Goal: Task Accomplishment & Management: Complete application form

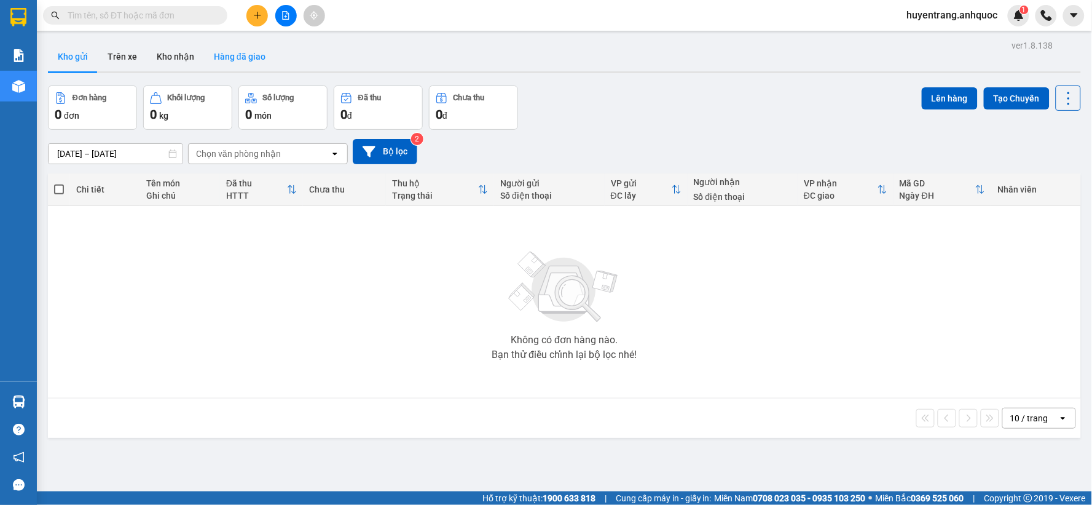
click at [246, 57] on button "Hàng đã giao" at bounding box center [239, 56] width 71 height 29
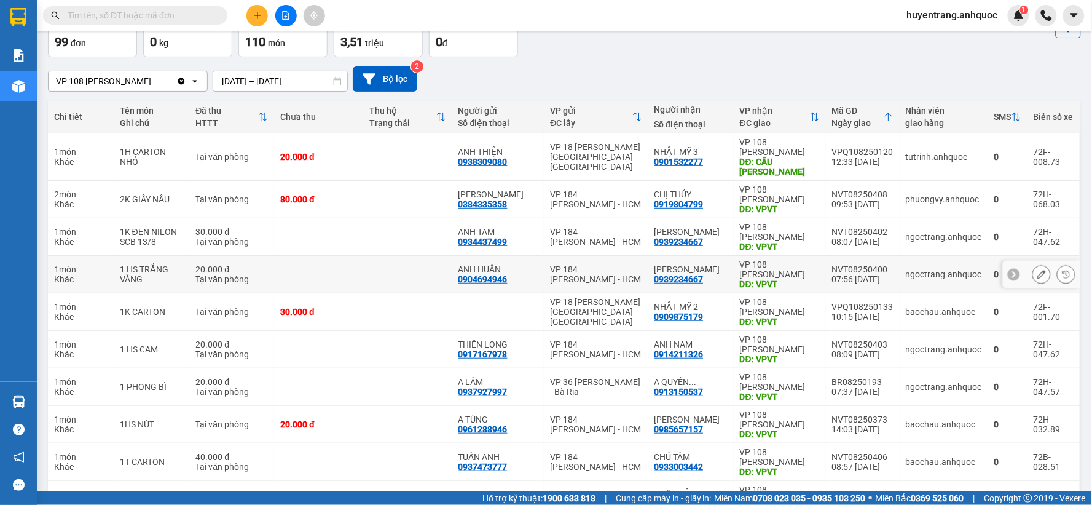
scroll to position [141, 0]
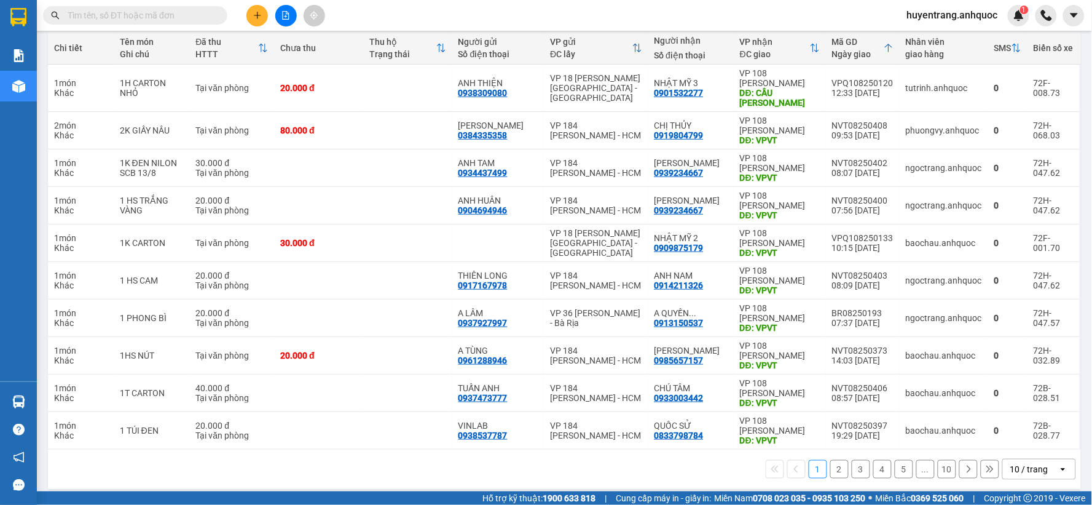
click at [830, 460] on button "2" at bounding box center [839, 469] width 18 height 18
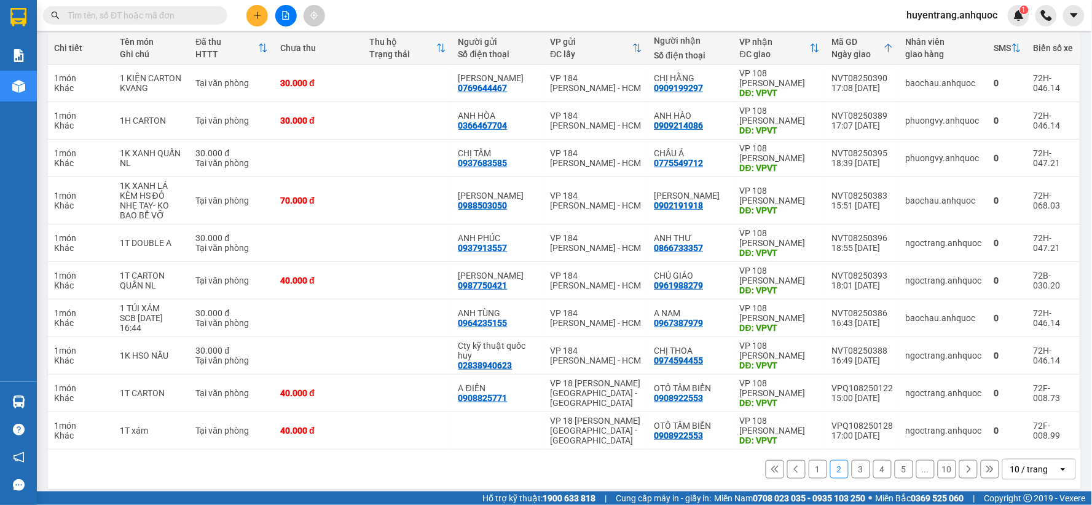
click at [814, 470] on button "1" at bounding box center [818, 469] width 18 height 18
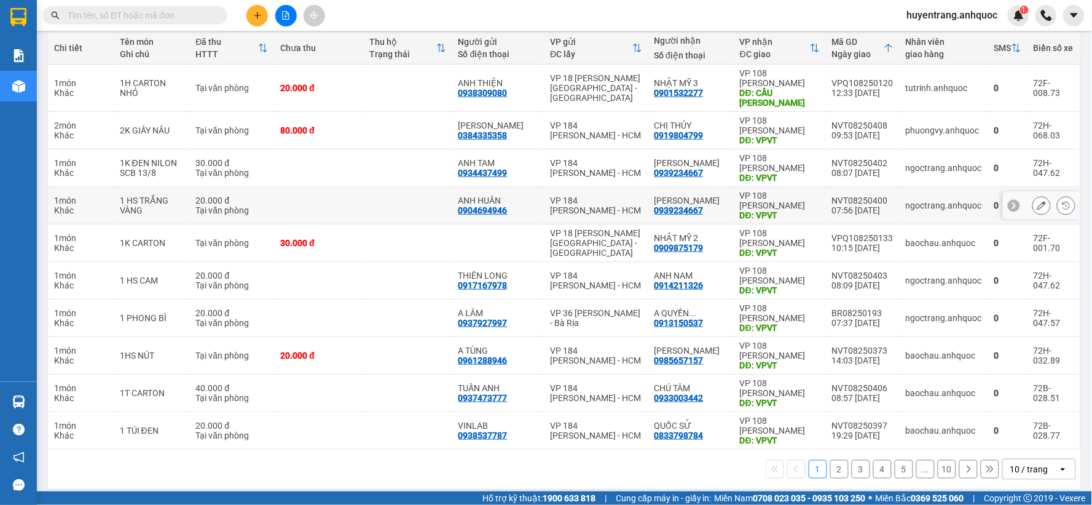
click at [1033, 197] on button at bounding box center [1041, 206] width 17 height 22
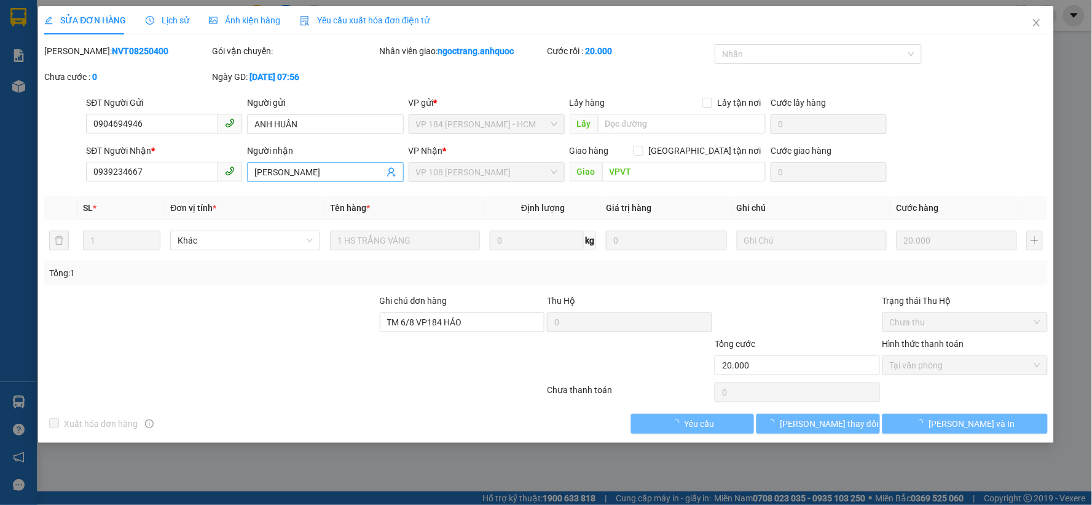
type input "0904694946"
type input "ANH HUÂN"
type input "0939234667"
type input "[PERSON_NAME]"
type input "VPVT"
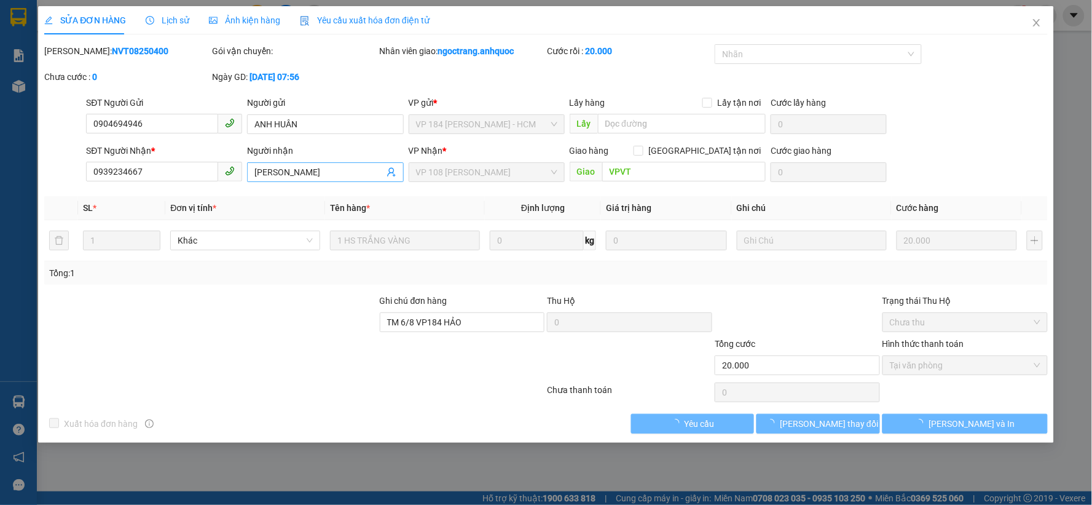
type input "TM 6/8 VP184 HẢO"
type input "20.000"
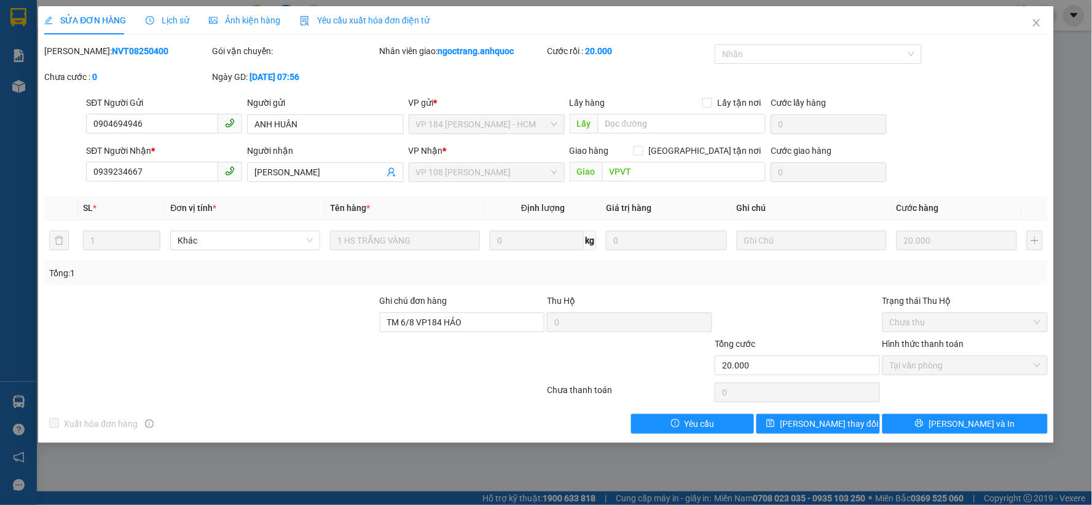
click at [168, 20] on span "Lịch sử" at bounding box center [168, 20] width 44 height 10
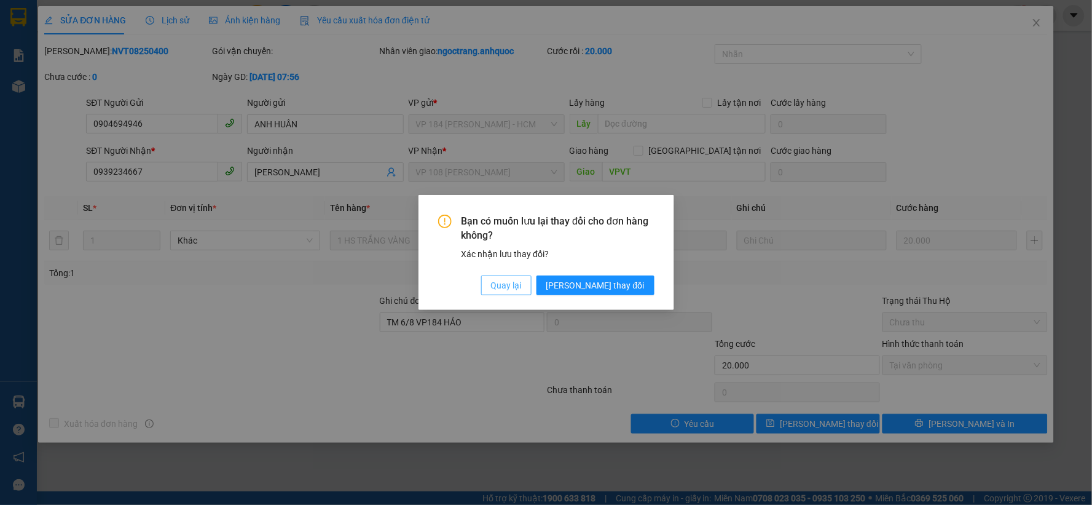
click at [522, 283] on span "Quay lại" at bounding box center [506, 285] width 31 height 14
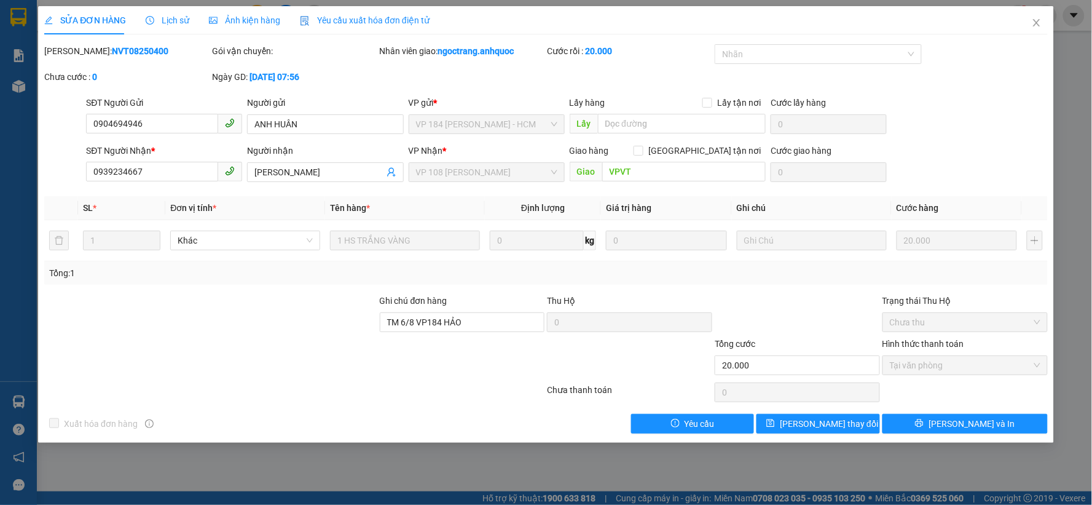
click at [336, 26] on div "Yêu cầu xuất hóa đơn điện tử" at bounding box center [365, 21] width 130 height 14
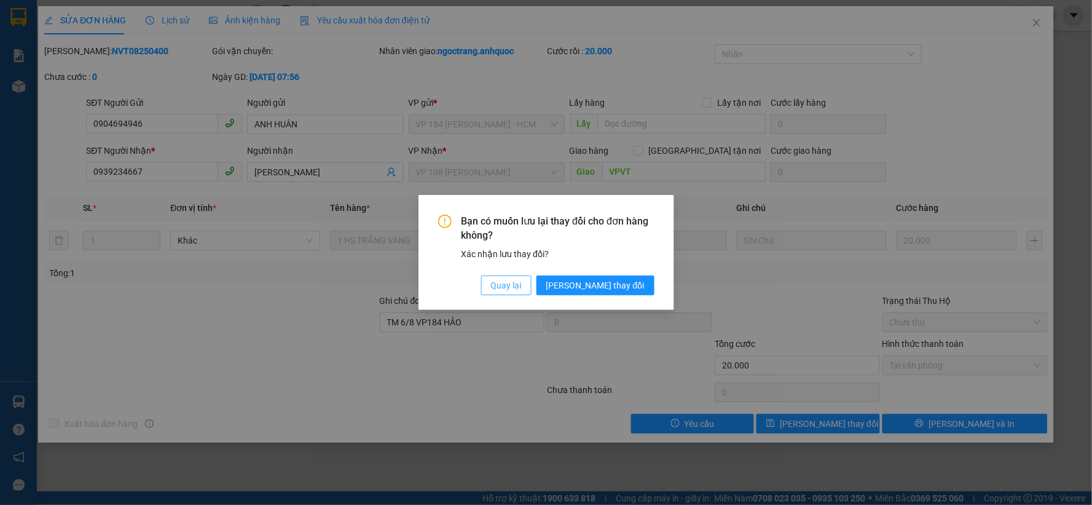
click at [522, 279] on span "Quay lại" at bounding box center [506, 285] width 31 height 14
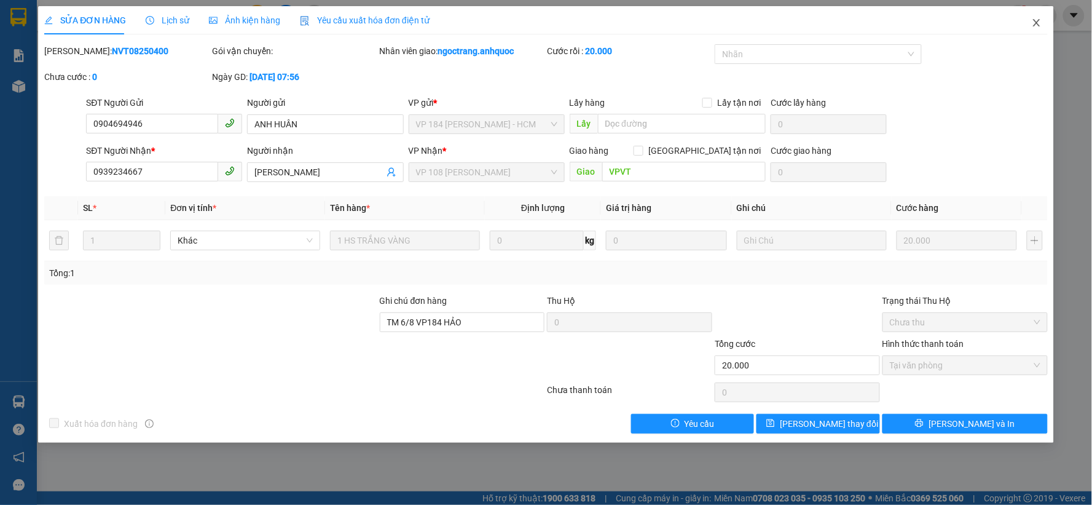
click at [1037, 22] on icon "close" at bounding box center [1037, 23] width 10 height 10
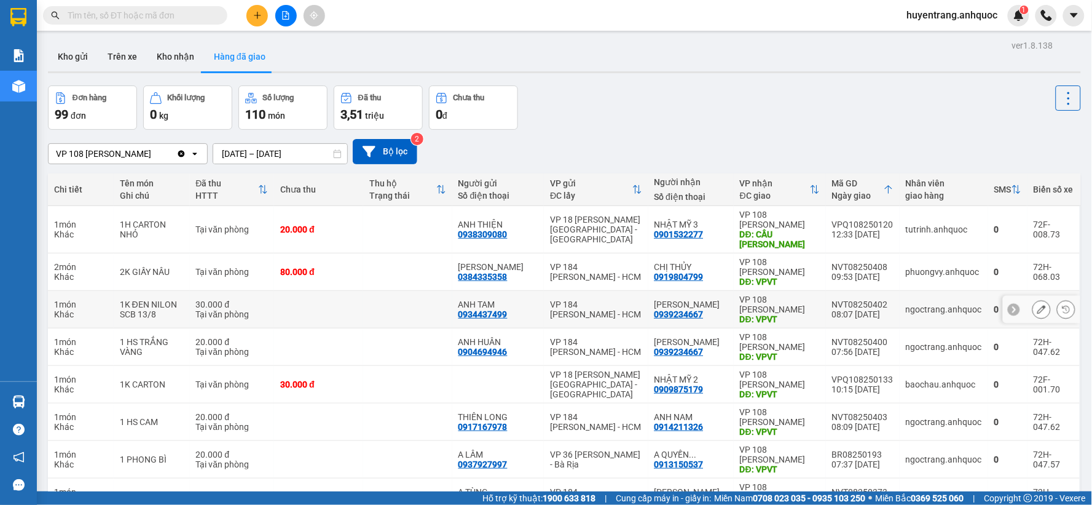
click at [1022, 301] on div at bounding box center [1041, 310] width 77 height 28
click at [1037, 305] on icon at bounding box center [1041, 309] width 9 height 9
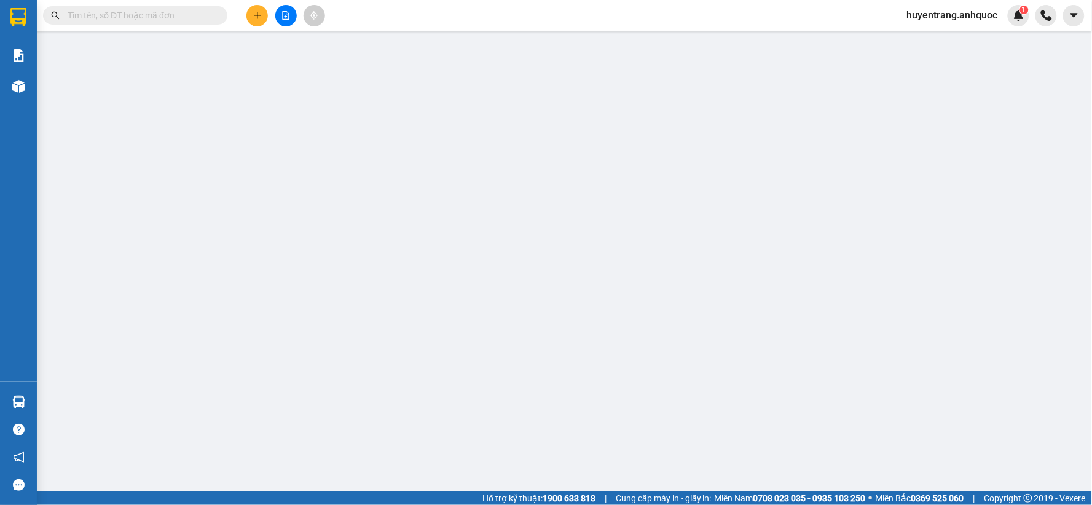
type input "0934437499"
type input "ANH TAM"
type input "0939234667"
type input "[PERSON_NAME]"
type input "VPVT"
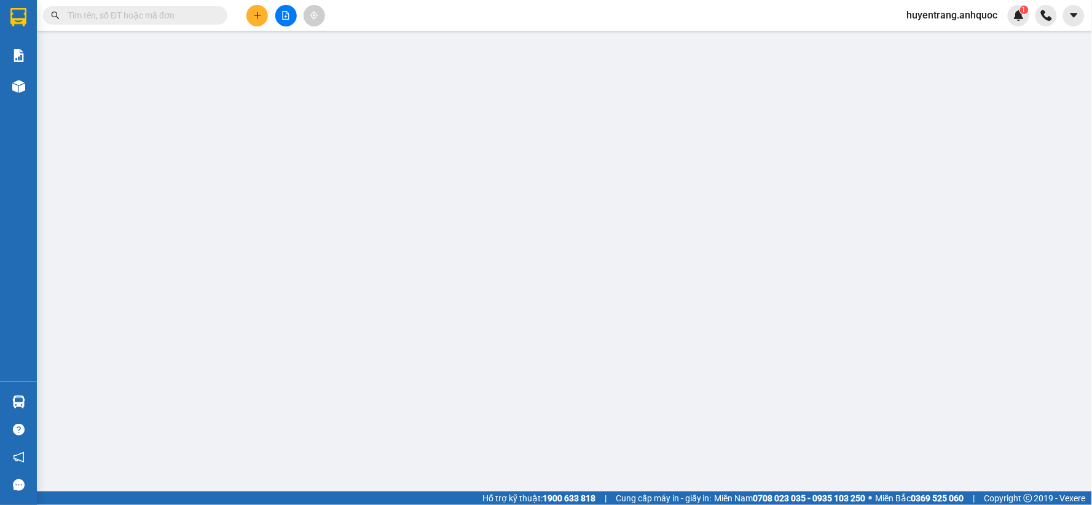
type input "30.000"
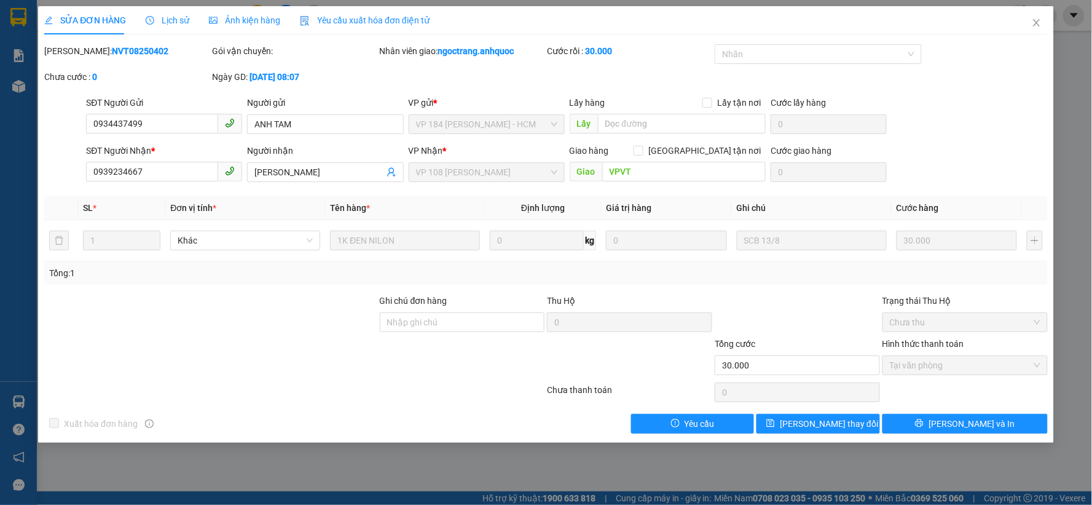
click at [173, 21] on span "Lịch sử" at bounding box center [168, 20] width 44 height 10
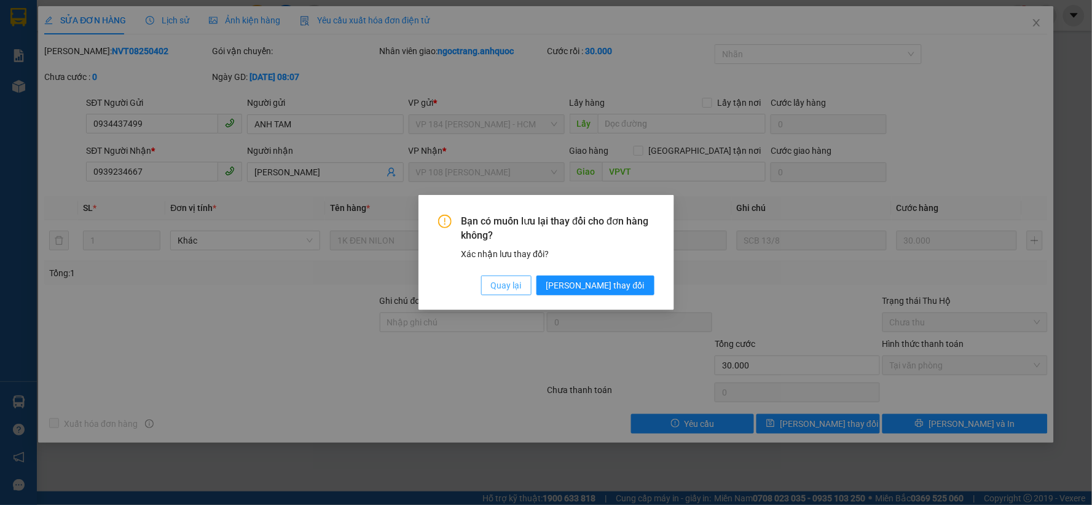
click at [522, 281] on span "Quay lại" at bounding box center [506, 285] width 31 height 14
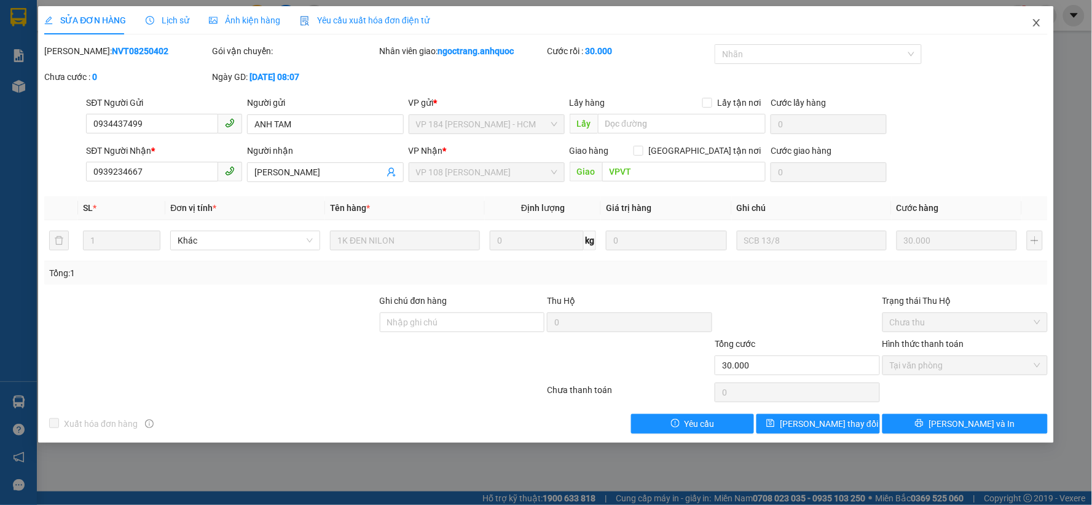
click at [1045, 22] on span "Close" at bounding box center [1037, 23] width 34 height 34
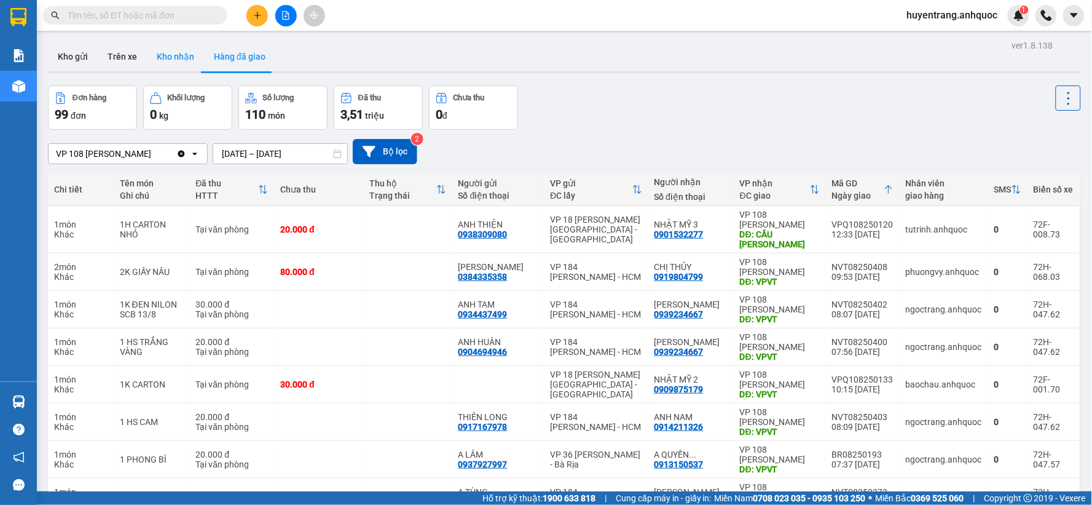
click at [185, 69] on button "Kho nhận" at bounding box center [175, 56] width 57 height 29
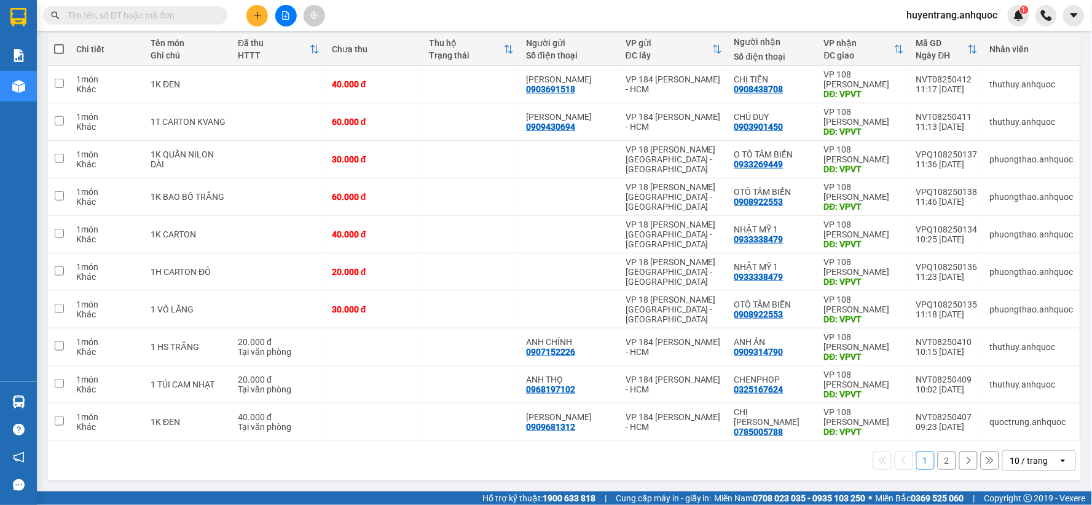
scroll to position [141, 0]
click at [520, 315] on td at bounding box center [471, 309] width 97 height 37
checkbox input "true"
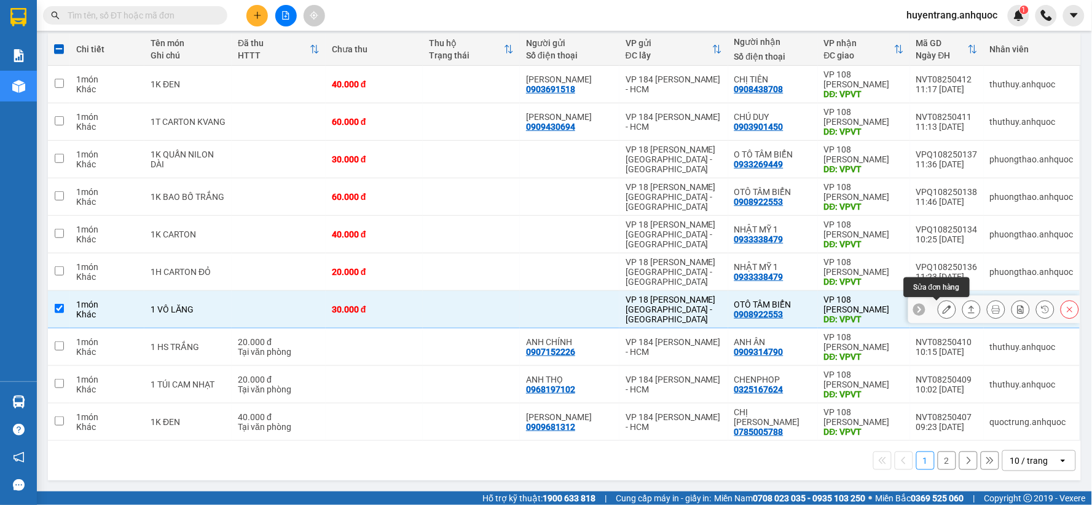
click at [938, 311] on button at bounding box center [946, 310] width 17 height 22
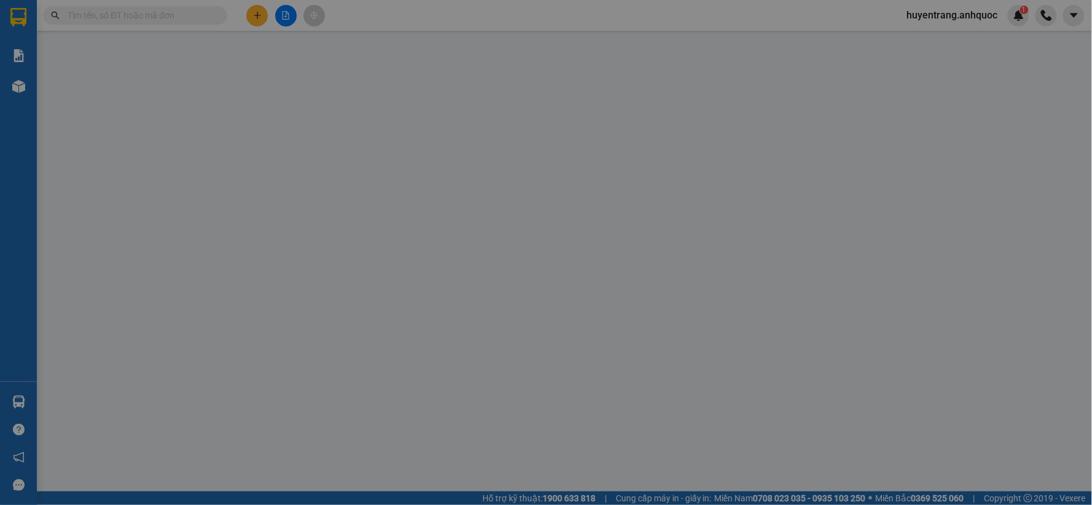
type input "0908922553"
type input "OTÔ TÂM BIỂN"
type input "VPVT"
type input "30.000"
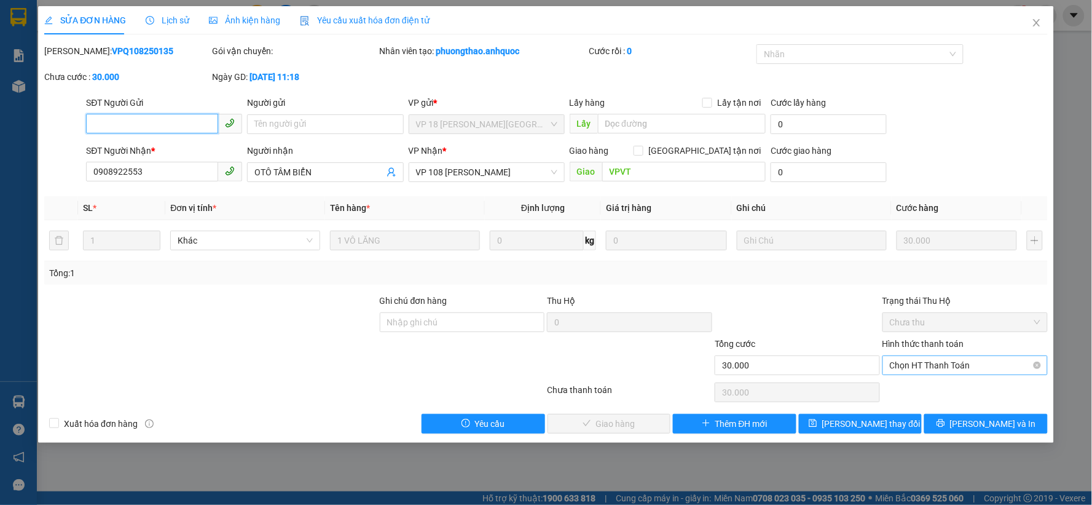
click at [948, 369] on span "Chọn HT Thanh Toán" at bounding box center [965, 365] width 151 height 18
click at [943, 391] on div "Tại văn phòng" at bounding box center [966, 390] width 151 height 14
type input "0"
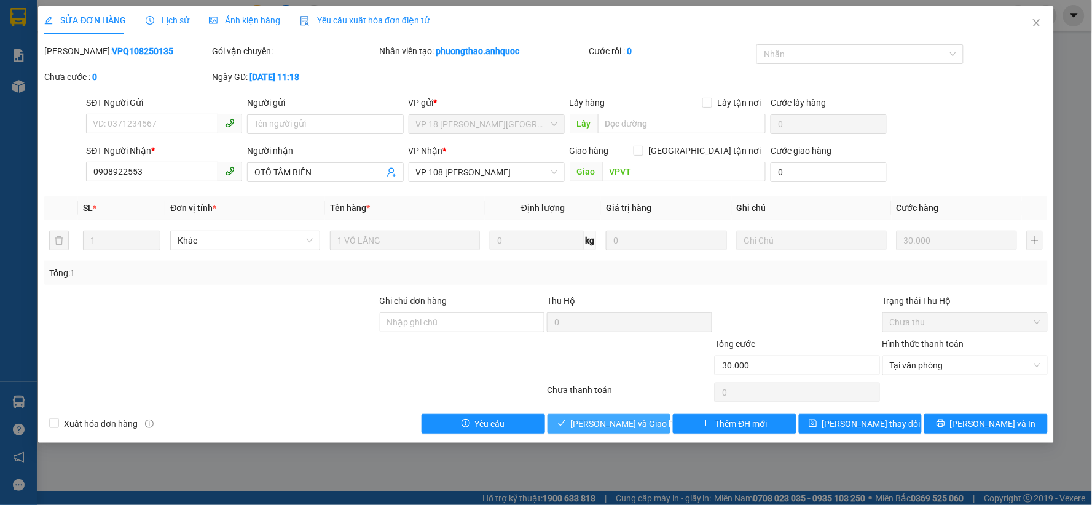
click at [647, 422] on span "[PERSON_NAME] và Giao hàng" at bounding box center [630, 424] width 118 height 14
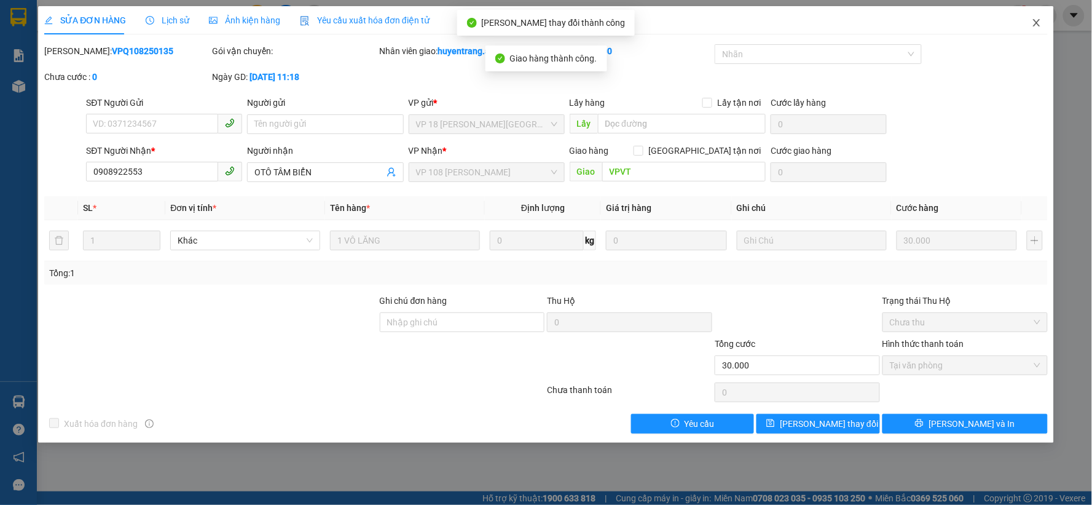
click at [1037, 20] on icon "close" at bounding box center [1037, 23] width 10 height 10
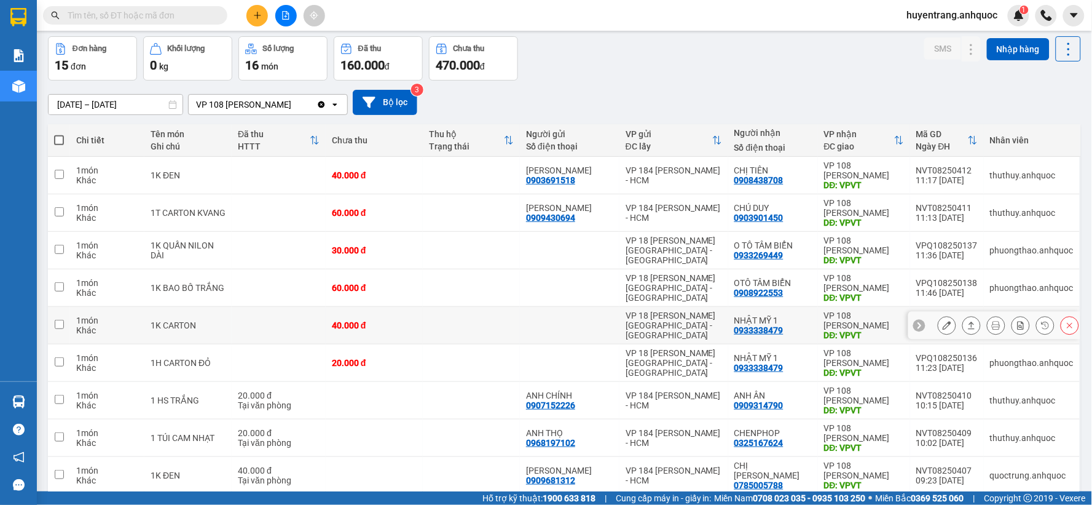
scroll to position [68, 0]
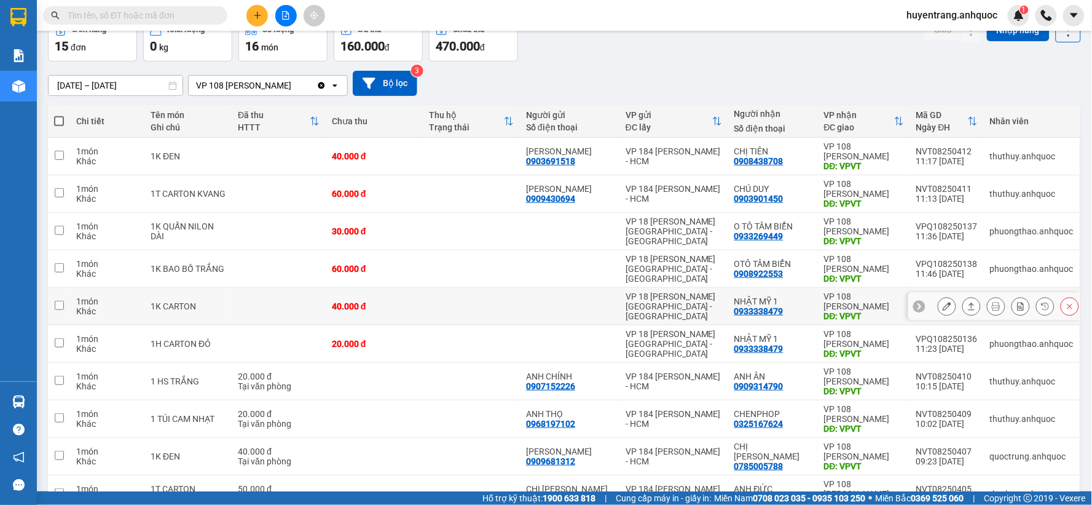
click at [938, 311] on button at bounding box center [946, 307] width 17 height 22
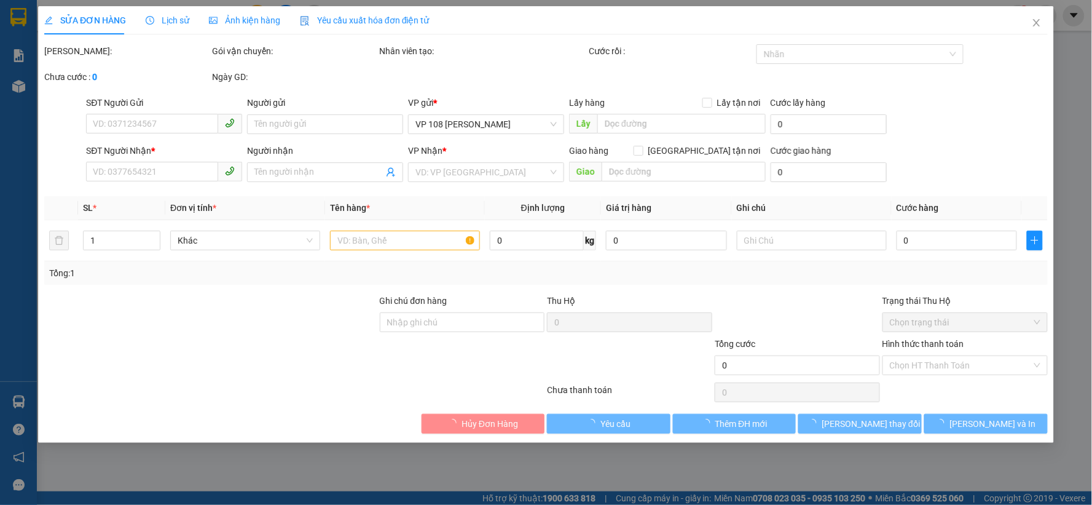
type input "0933338479"
type input "NHẬT MỸ 1"
type input "VPVT"
type input "40.000"
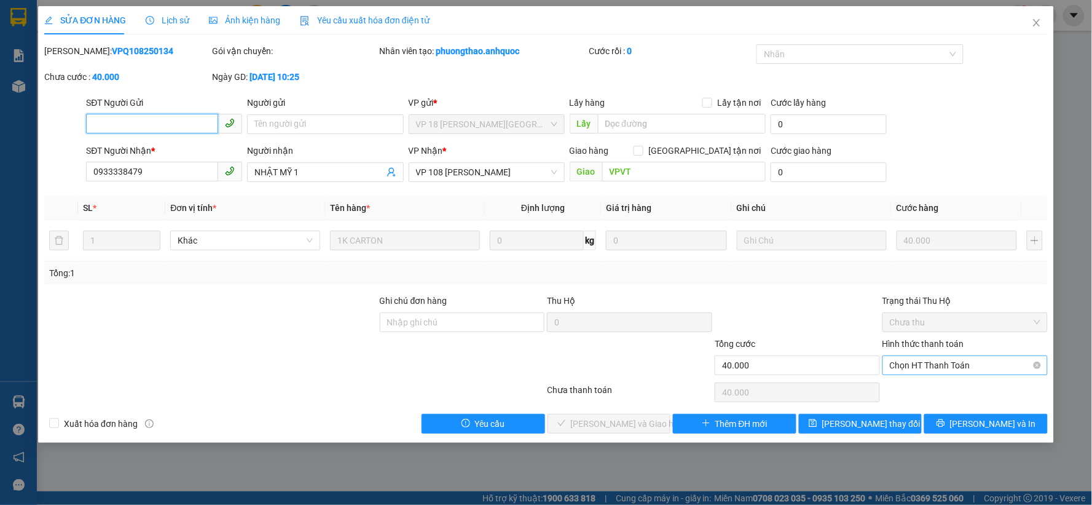
click at [954, 369] on span "Chọn HT Thanh Toán" at bounding box center [965, 365] width 151 height 18
click at [953, 388] on div "Tại văn phòng" at bounding box center [966, 390] width 151 height 14
type input "0"
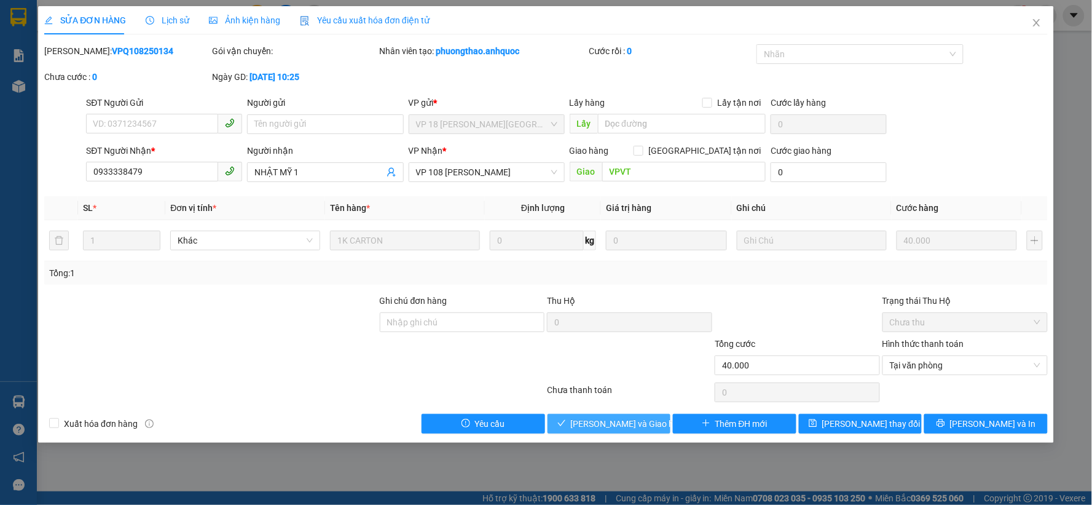
click at [637, 422] on span "[PERSON_NAME] và Giao hàng" at bounding box center [630, 424] width 118 height 14
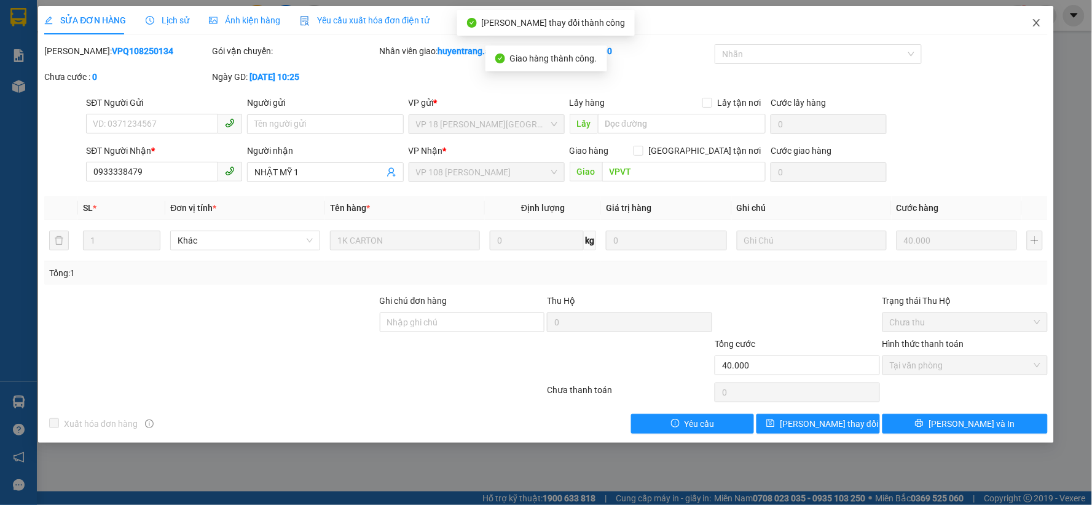
click at [1032, 26] on icon "close" at bounding box center [1037, 23] width 10 height 10
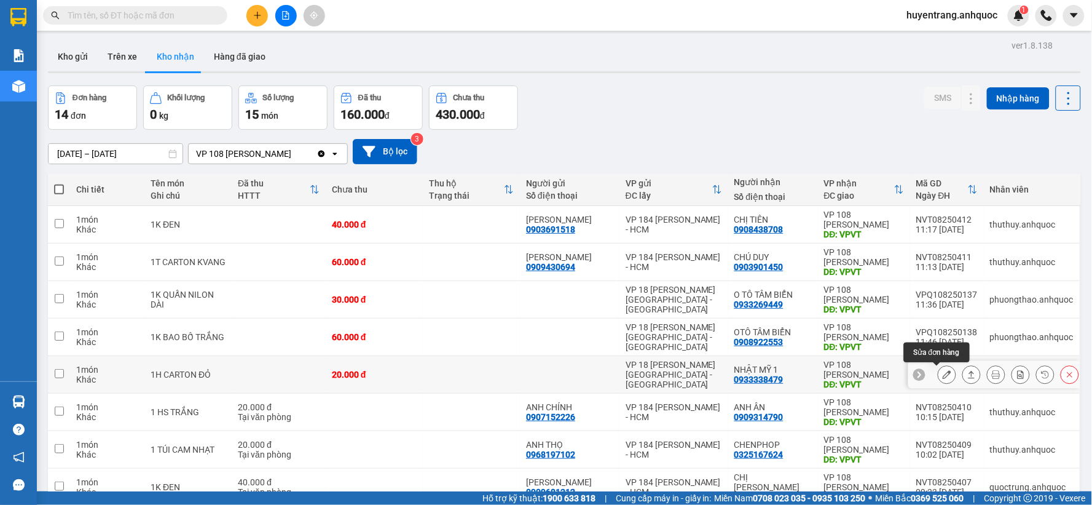
click at [943, 377] on icon at bounding box center [947, 374] width 9 height 9
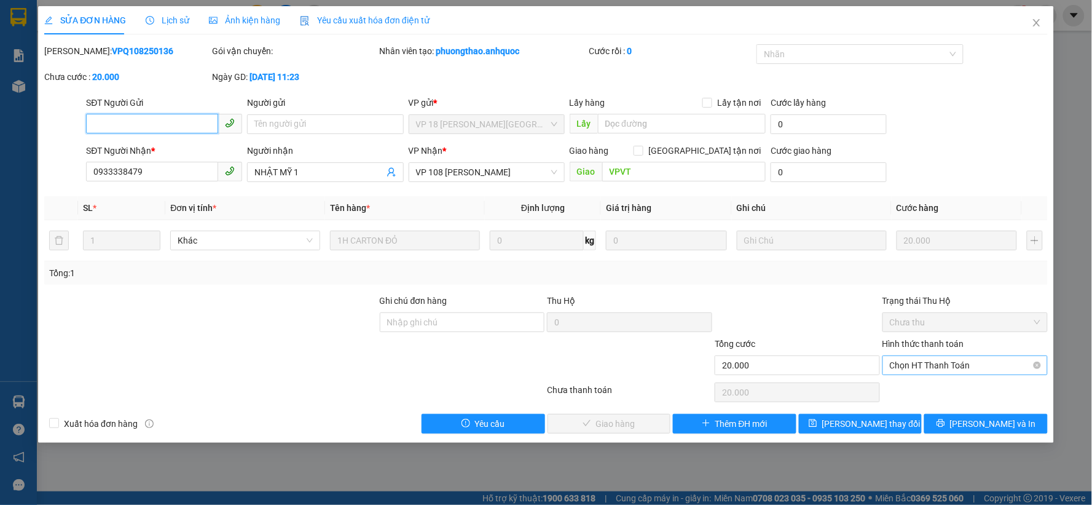
click at [956, 373] on span "Chọn HT Thanh Toán" at bounding box center [965, 365] width 151 height 18
click at [944, 390] on div "Tại văn phòng" at bounding box center [966, 390] width 151 height 14
type input "0"
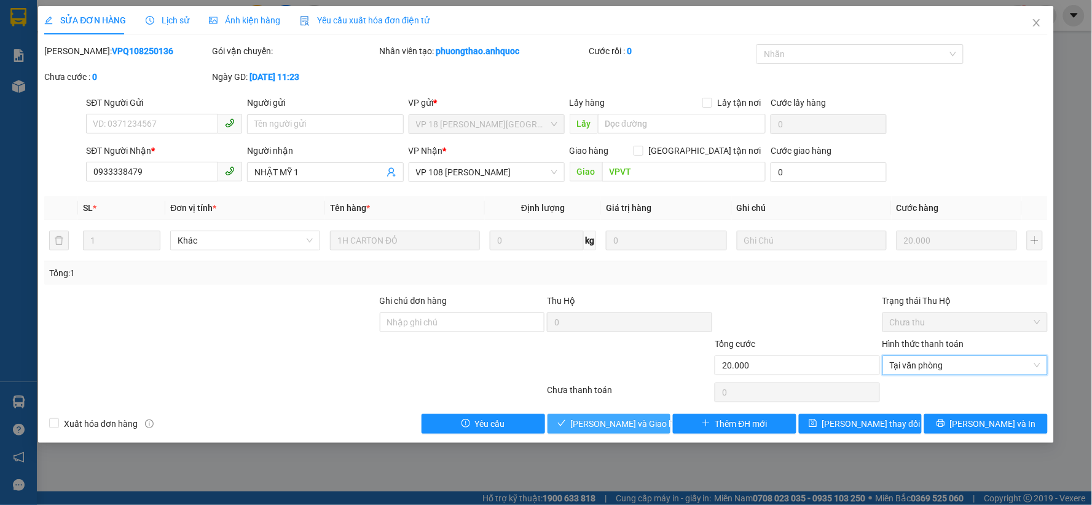
click at [601, 429] on span "[PERSON_NAME] và Giao hàng" at bounding box center [630, 424] width 118 height 14
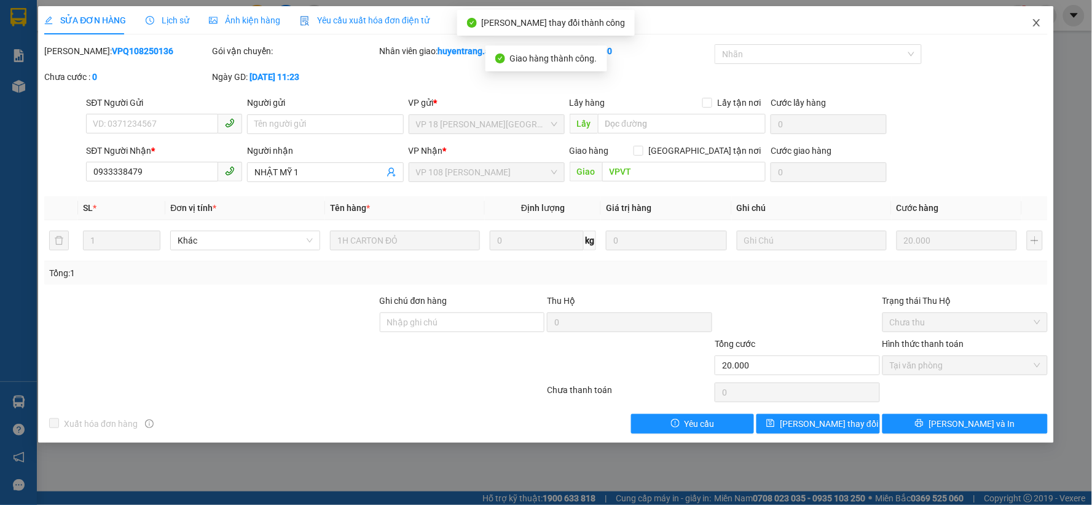
click at [1035, 27] on icon "close" at bounding box center [1037, 23] width 10 height 10
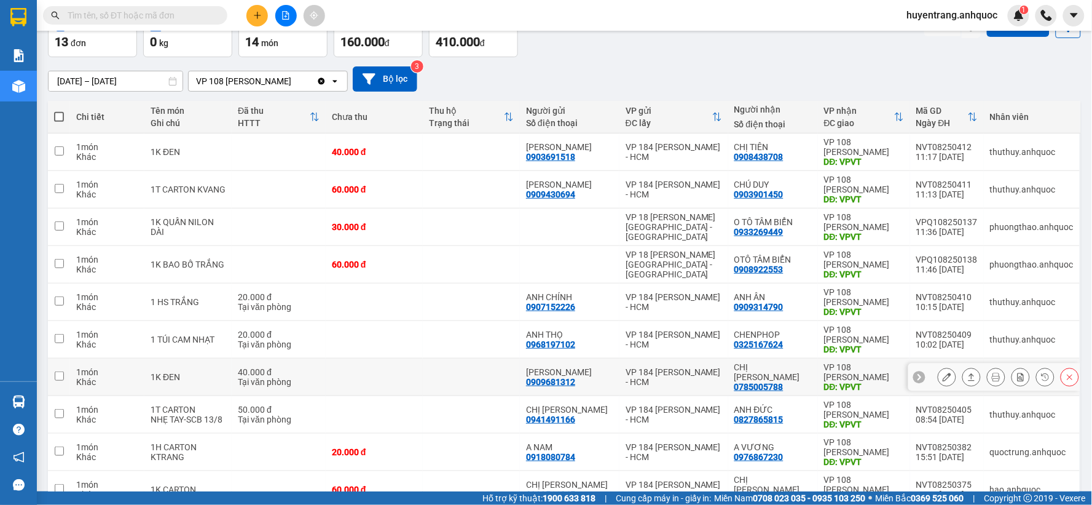
scroll to position [141, 0]
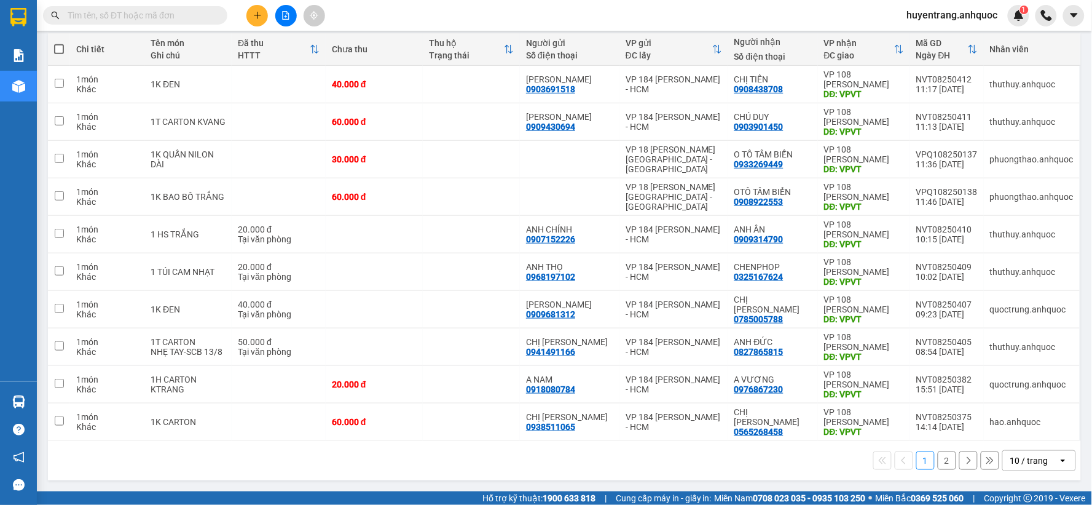
click at [938, 462] on button "2" at bounding box center [947, 460] width 18 height 18
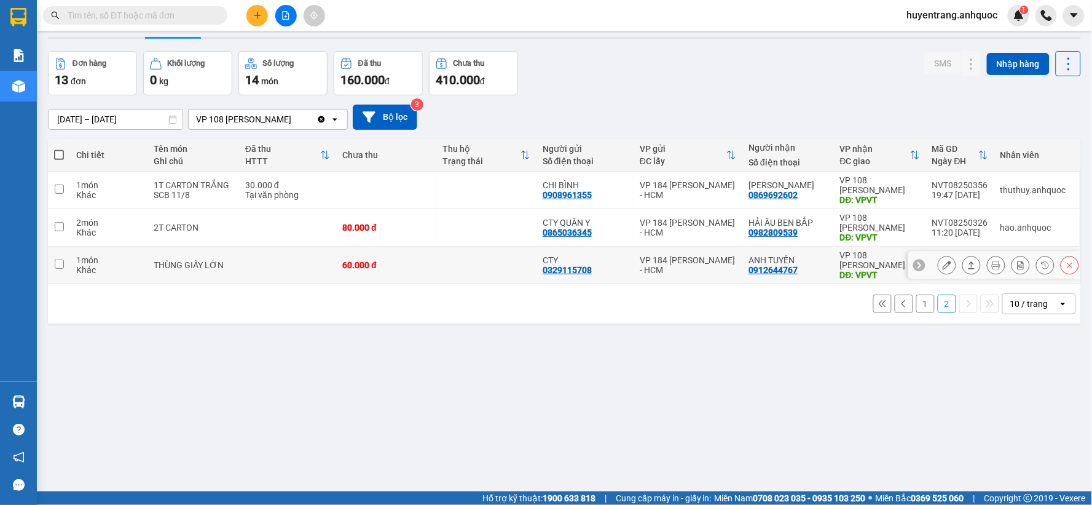
scroll to position [0, 0]
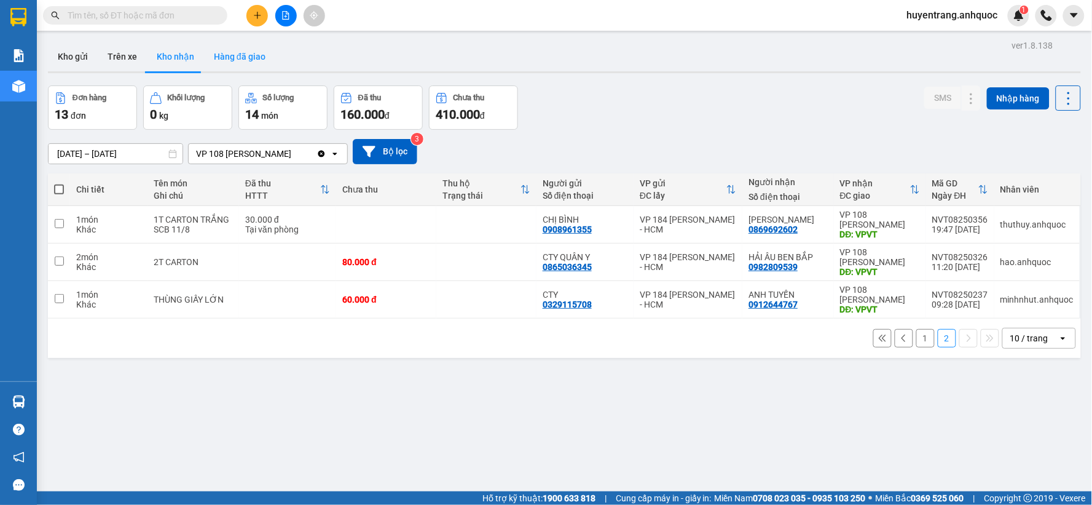
click at [243, 65] on button "Hàng đã giao" at bounding box center [239, 56] width 71 height 29
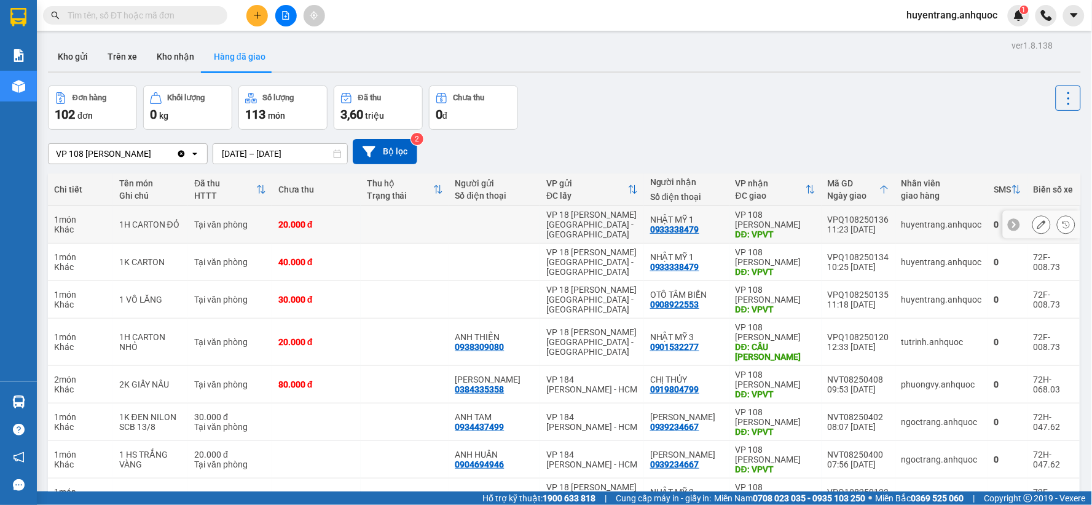
click at [1037, 227] on icon at bounding box center [1041, 224] width 9 height 9
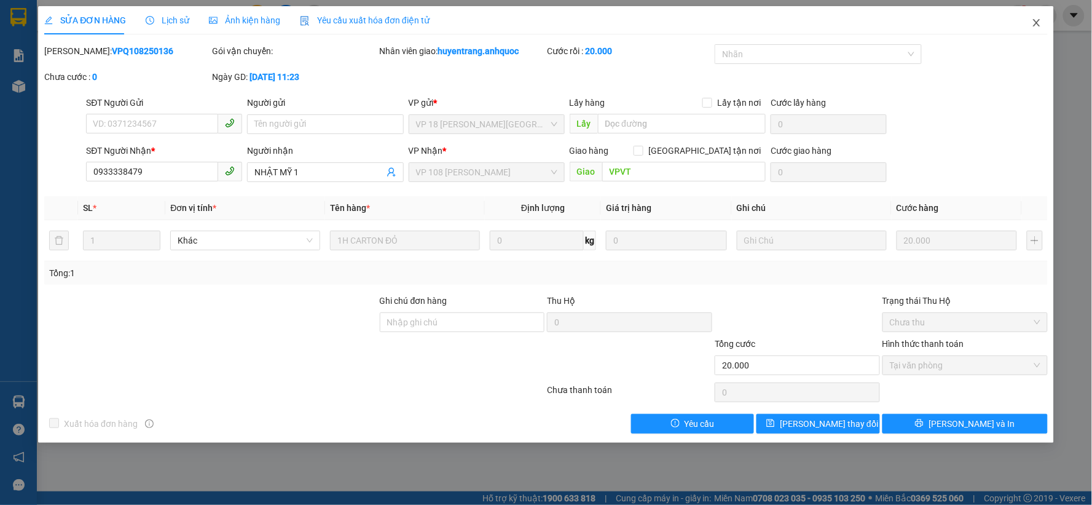
click at [1036, 23] on icon "close" at bounding box center [1037, 23] width 10 height 10
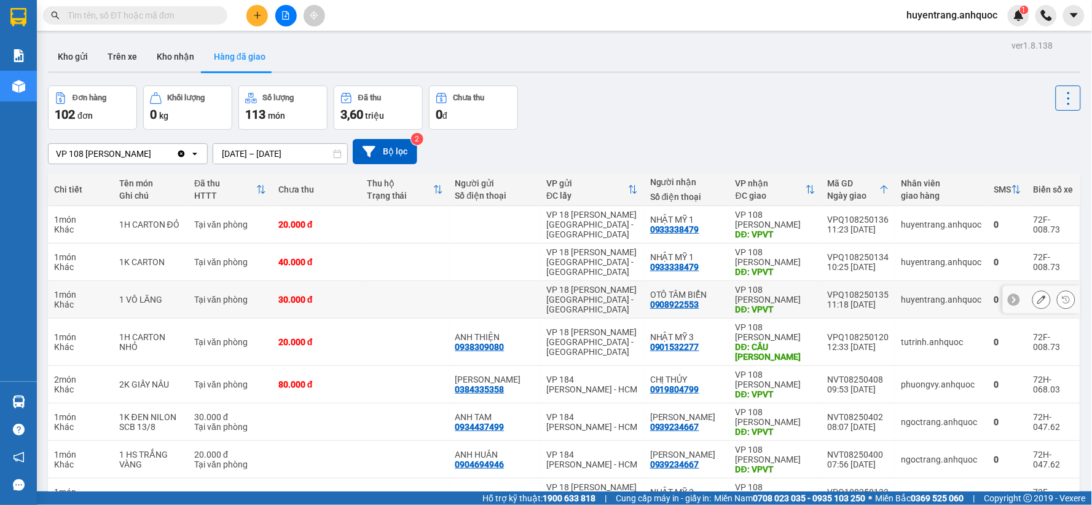
click at [1057, 307] on div at bounding box center [1066, 299] width 18 height 18
click at [1063, 302] on icon at bounding box center [1066, 299] width 7 height 7
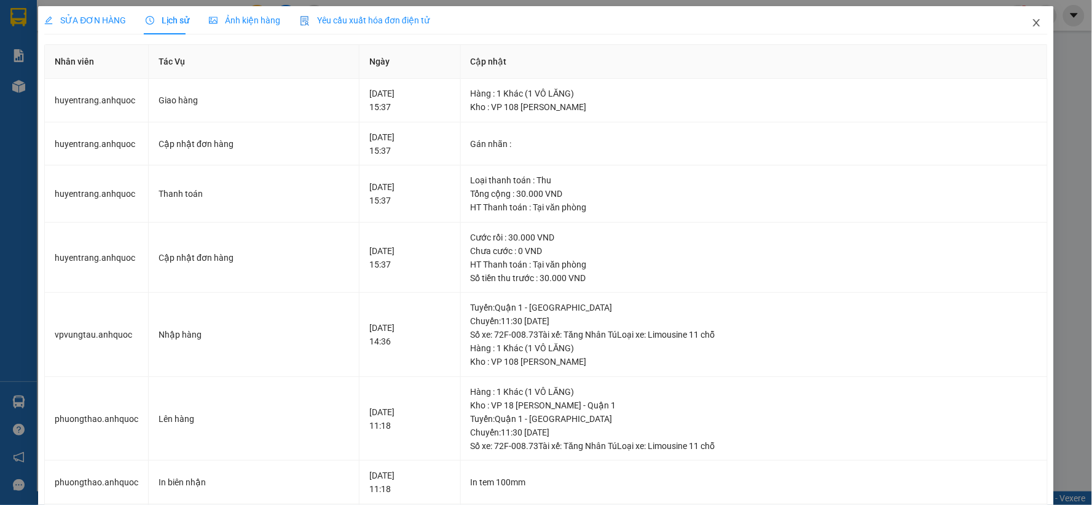
click at [1032, 21] on icon "close" at bounding box center [1037, 23] width 10 height 10
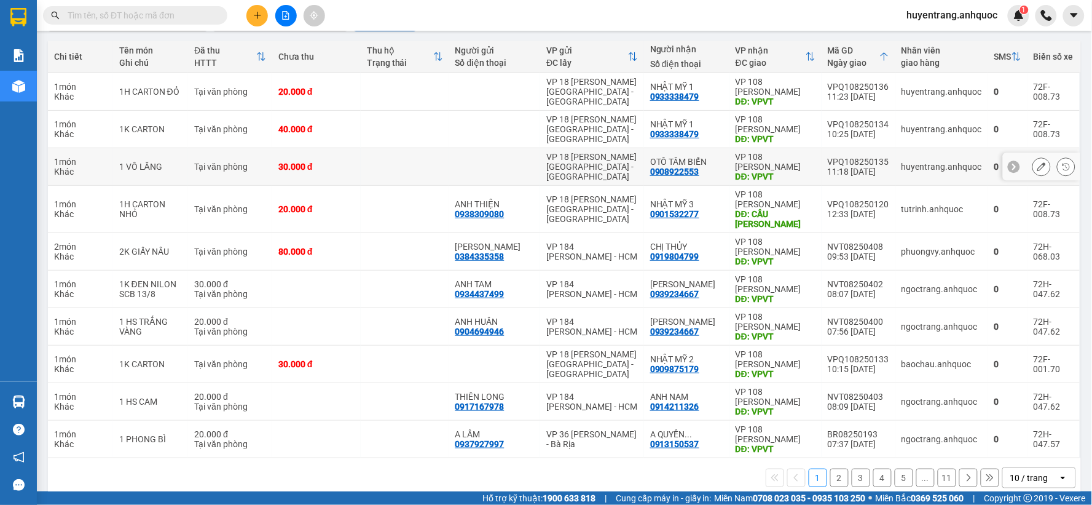
scroll to position [136, 0]
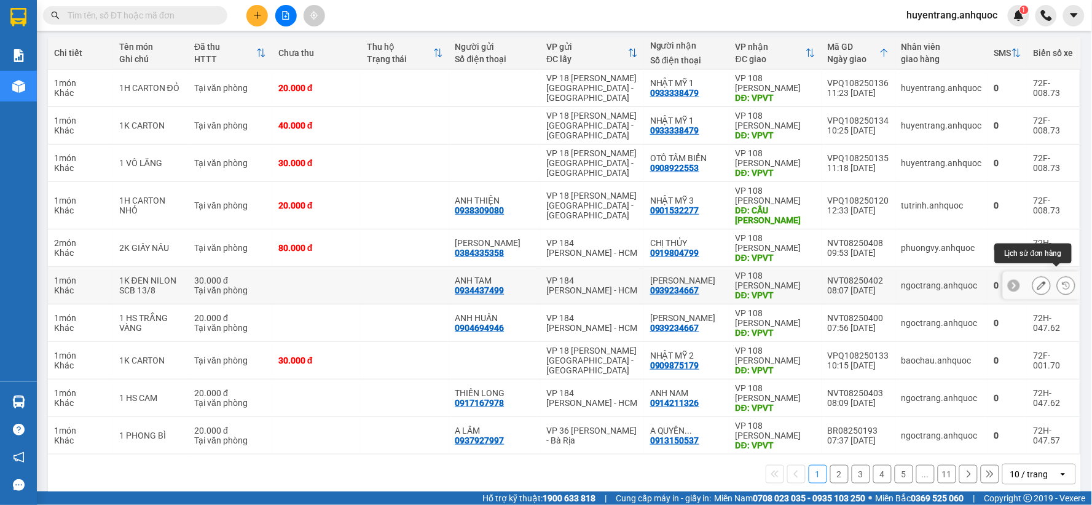
click at [1058, 281] on button at bounding box center [1066, 286] width 17 height 22
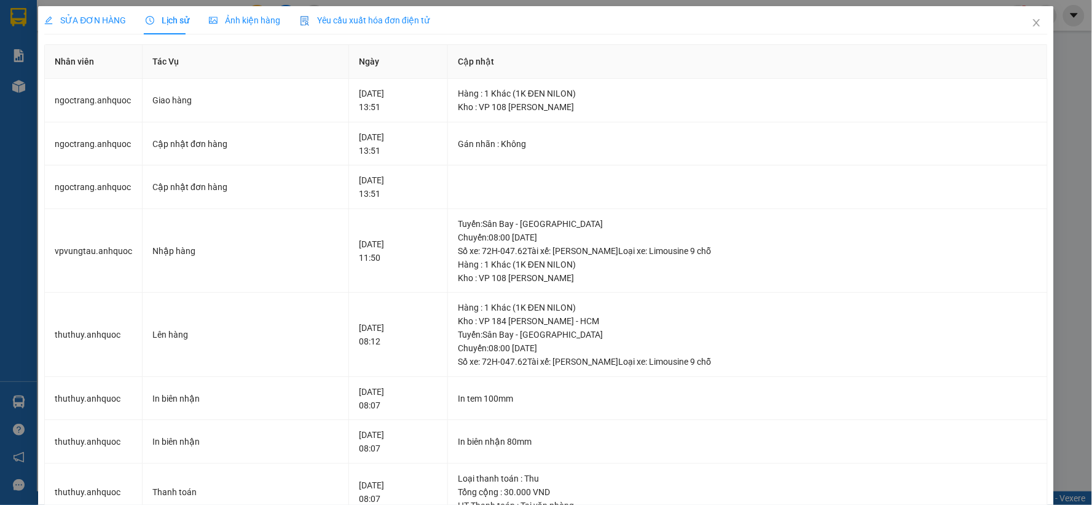
click at [355, 18] on span "Yêu cầu xuất hóa đơn điện tử" at bounding box center [365, 20] width 130 height 10
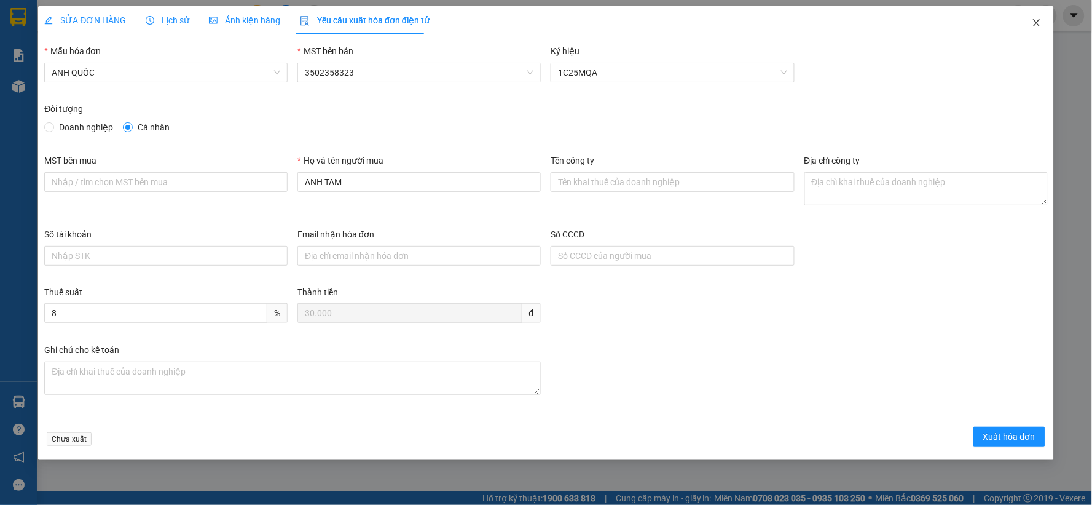
click at [1035, 25] on icon "close" at bounding box center [1037, 23] width 10 height 10
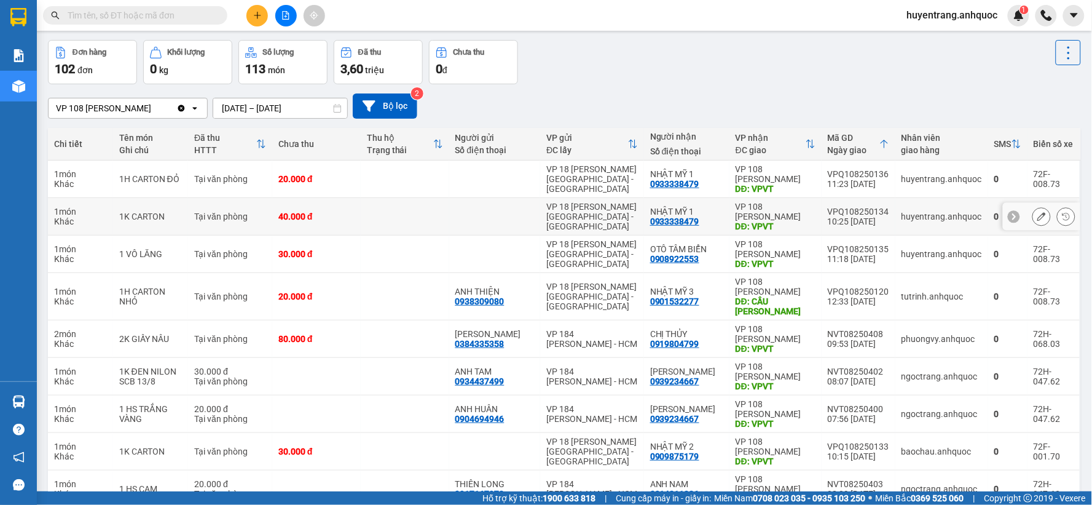
scroll to position [68, 0]
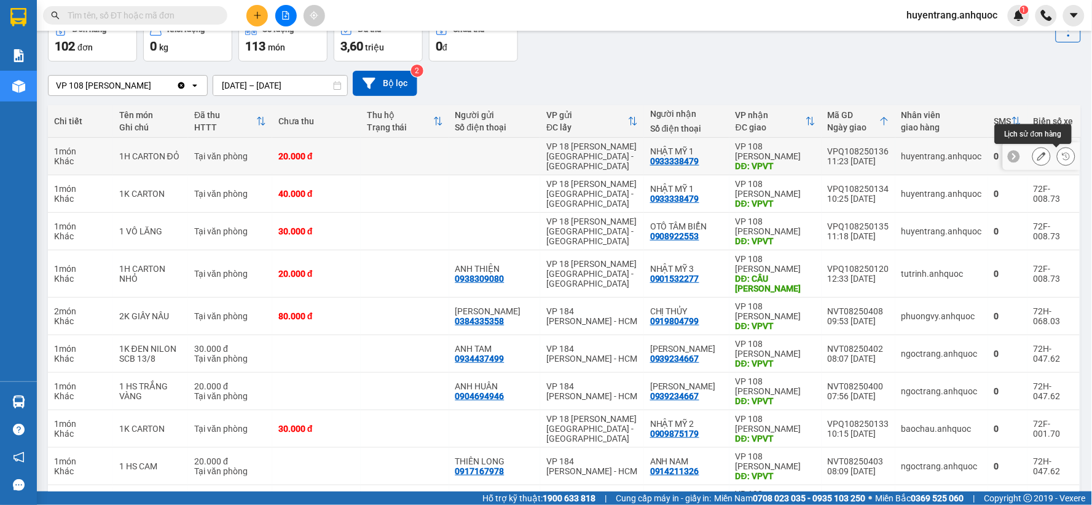
click at [1058, 159] on button at bounding box center [1066, 157] width 17 height 22
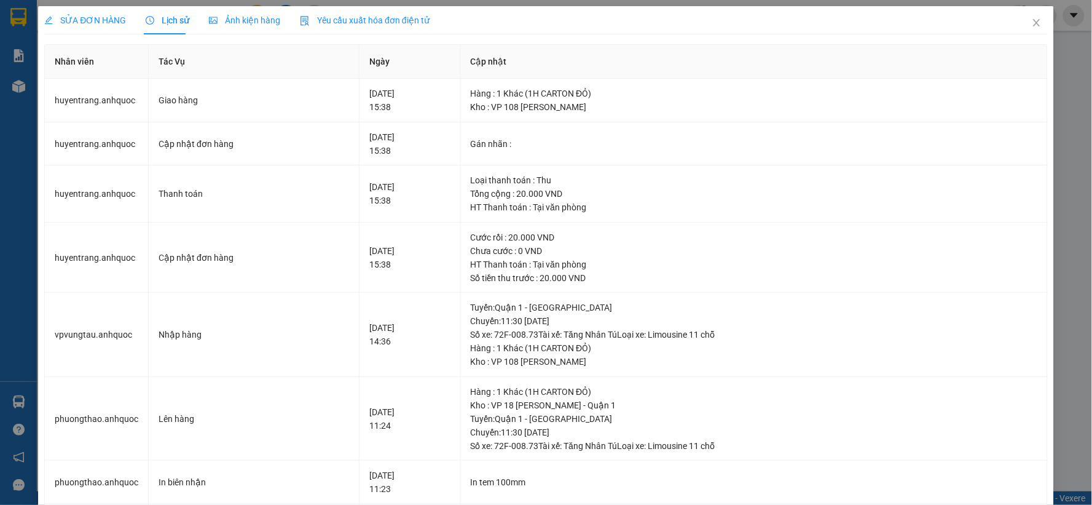
click at [402, 25] on span "Yêu cầu xuất hóa đơn điện tử" at bounding box center [365, 20] width 130 height 10
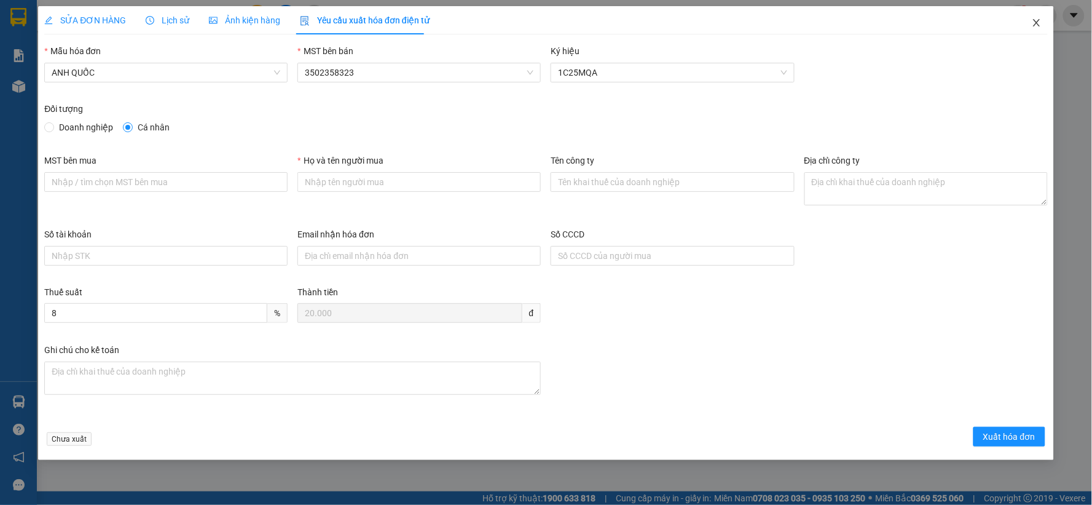
click at [1033, 23] on icon "close" at bounding box center [1037, 23] width 10 height 10
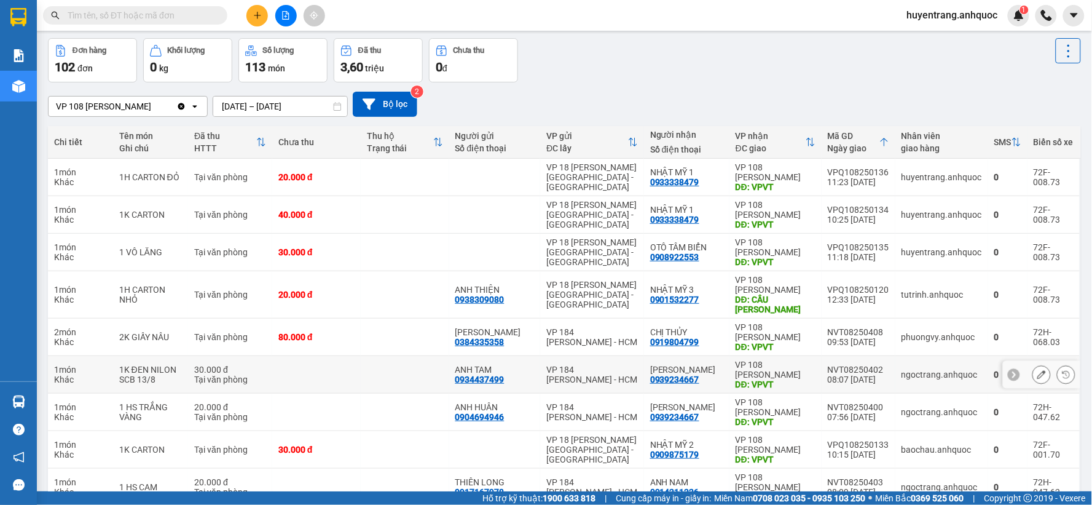
scroll to position [136, 0]
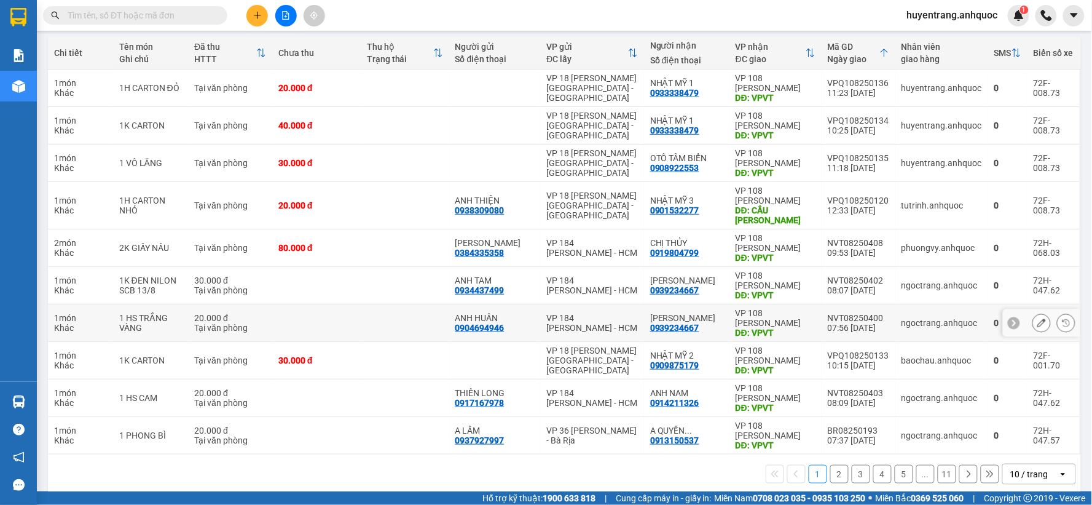
click at [1062, 318] on icon at bounding box center [1066, 322] width 9 height 9
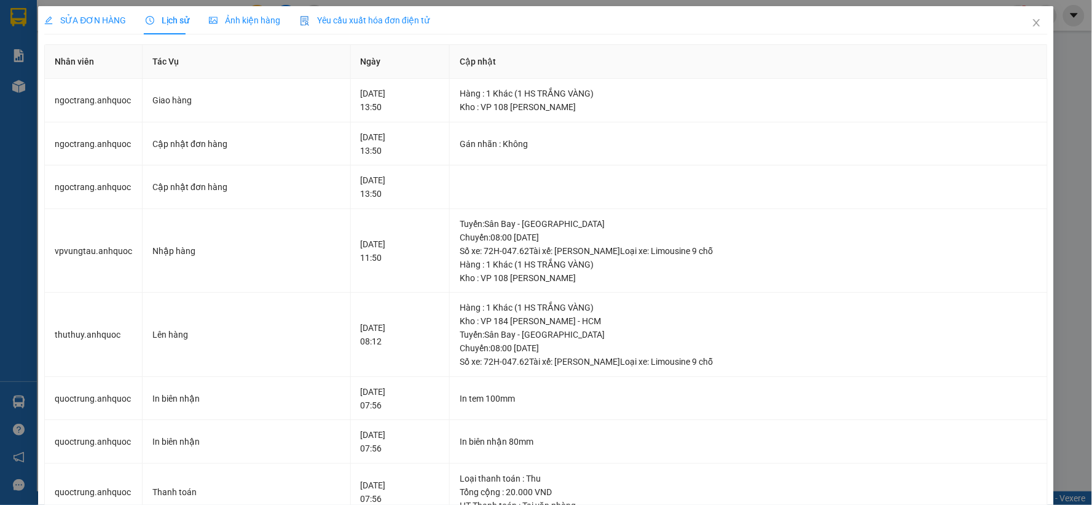
click at [369, 15] on span "Yêu cầu xuất hóa đơn điện tử" at bounding box center [365, 20] width 130 height 10
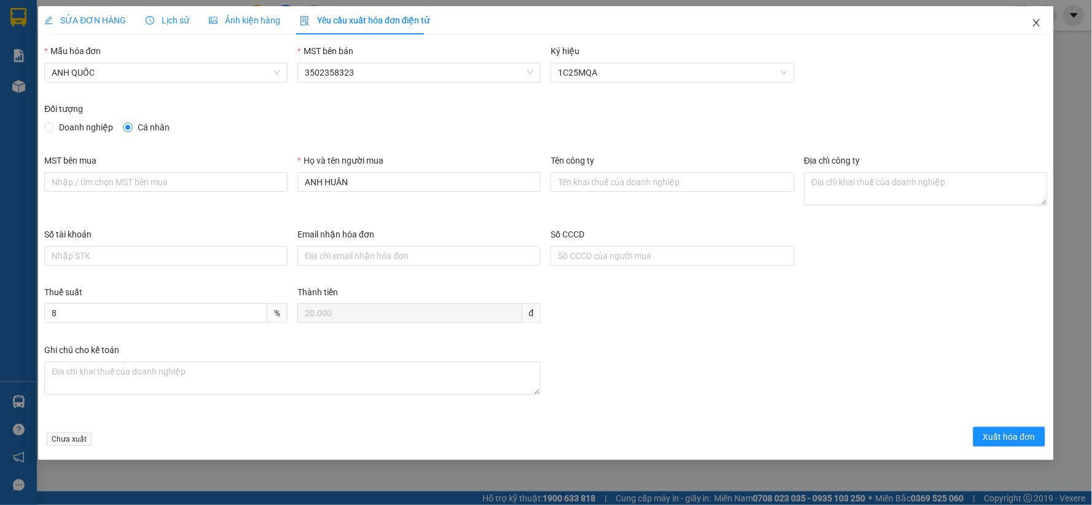
click at [1033, 26] on icon "close" at bounding box center [1037, 23] width 10 height 10
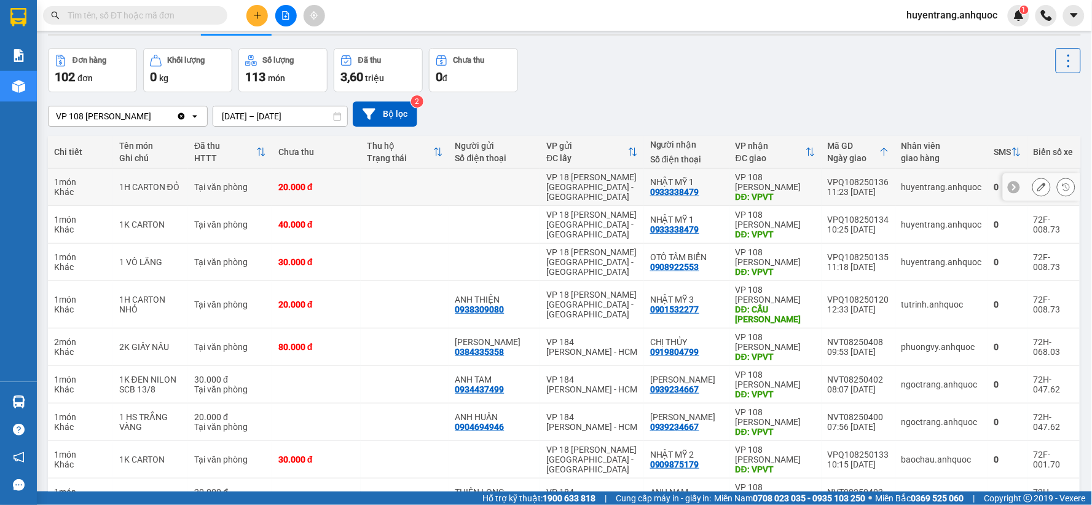
scroll to position [68, 0]
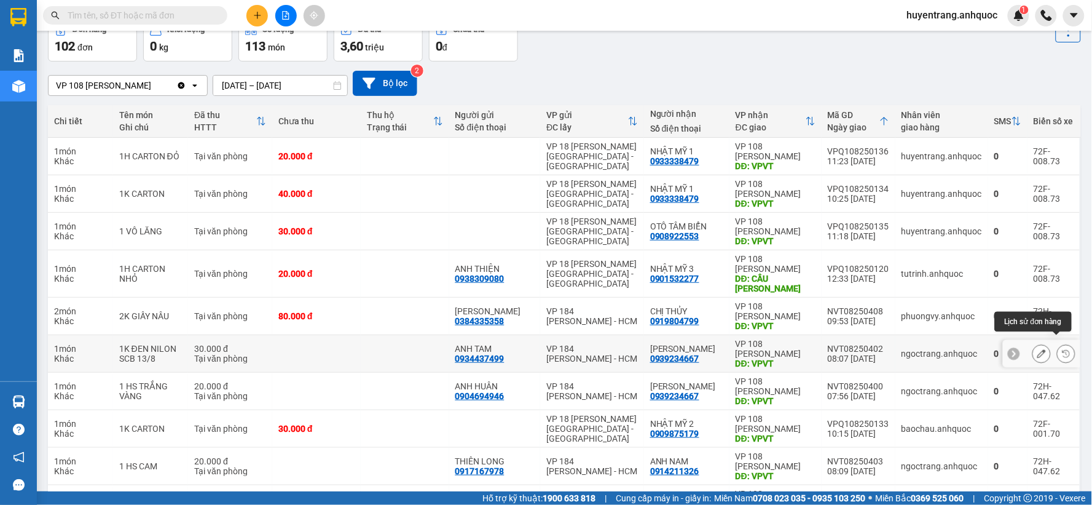
click at [1061, 347] on button at bounding box center [1066, 354] width 17 height 22
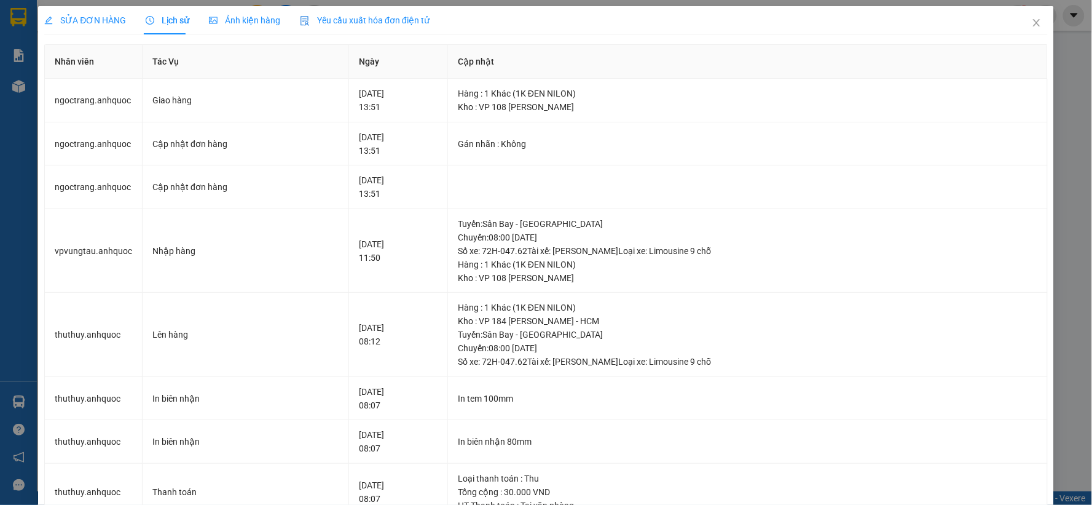
click at [395, 22] on span "Yêu cầu xuất hóa đơn điện tử" at bounding box center [365, 20] width 130 height 10
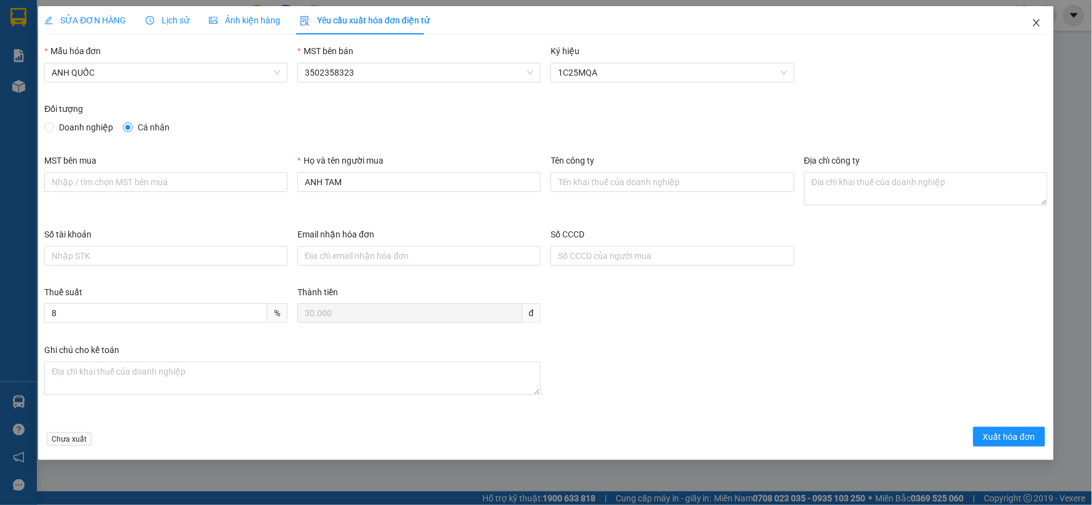
click at [1042, 28] on span "Close" at bounding box center [1037, 23] width 34 height 34
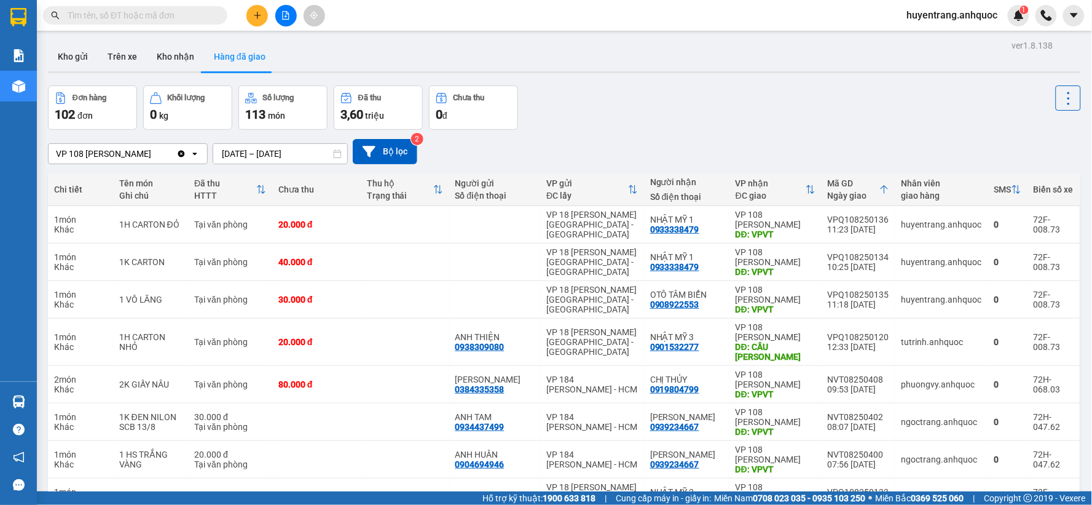
scroll to position [68, 0]
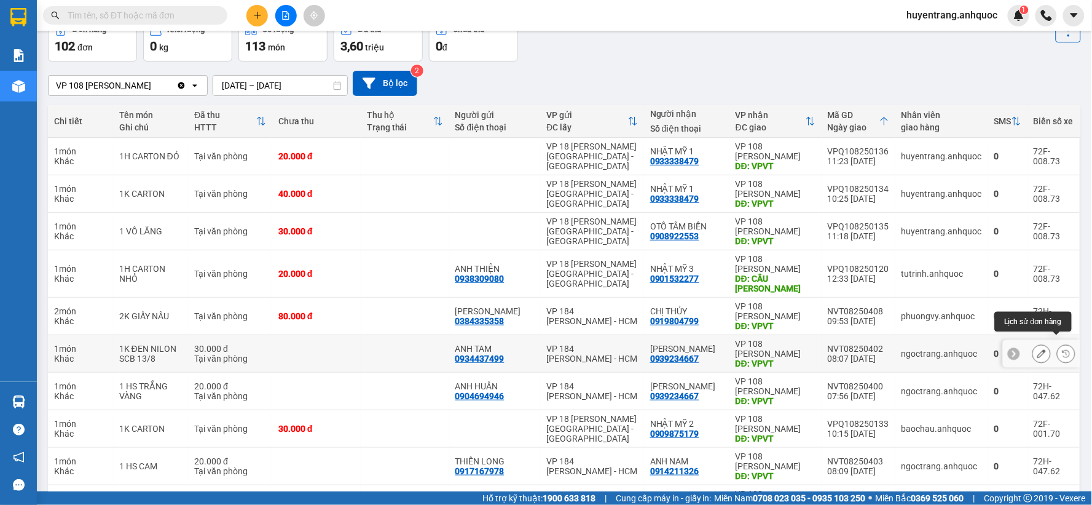
click at [1058, 344] on button at bounding box center [1066, 354] width 17 height 22
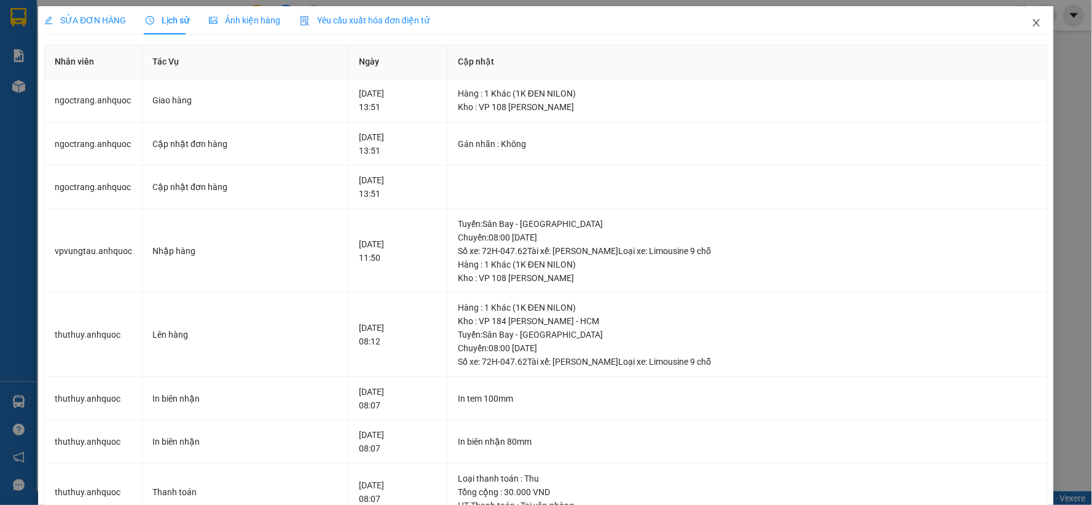
click at [1032, 23] on icon "close" at bounding box center [1037, 23] width 10 height 10
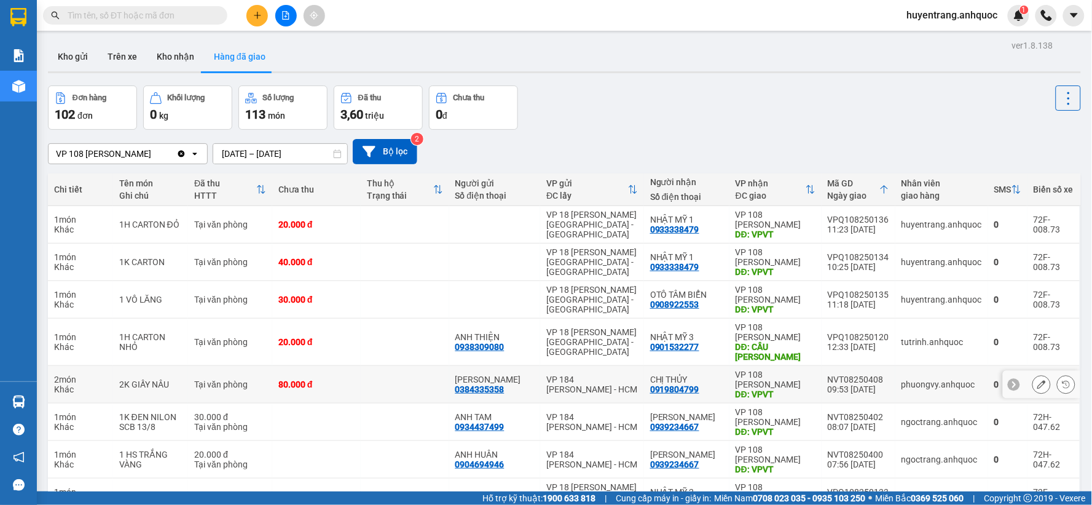
click at [1037, 380] on icon at bounding box center [1041, 384] width 9 height 9
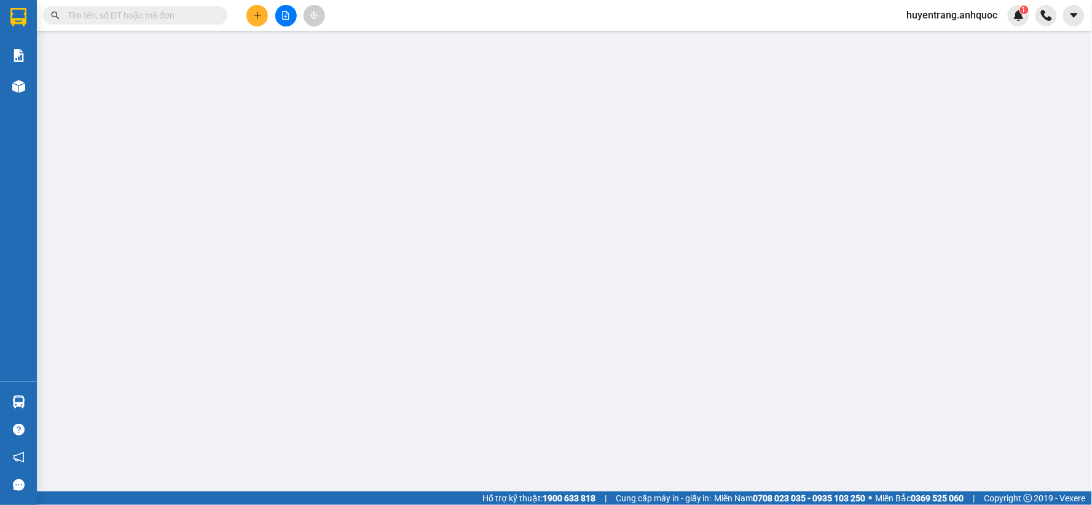
type input "0384335358"
type input "[PERSON_NAME]"
type input "0919804799"
type input "CHỊ THỦY"
type input "VPVT"
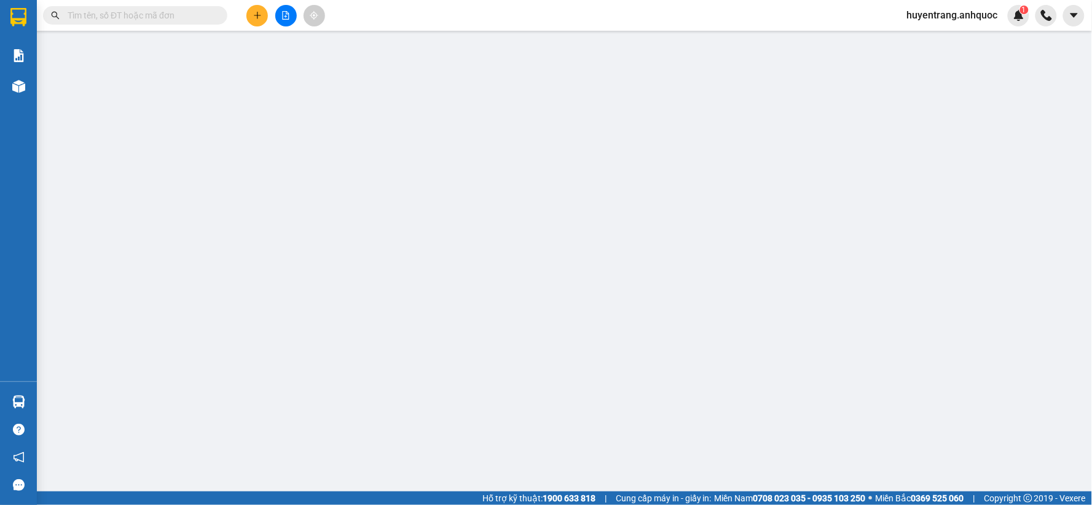
type input "80.000"
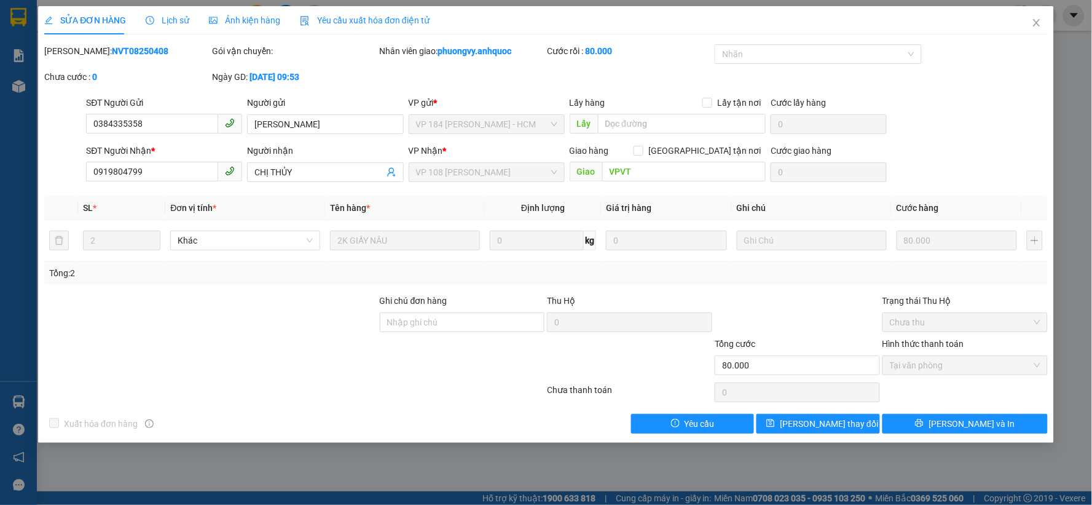
click at [387, 21] on span "Yêu cầu xuất hóa đơn điện tử" at bounding box center [365, 20] width 130 height 10
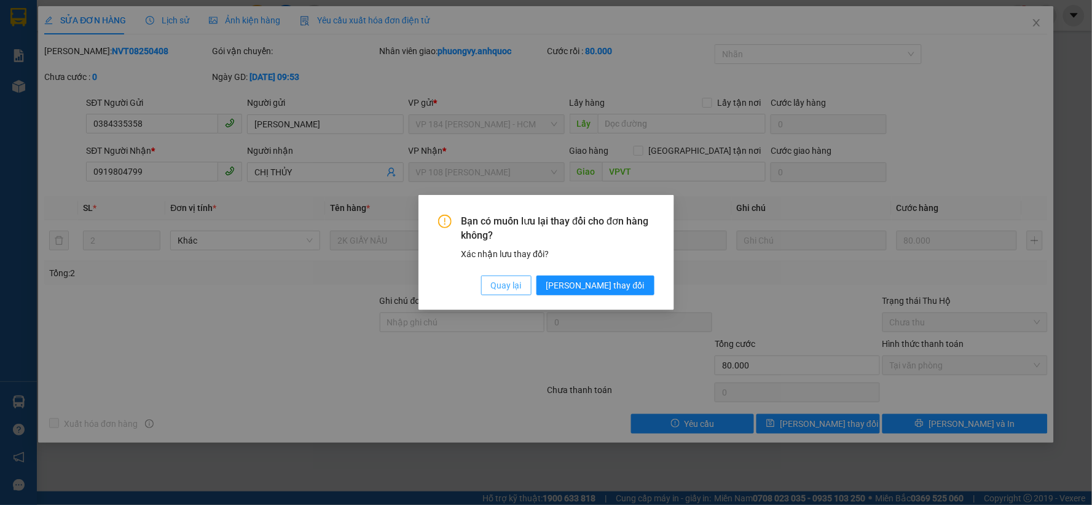
click at [522, 280] on span "Quay lại" at bounding box center [506, 285] width 31 height 14
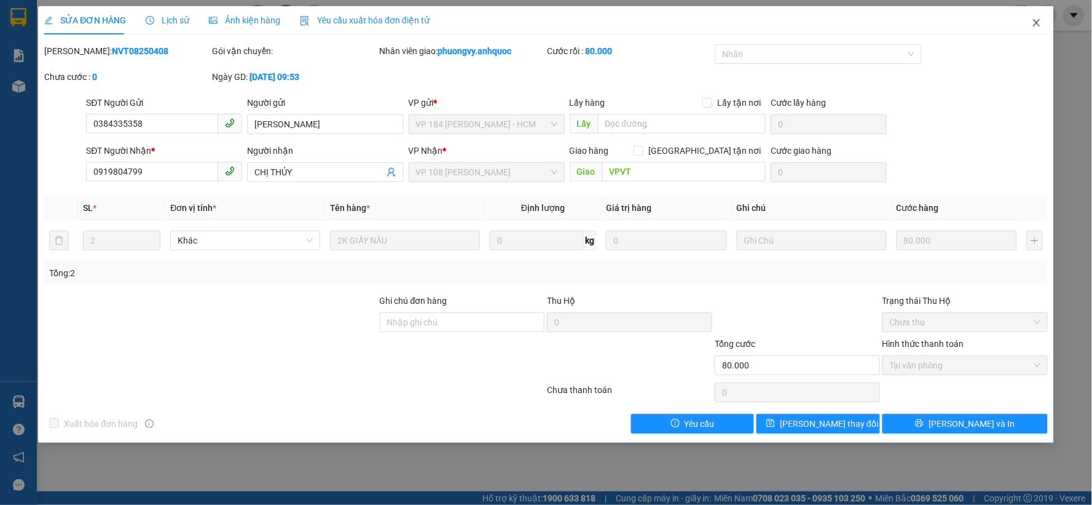
click at [1043, 21] on span "Close" at bounding box center [1037, 23] width 34 height 34
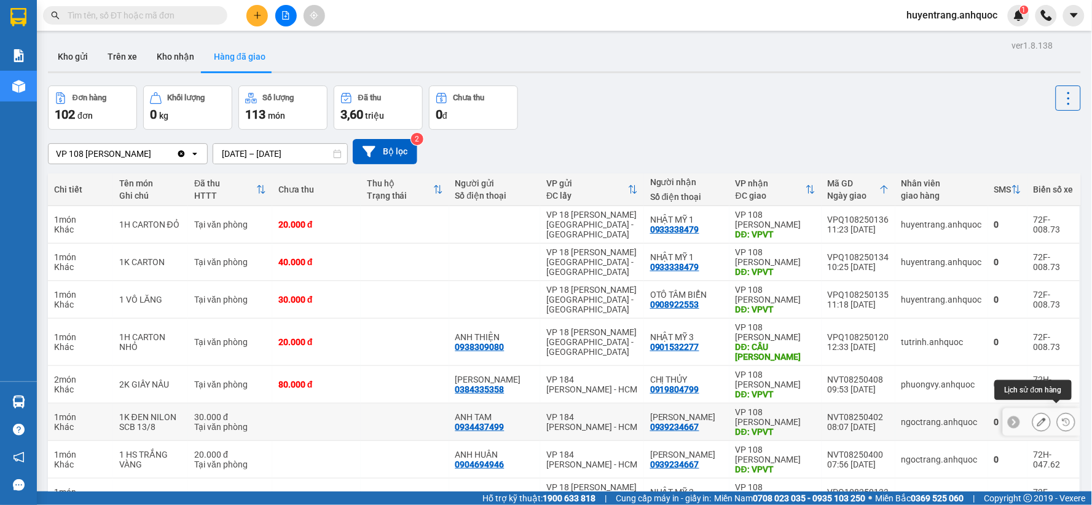
click at [1062, 417] on icon at bounding box center [1066, 421] width 9 height 9
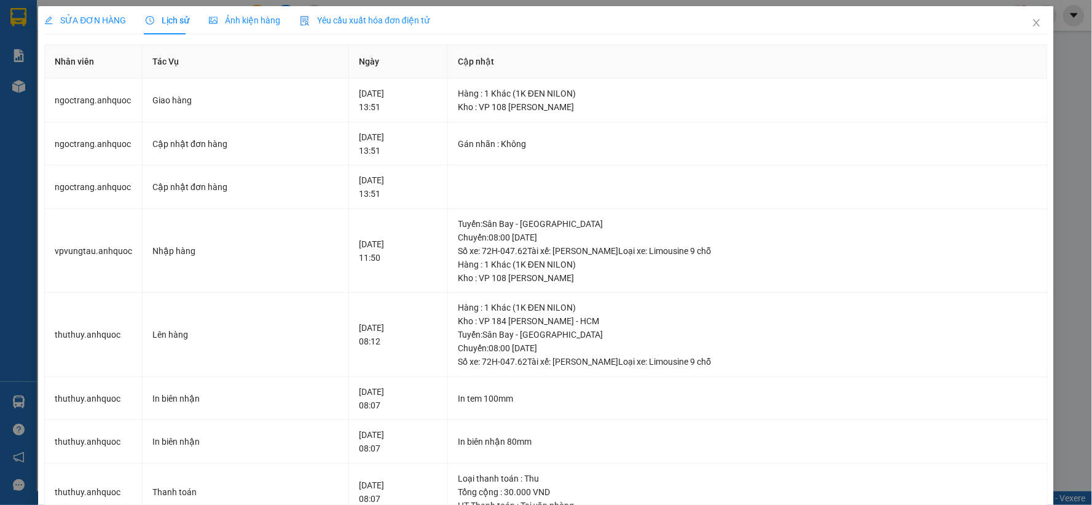
click at [393, 22] on span "Yêu cầu xuất hóa đơn điện tử" at bounding box center [365, 20] width 130 height 10
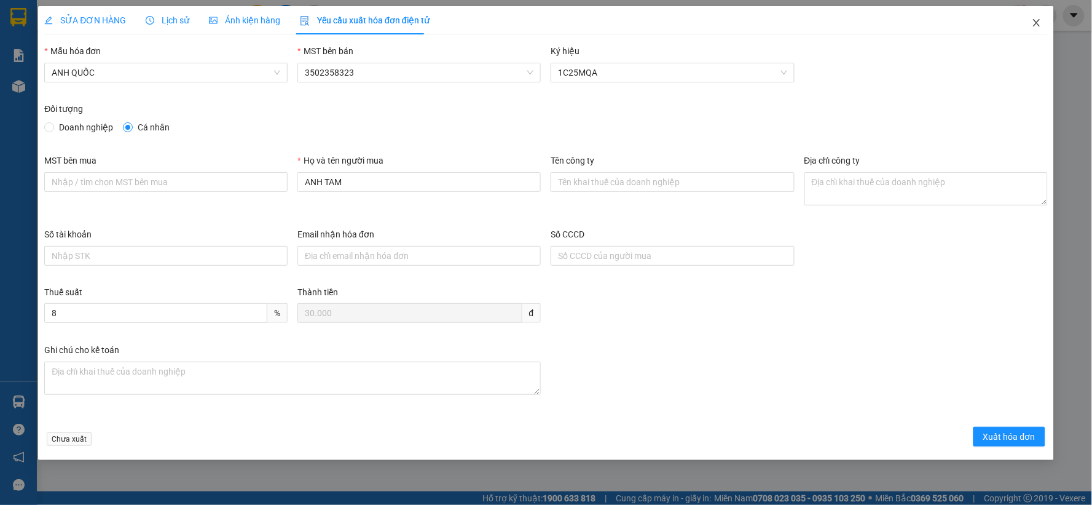
click at [1040, 20] on icon "close" at bounding box center [1036, 22] width 7 height 7
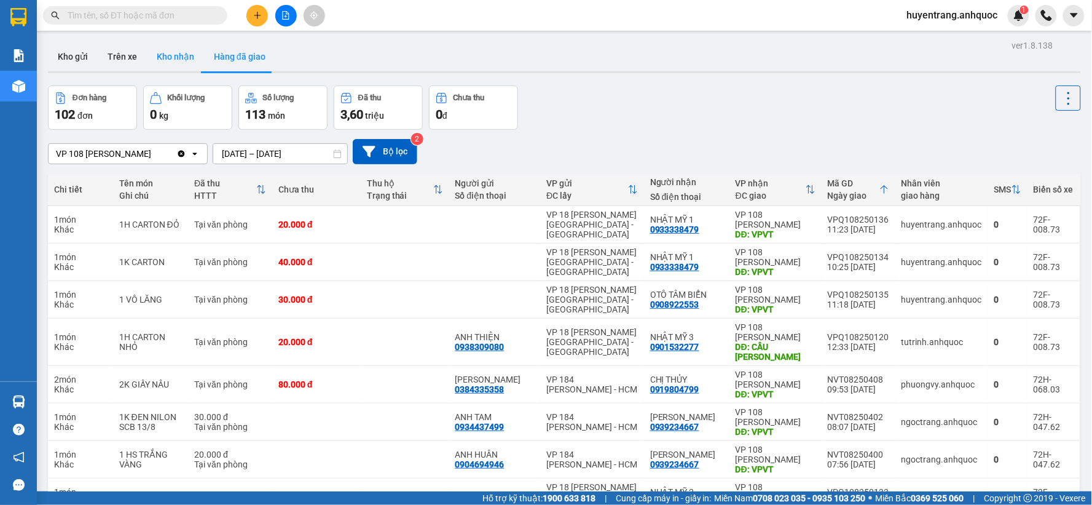
click at [168, 50] on button "Kho nhận" at bounding box center [175, 56] width 57 height 29
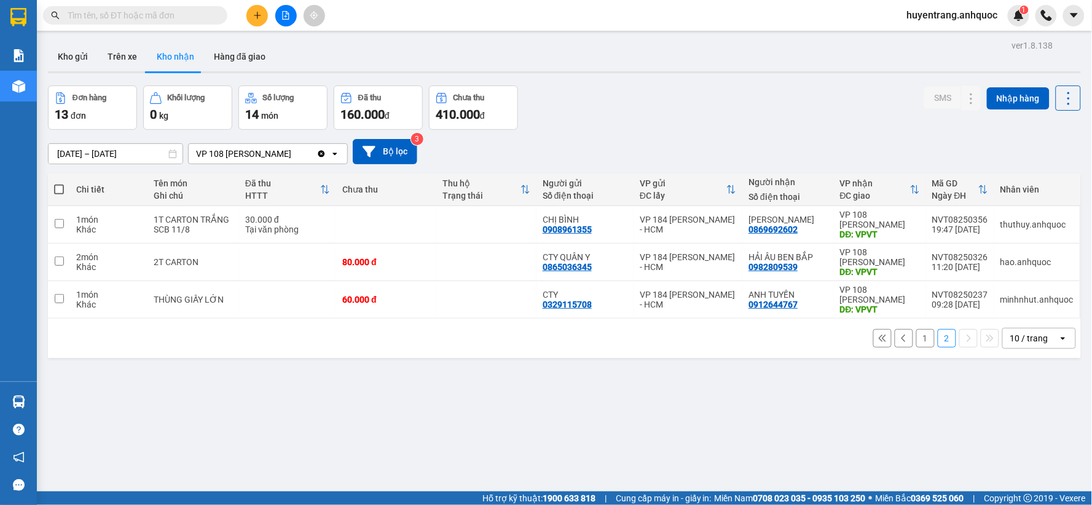
click at [916, 337] on button "1" at bounding box center [925, 338] width 18 height 18
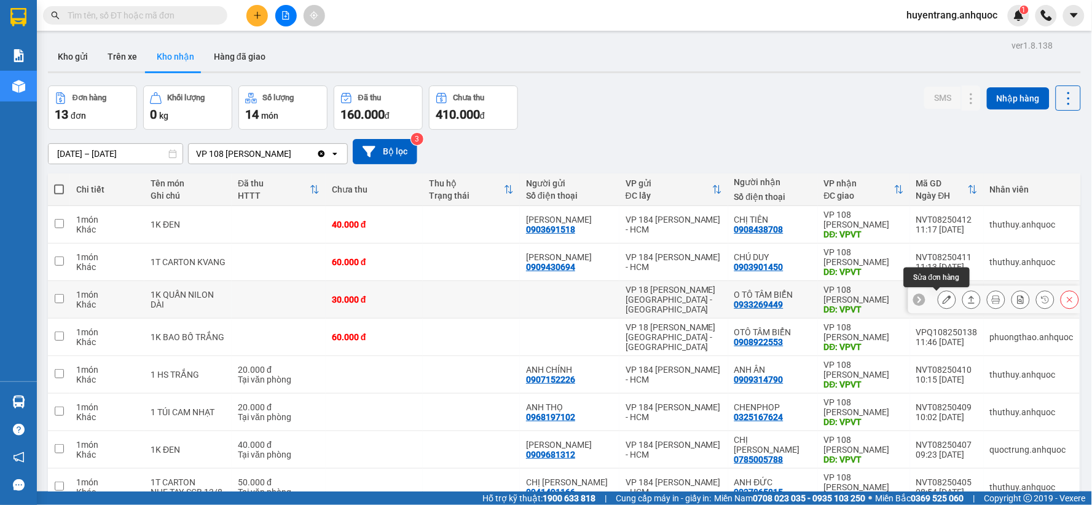
click at [942, 306] on button at bounding box center [946, 300] width 17 height 22
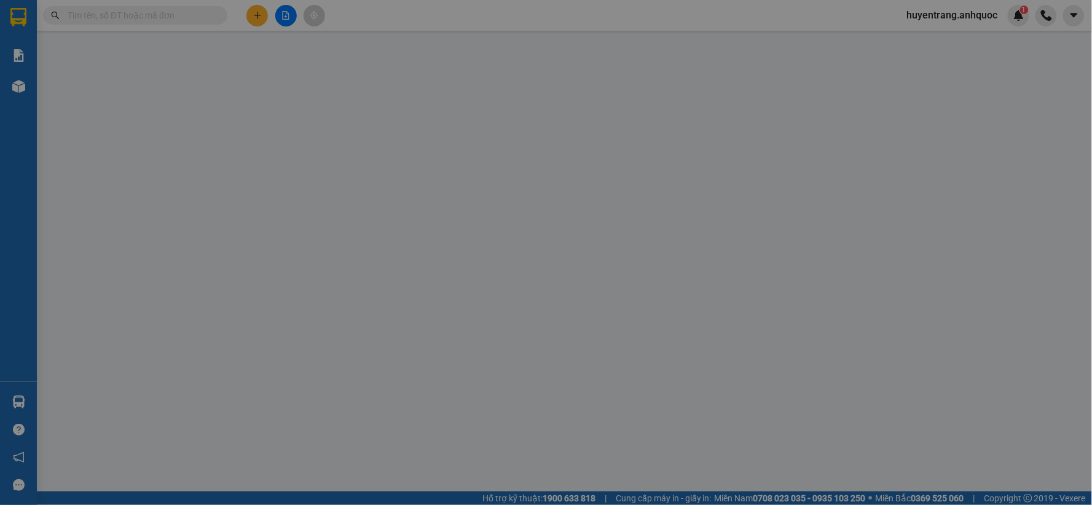
type input "0933269449"
type input "O TÔ TÂM BIỂN"
type input "VPVT"
type input "30.000"
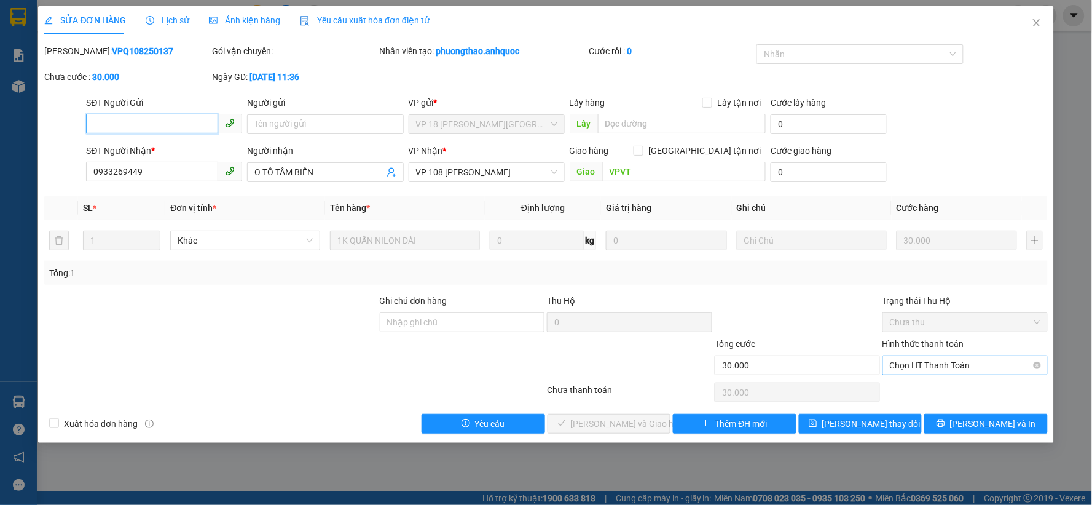
click at [937, 368] on span "Chọn HT Thanh Toán" at bounding box center [965, 365] width 151 height 18
click at [932, 393] on div "Tại văn phòng" at bounding box center [966, 390] width 151 height 14
type input "0"
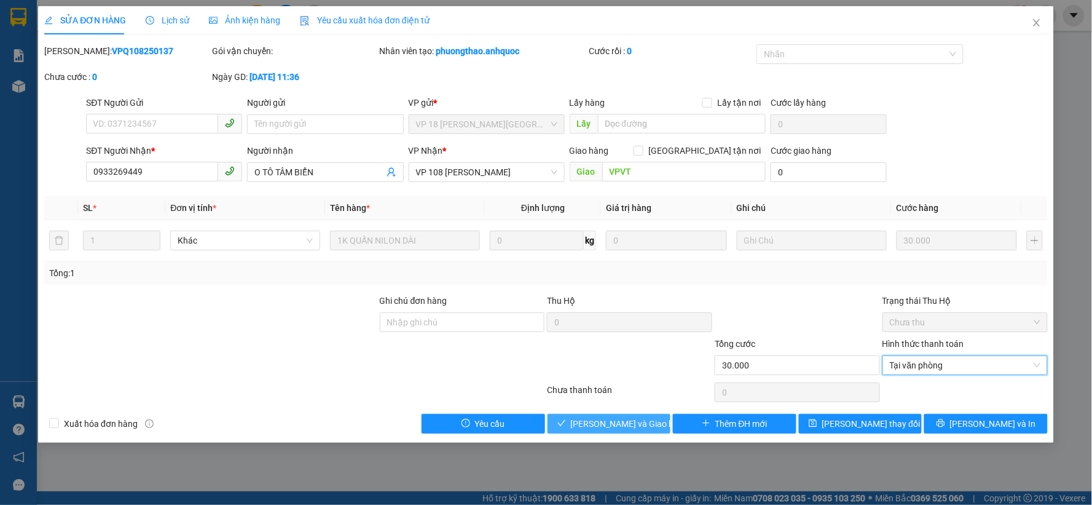
click at [627, 425] on span "[PERSON_NAME] và Giao hàng" at bounding box center [630, 424] width 118 height 14
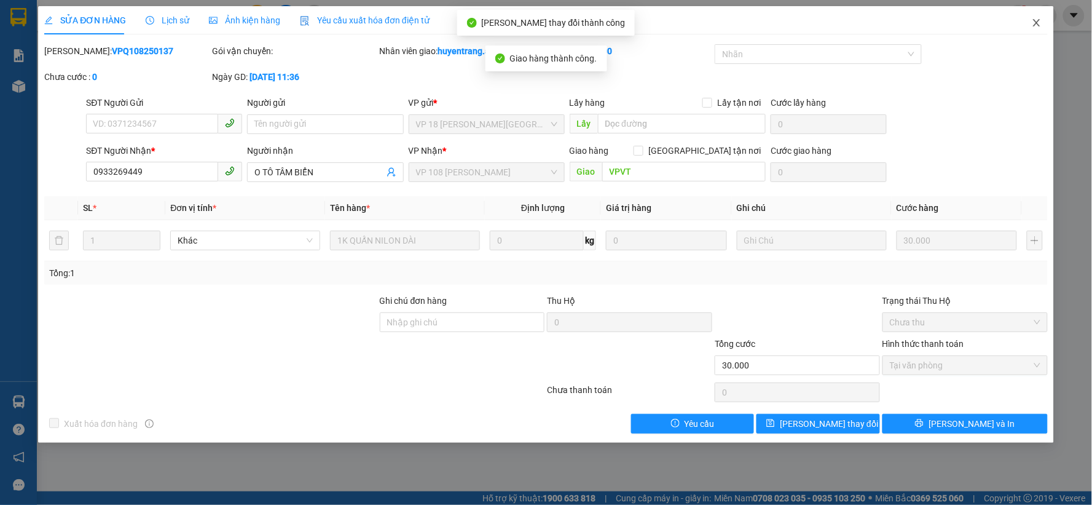
click at [1034, 20] on icon "close" at bounding box center [1036, 22] width 7 height 7
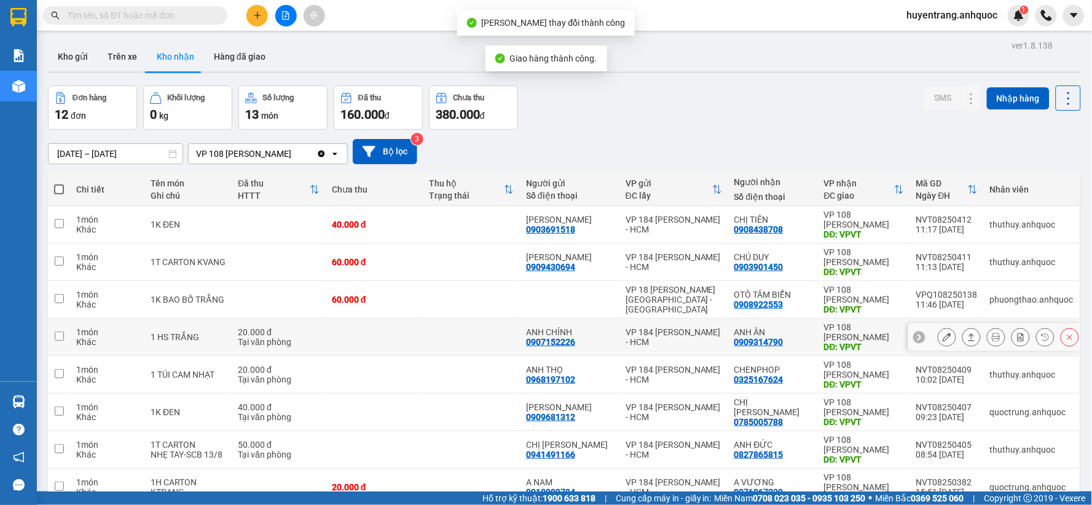
scroll to position [68, 0]
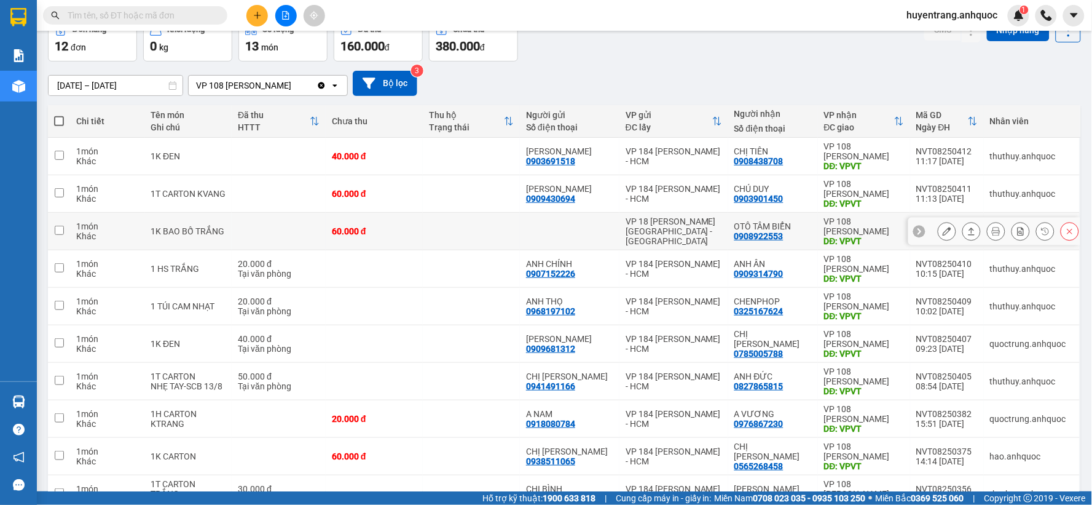
click at [943, 234] on icon at bounding box center [947, 231] width 9 height 9
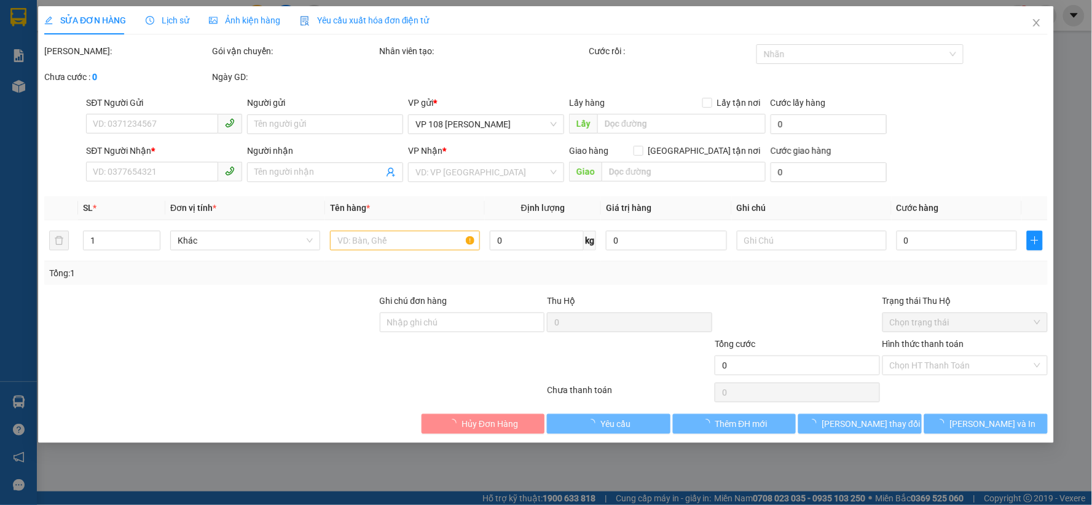
type input "0908922553"
type input "OTÔ TÂM BIỂN"
type input "VPVT"
type input "60.000"
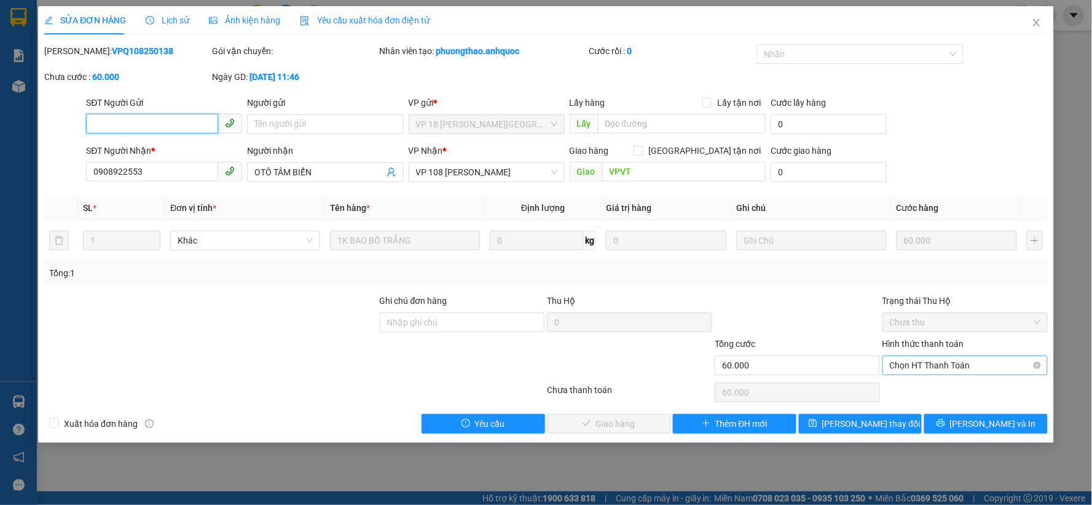
click at [954, 370] on span "Chọn HT Thanh Toán" at bounding box center [965, 365] width 151 height 18
click at [948, 391] on div "Tại văn phòng" at bounding box center [966, 390] width 151 height 14
type input "0"
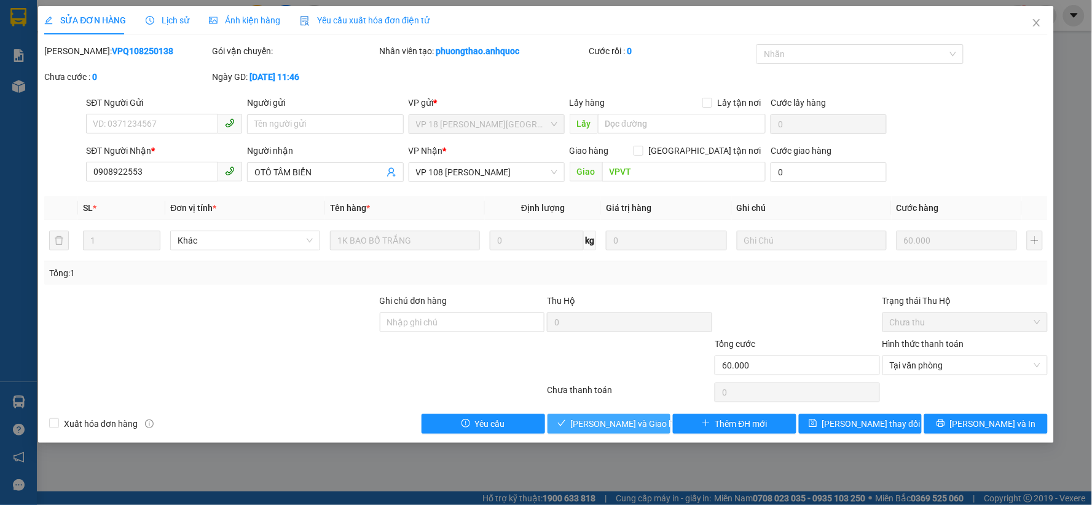
click at [649, 427] on button "[PERSON_NAME] và Giao hàng" at bounding box center [610, 424] width 124 height 20
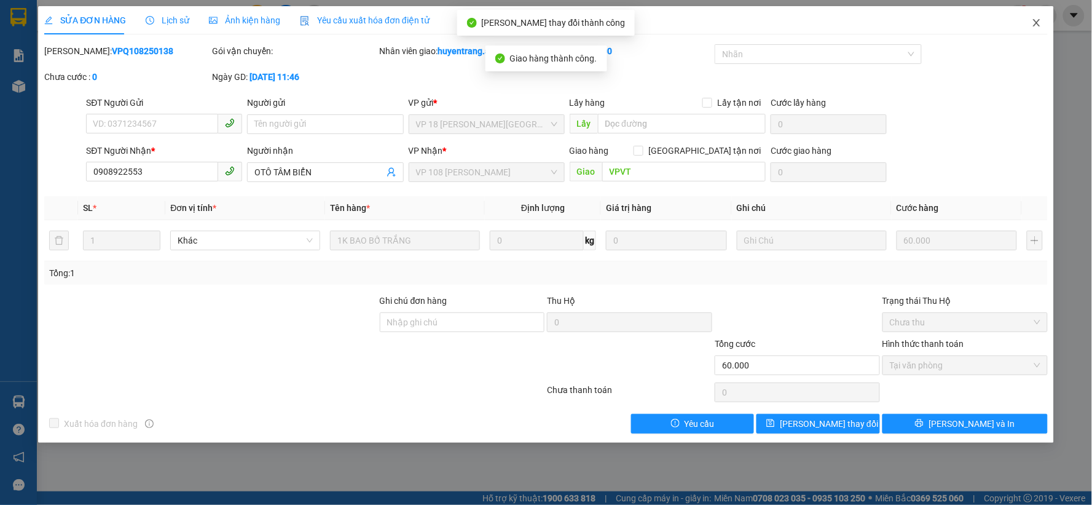
click at [1040, 25] on icon "close" at bounding box center [1037, 23] width 10 height 10
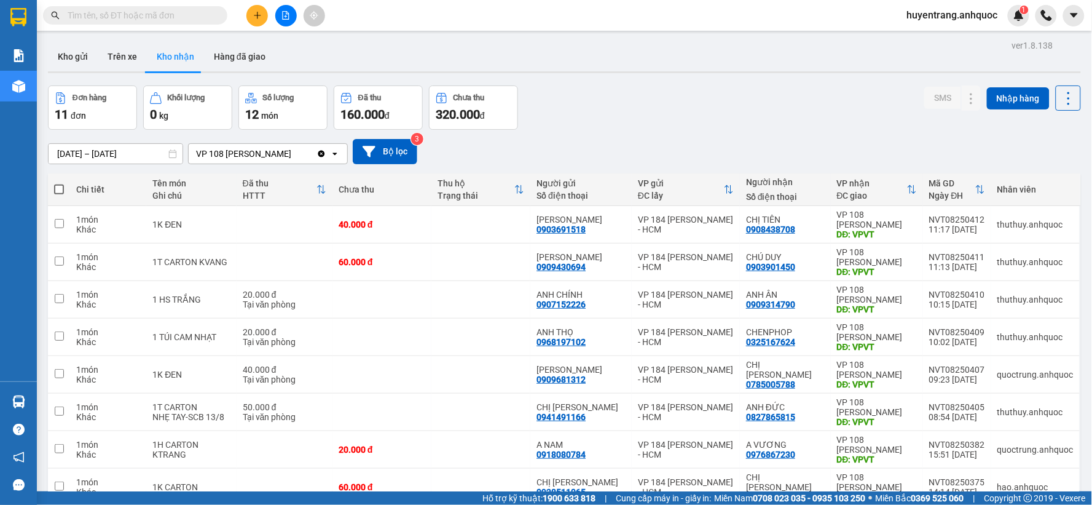
click at [140, 10] on input "text" at bounding box center [140, 16] width 145 height 14
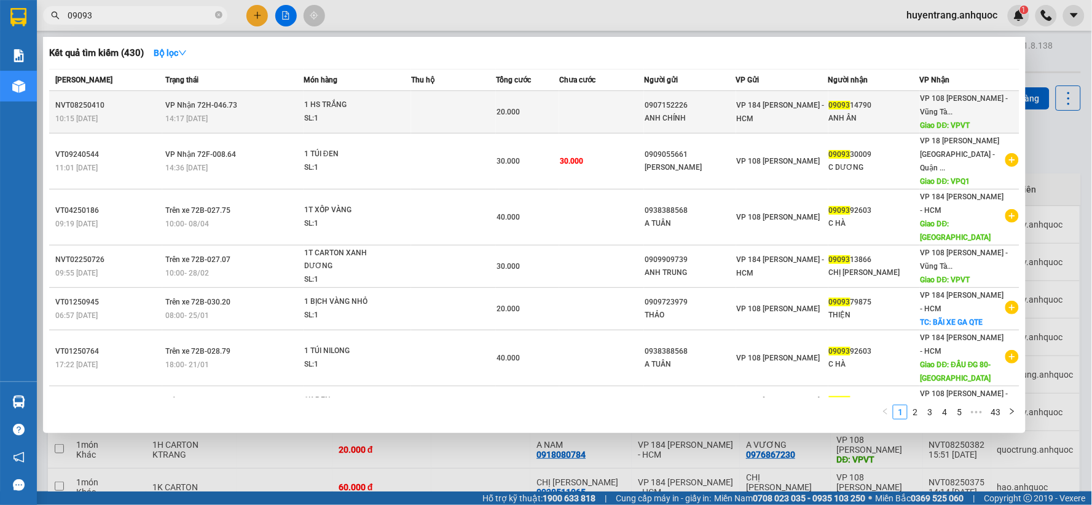
type input "09093"
click at [565, 112] on td at bounding box center [601, 112] width 85 height 42
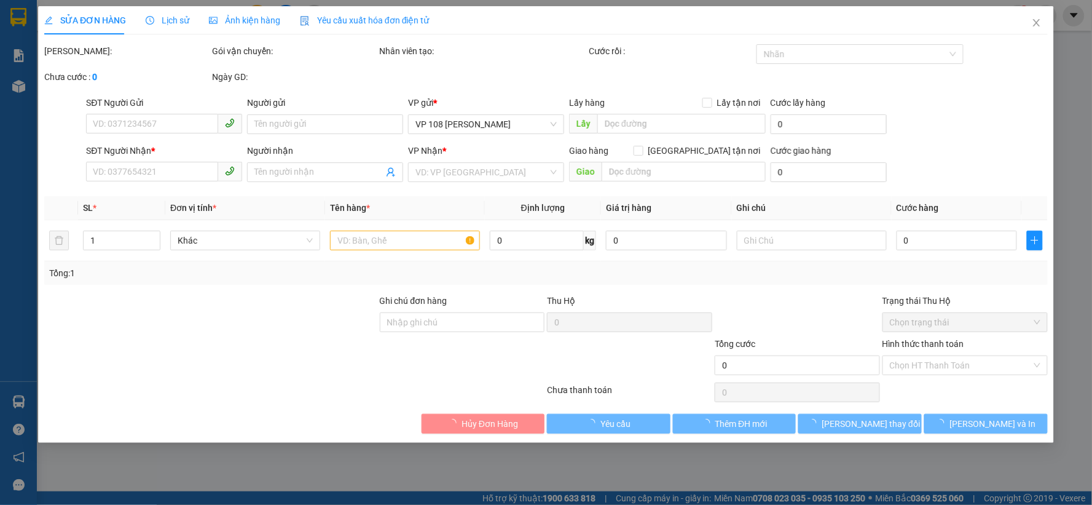
type input "0907152226"
type input "ANH CHÍNH"
type input "0909314790"
type input "ANH ÂN"
type input "VPVT"
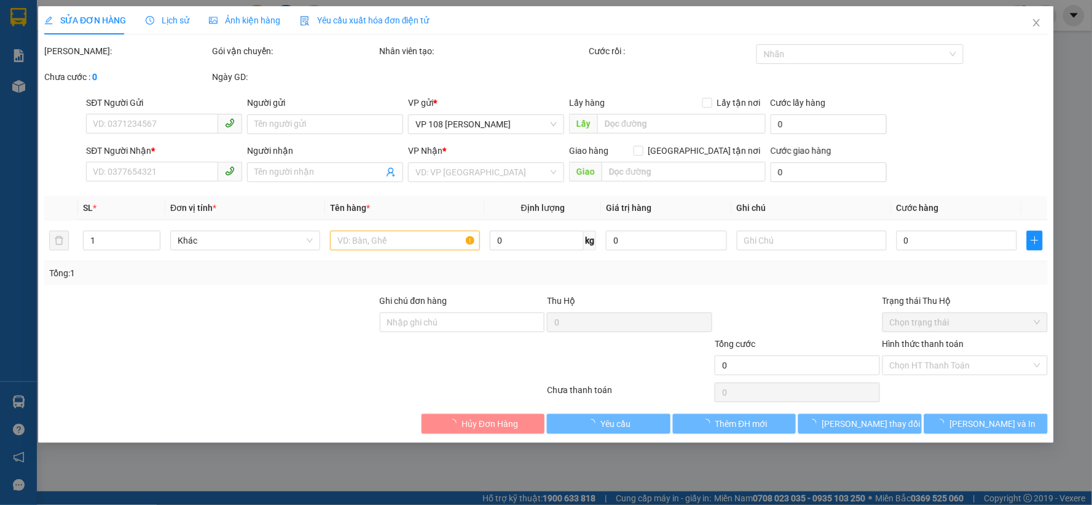
type input "TM 13/8 TRUNG"
type input "20.000"
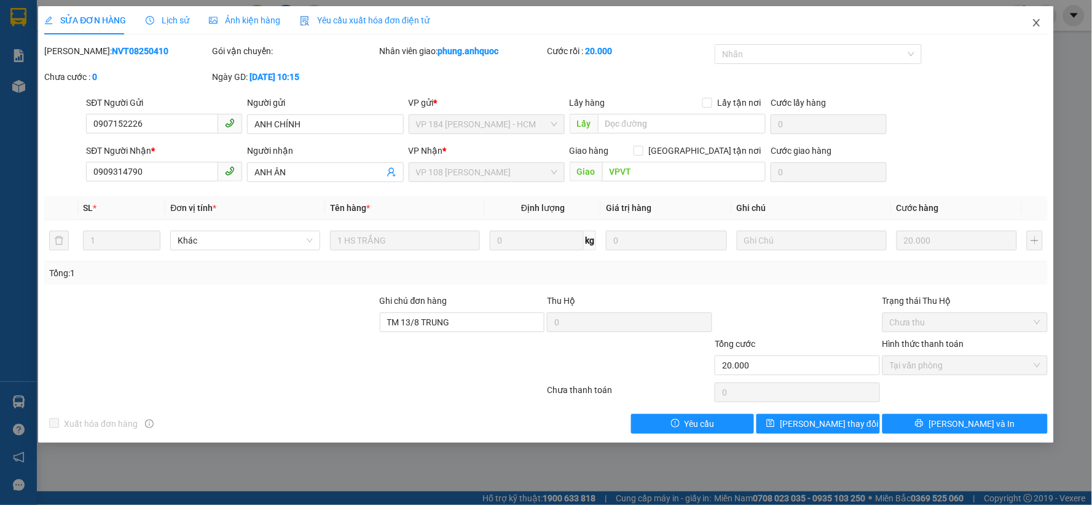
click at [1040, 22] on icon "close" at bounding box center [1037, 23] width 10 height 10
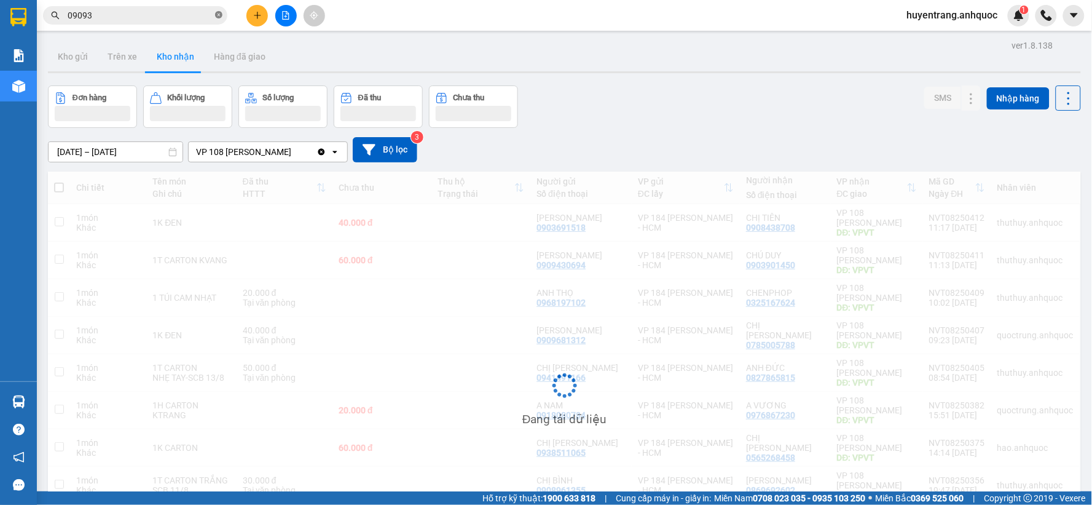
click at [217, 17] on icon "close-circle" at bounding box center [218, 14] width 7 height 7
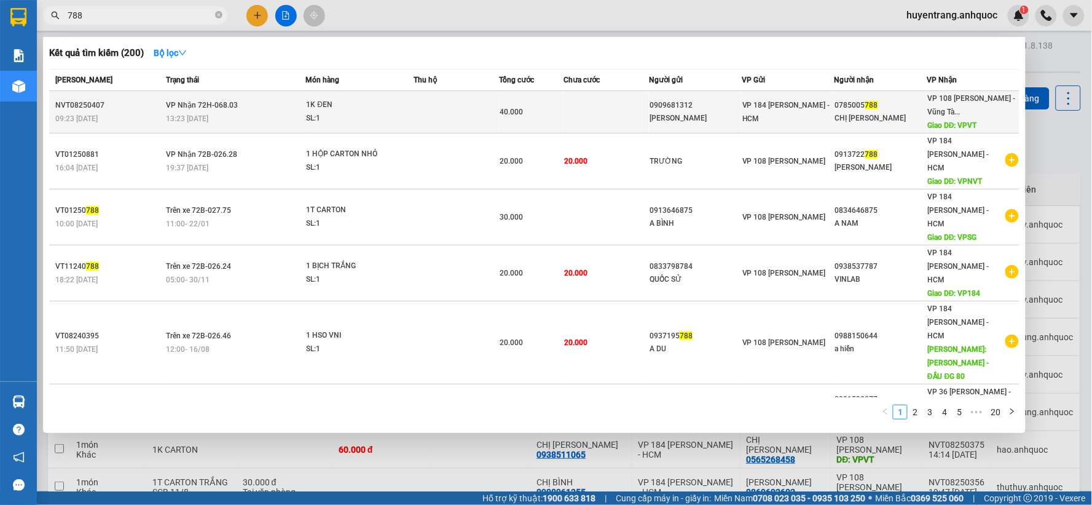
type input "788"
click at [351, 100] on div "1K ĐEN" at bounding box center [352, 105] width 92 height 14
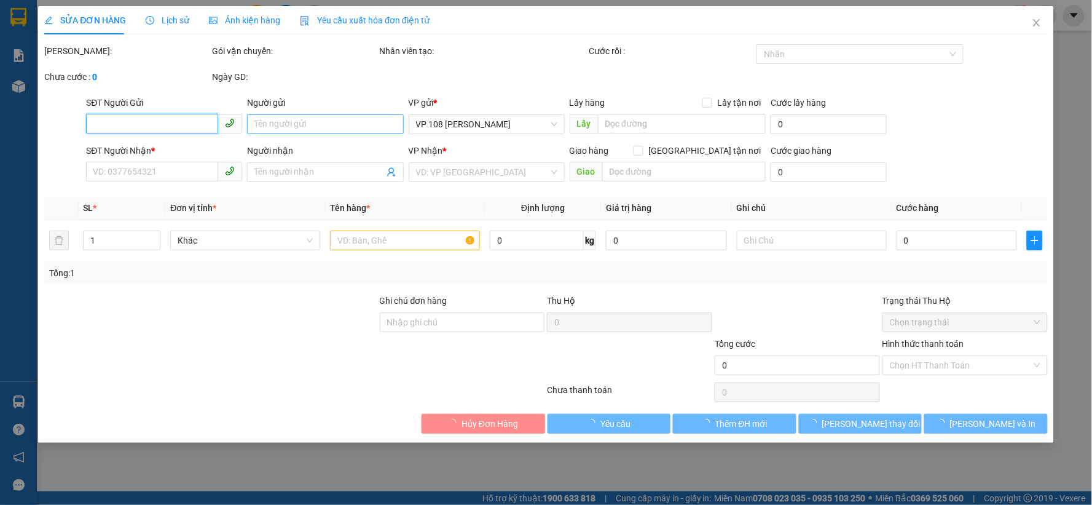
type input "0909681312"
type input "[PERSON_NAME]"
type input "0785005788"
type input "CHỊ [PERSON_NAME]"
type input "VPVT"
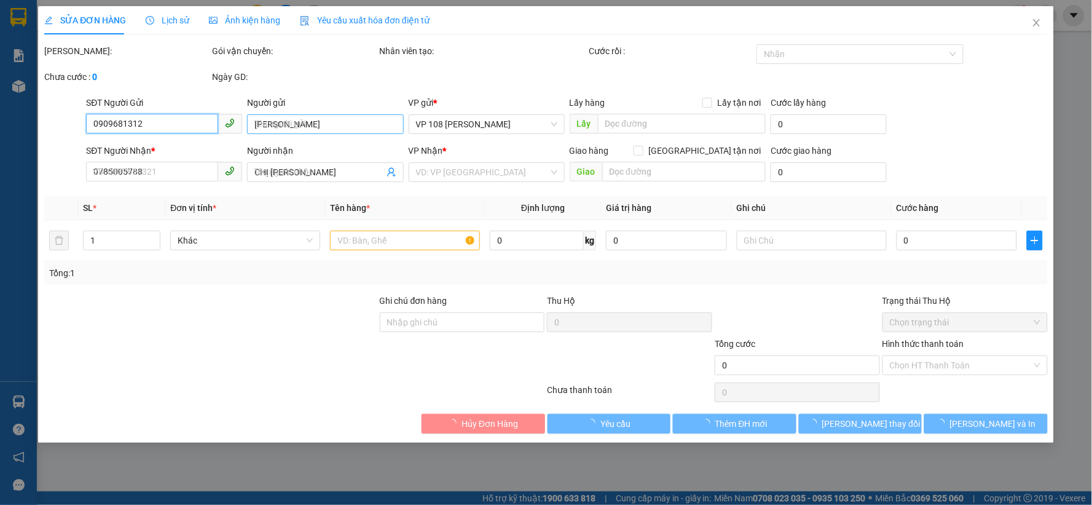
type input "TM 13/8 TRUNG"
type input "40.000"
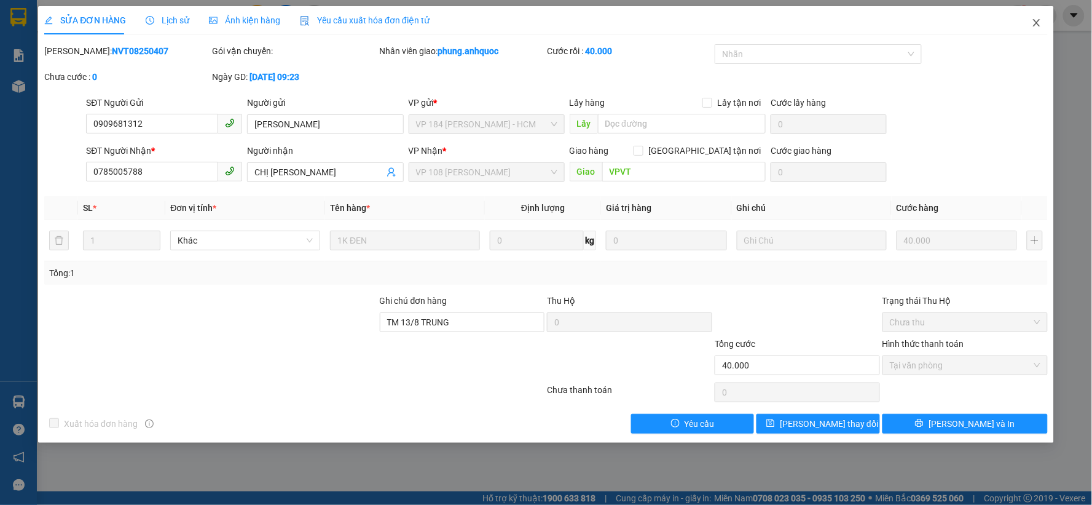
click at [1039, 25] on icon "close" at bounding box center [1037, 23] width 10 height 10
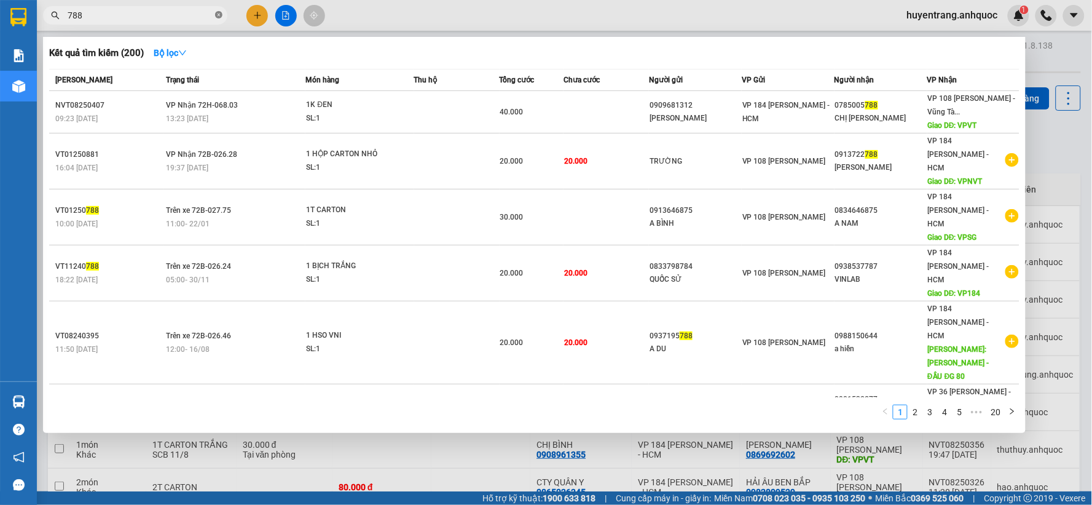
click at [222, 14] on icon "close-circle" at bounding box center [218, 14] width 7 height 7
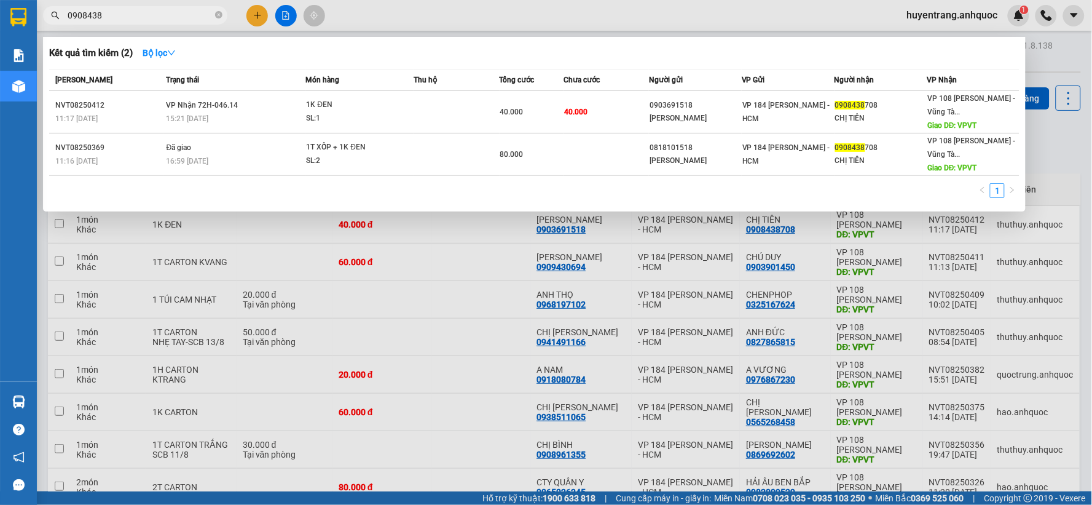
type input "0908438"
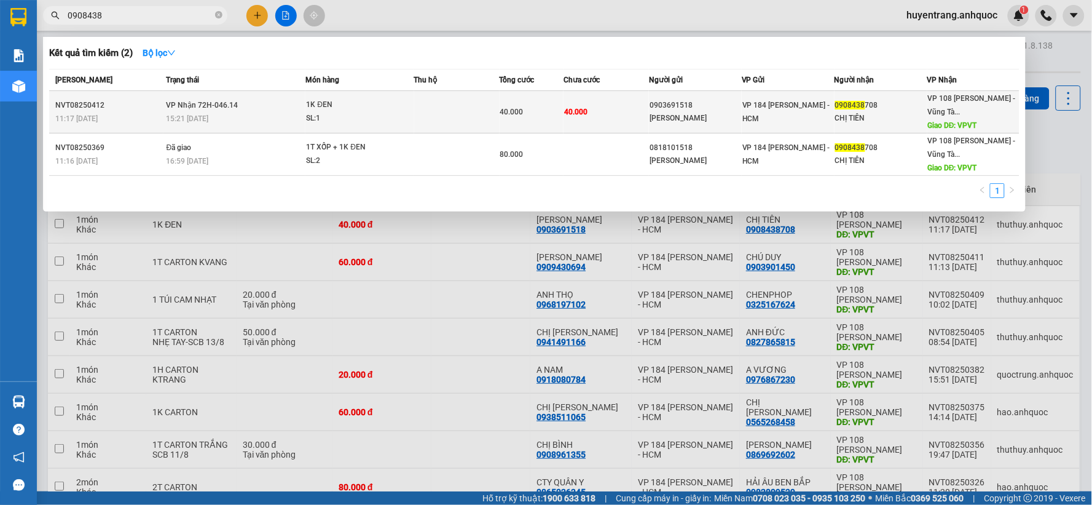
click at [371, 115] on div "SL: 1" at bounding box center [352, 119] width 92 height 14
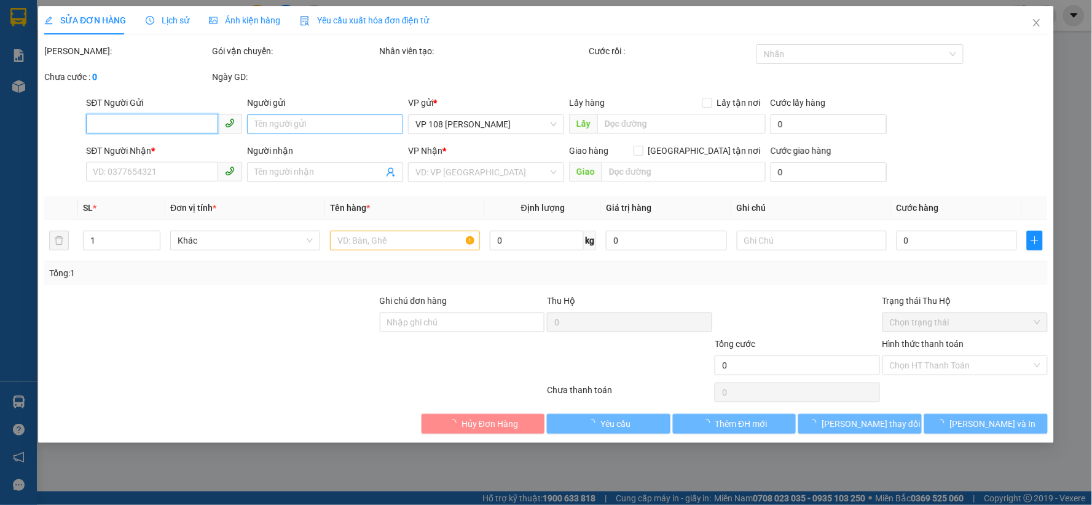
type input "0903691518"
type input "[PERSON_NAME]"
type input "0908438708"
type input "CHỊ TIÊN"
type input "VPVT"
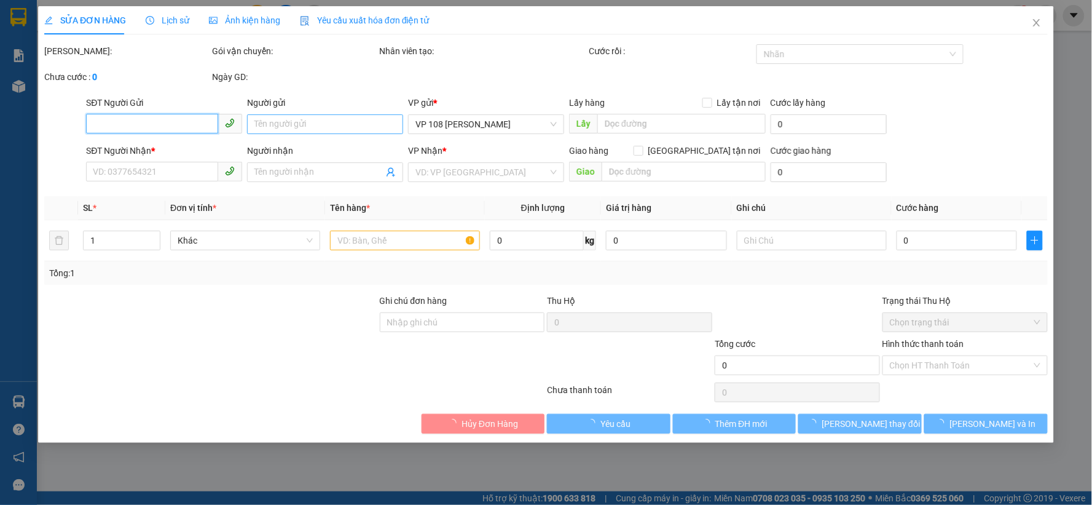
type input "40.000"
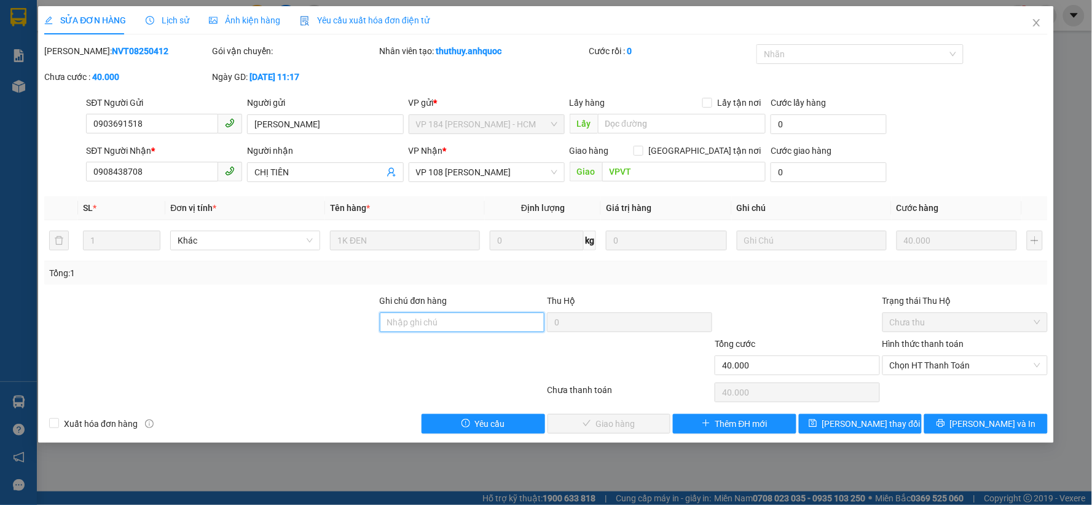
click at [492, 321] on input "Ghi chú đơn hàng" at bounding box center [462, 322] width 165 height 20
click at [982, 371] on span "Chọn HT Thanh Toán" at bounding box center [965, 365] width 151 height 18
type input "CK SCB 13/8"
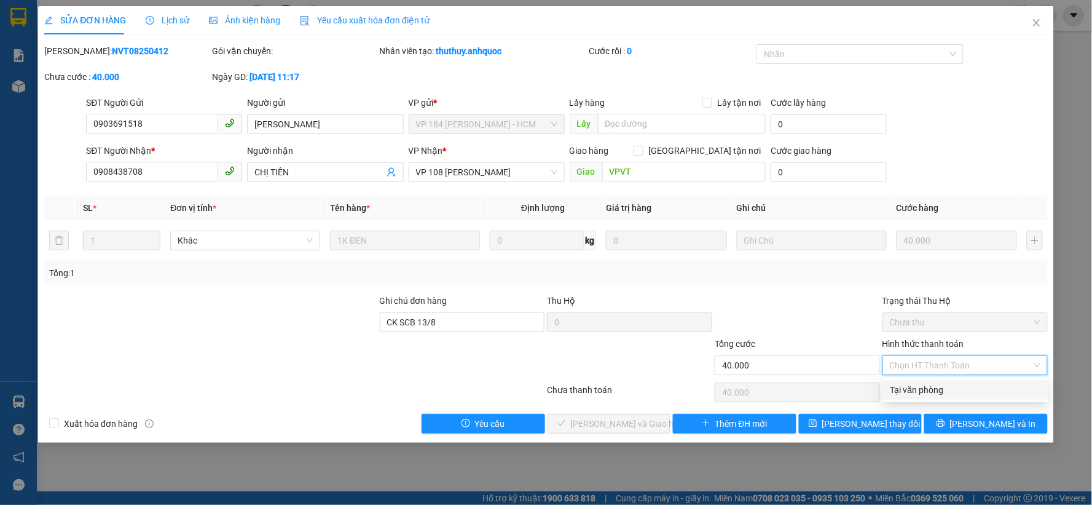
click at [962, 391] on div "Tại văn phòng" at bounding box center [966, 390] width 151 height 14
type input "0"
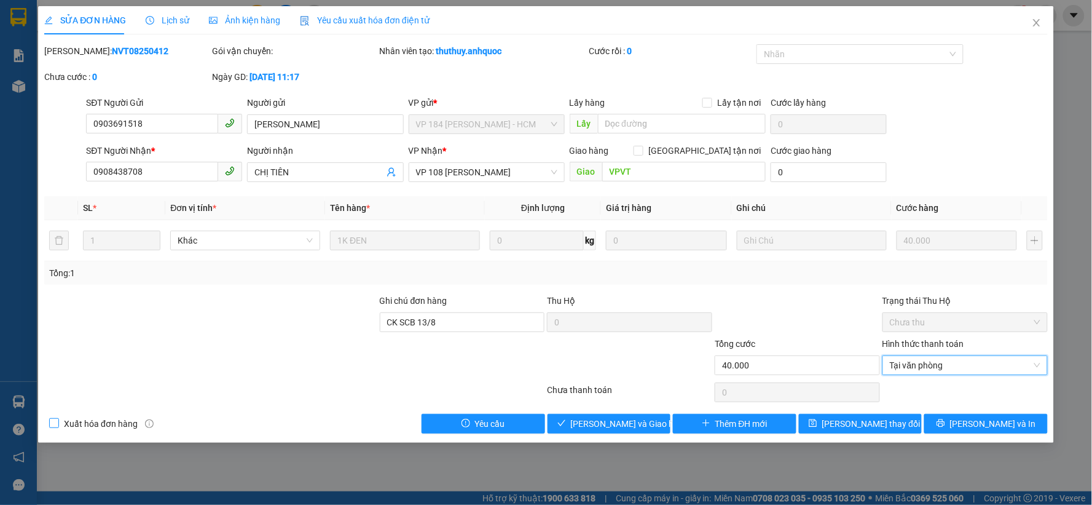
click at [98, 422] on span "Xuất hóa đơn hàng" at bounding box center [101, 424] width 84 height 14
click at [58, 422] on input "Xuất hóa đơn hàng" at bounding box center [53, 422] width 9 height 9
checkbox input "true"
click at [601, 421] on span "[PERSON_NAME] và Giao hàng" at bounding box center [630, 424] width 118 height 14
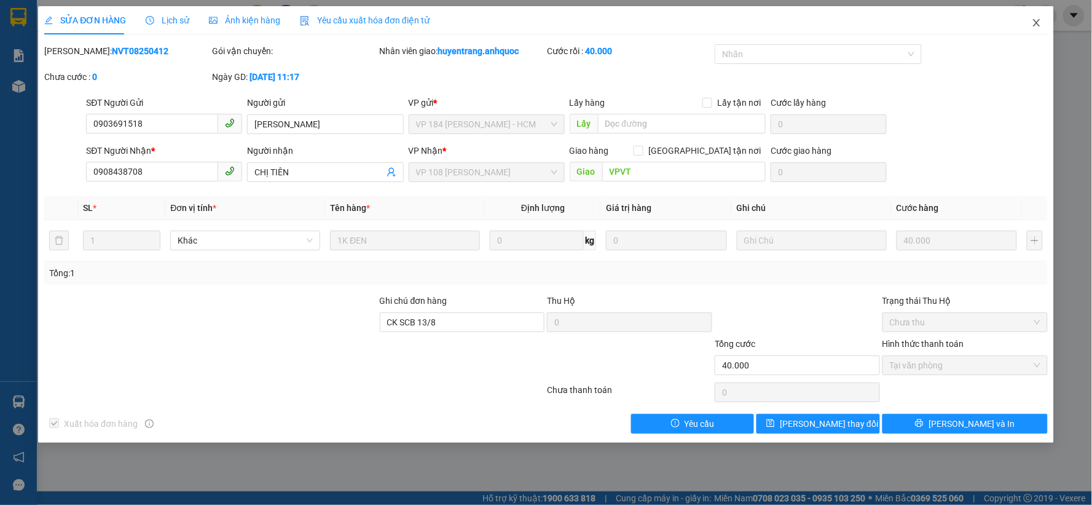
click at [1036, 25] on icon "close" at bounding box center [1036, 22] width 7 height 7
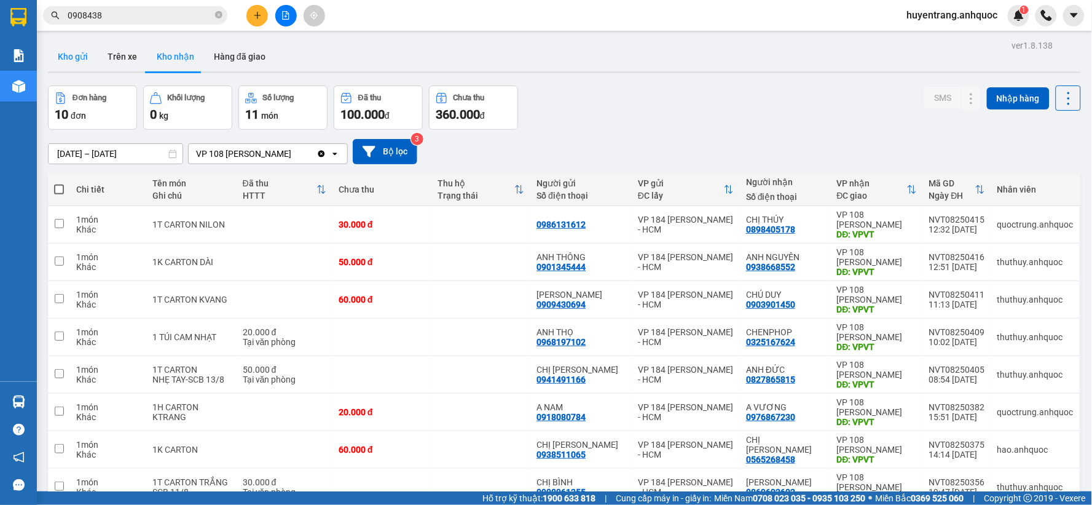
click at [89, 55] on button "Kho gửi" at bounding box center [73, 56] width 50 height 29
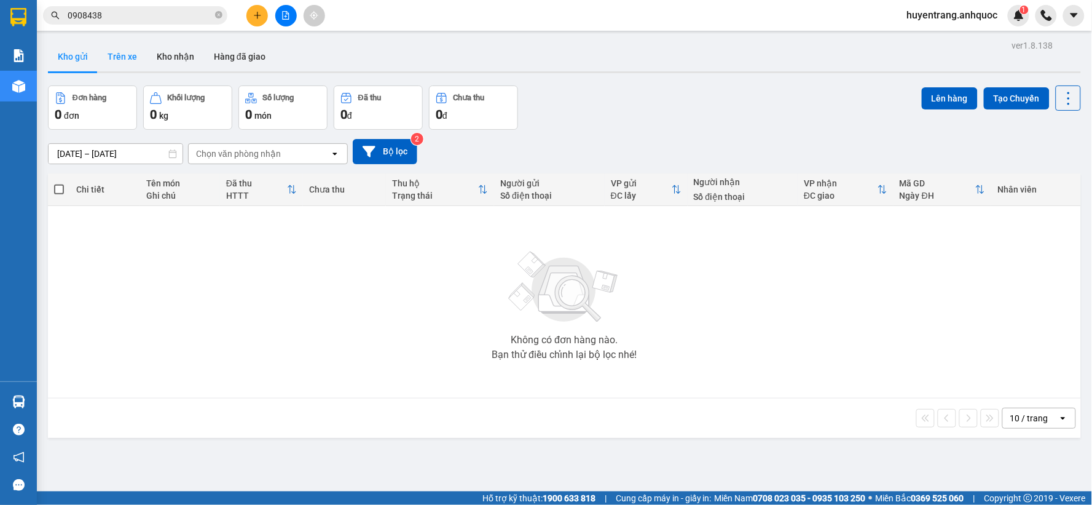
click at [132, 53] on button "Trên xe" at bounding box center [122, 56] width 49 height 29
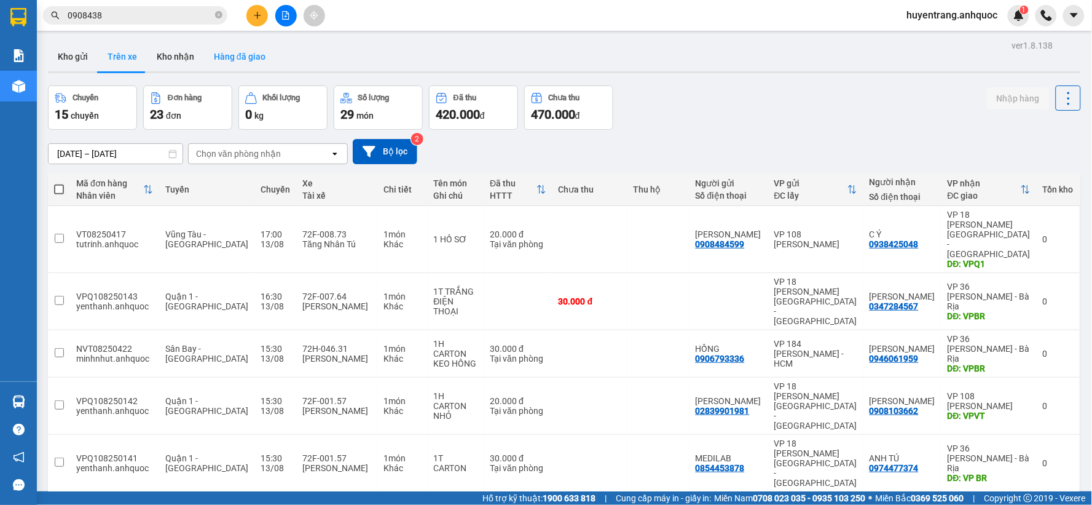
click at [264, 58] on button "Hàng đã giao" at bounding box center [239, 56] width 71 height 29
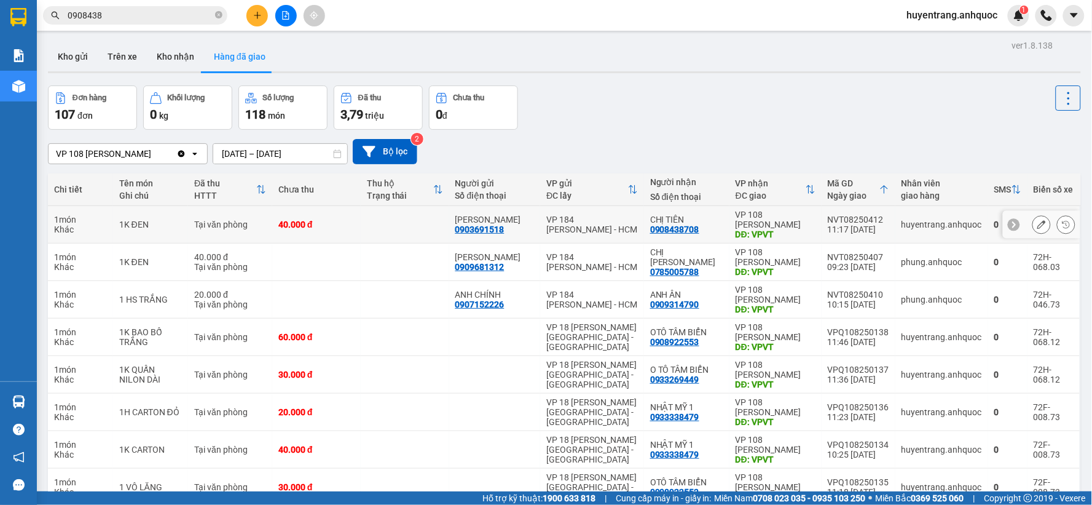
click at [1037, 221] on icon at bounding box center [1041, 224] width 9 height 9
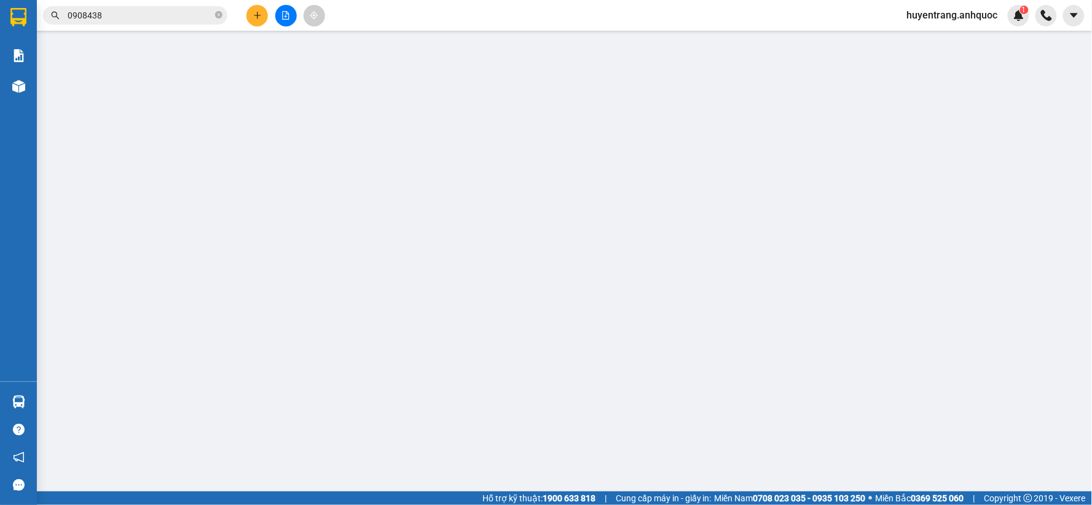
type input "0903691518"
type input "[PERSON_NAME]"
type input "0908438708"
type input "CHỊ TIÊN"
type input "VPVT"
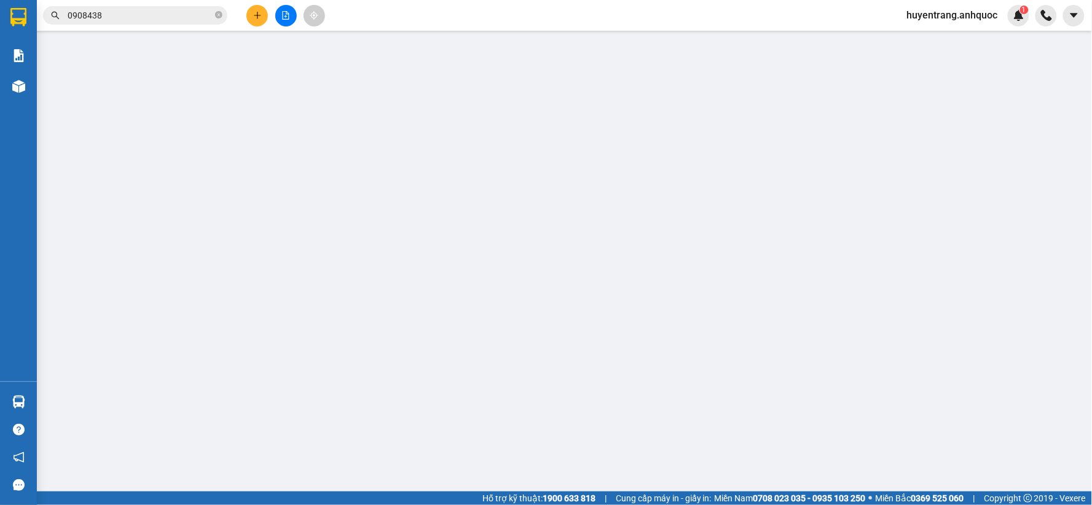
type input "CK SCB 13/8"
type input "40.000"
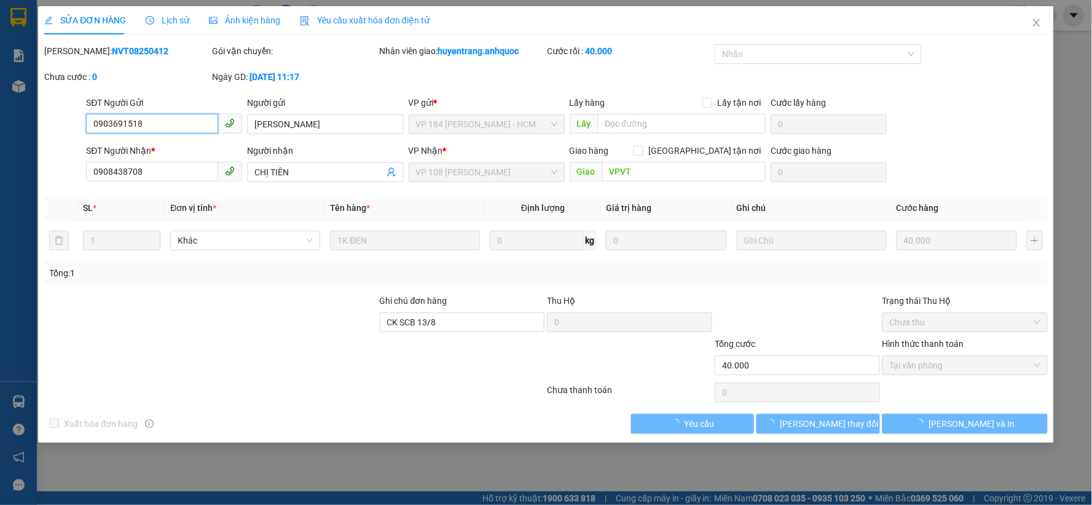
checkbox input "true"
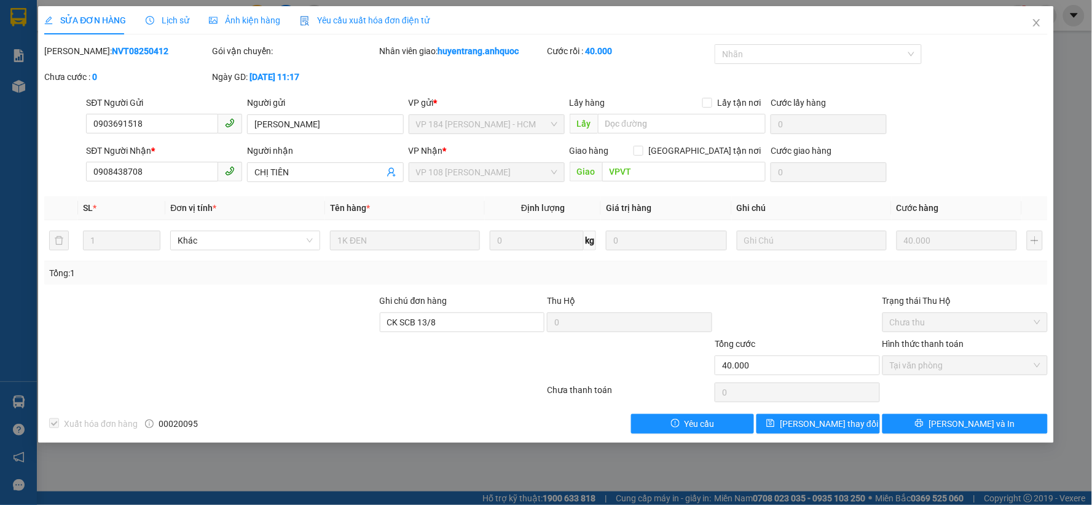
click at [112, 48] on b "NVT08250412" at bounding box center [140, 51] width 57 height 10
copy b "NVT08250412"
click at [1043, 25] on span "Close" at bounding box center [1037, 23] width 34 height 34
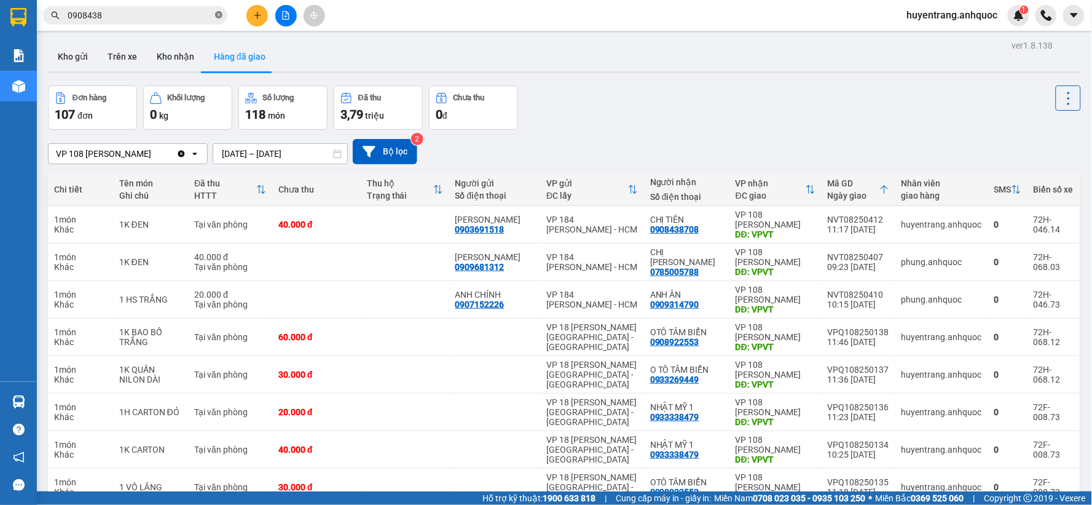
click at [221, 15] on icon "close-circle" at bounding box center [218, 14] width 7 height 7
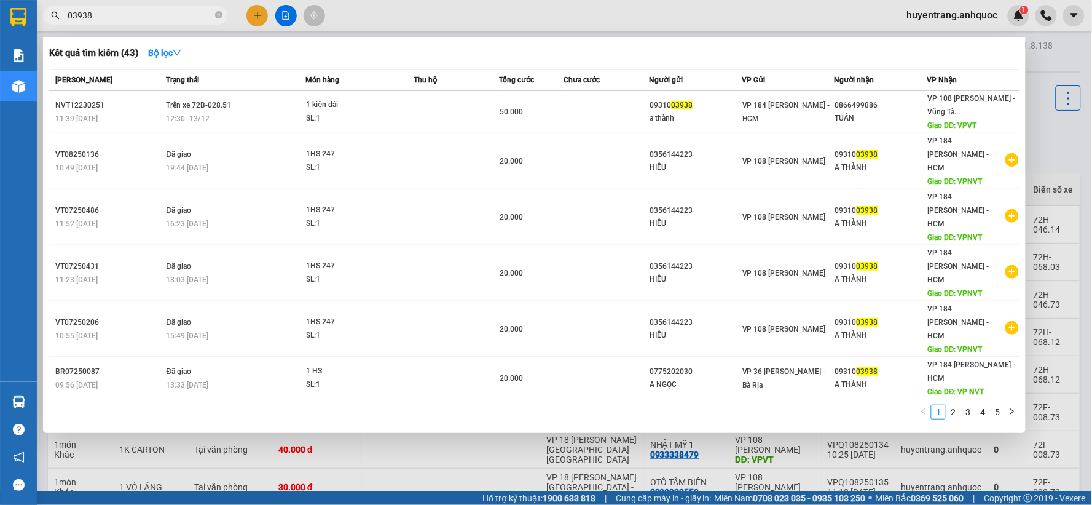
click at [75, 12] on input "03938" at bounding box center [140, 16] width 145 height 14
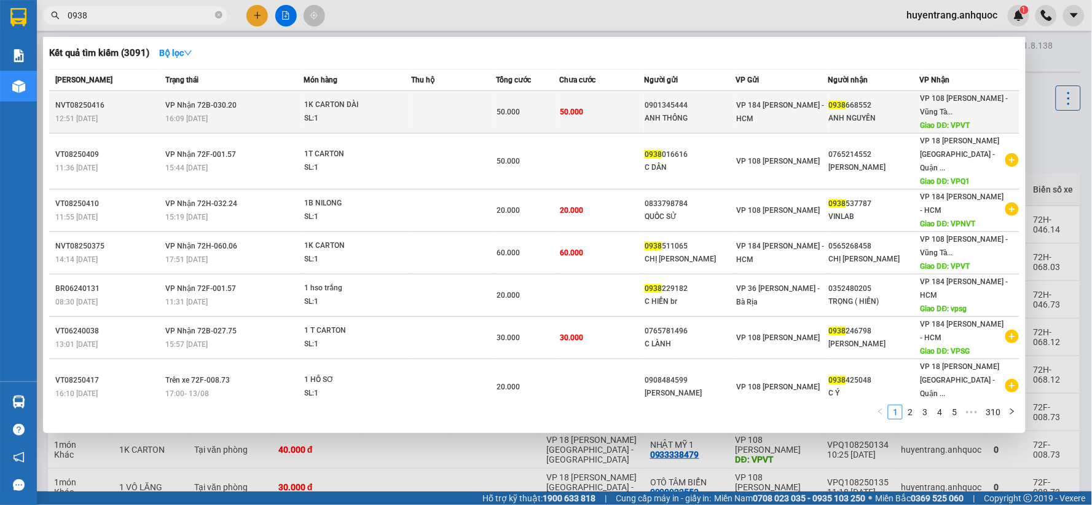
type input "0938"
click at [440, 120] on td at bounding box center [453, 112] width 85 height 42
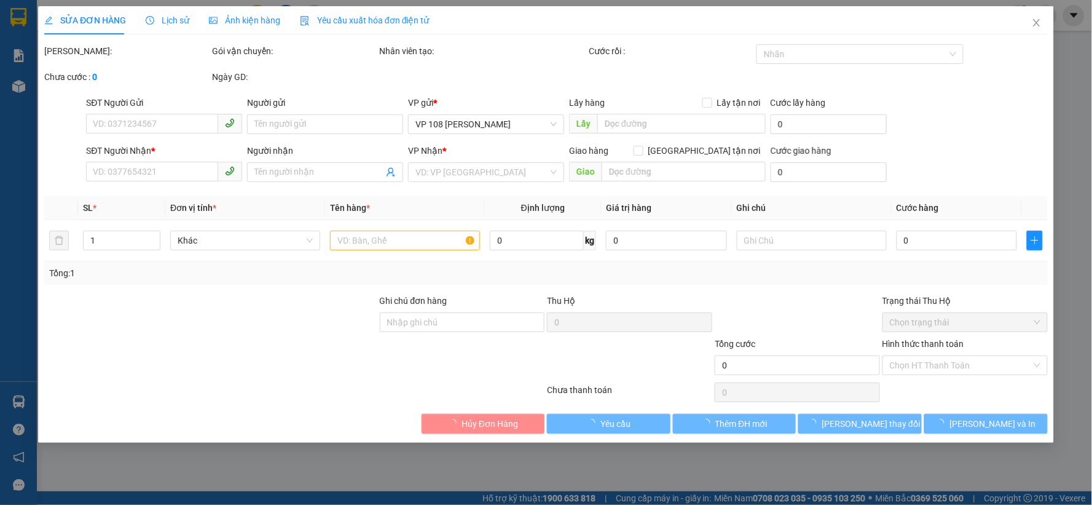
type input "0901345444"
type input "ANH THÔNG"
type input "0938668552"
type input "ANH NGUYÊN"
type input "VPVT"
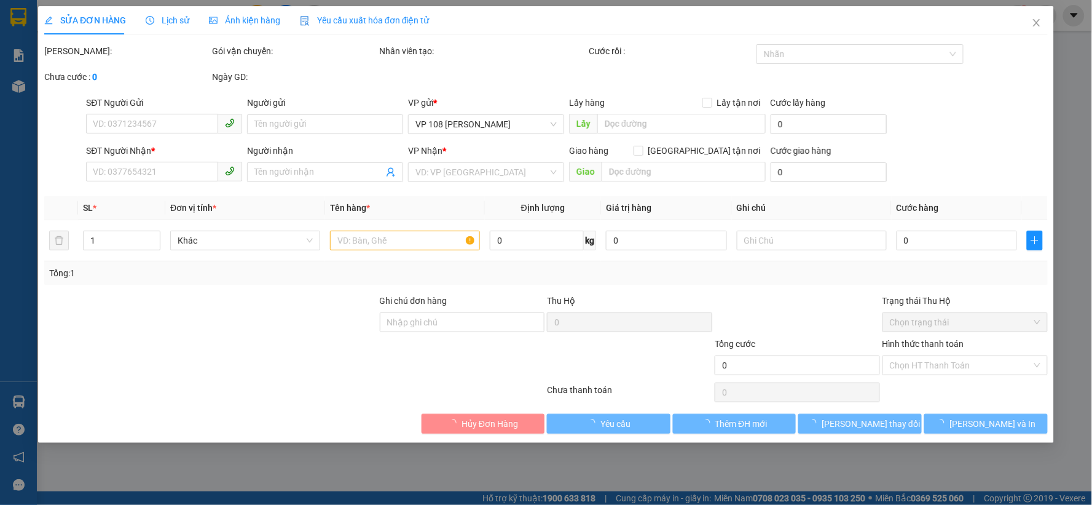
type input "50.000"
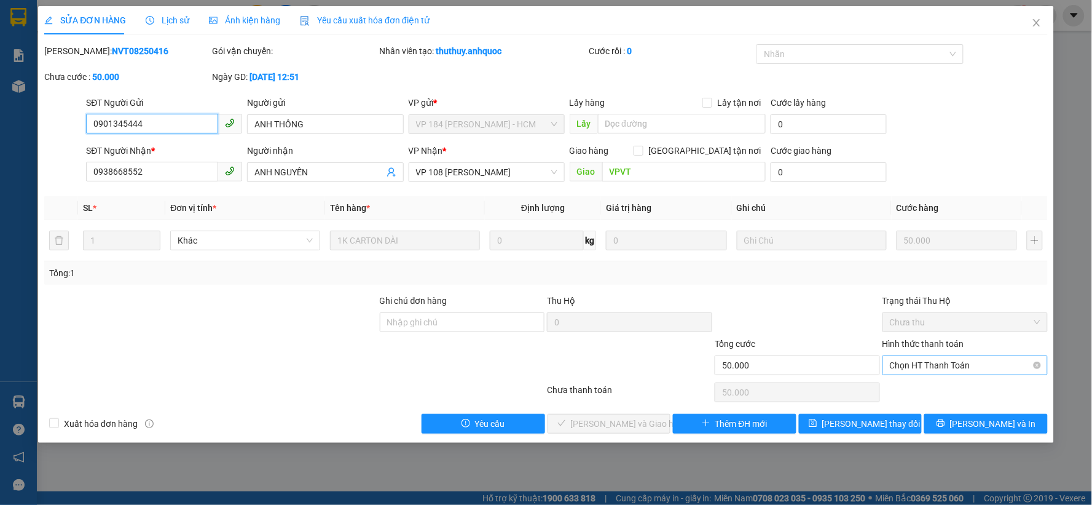
click at [980, 364] on span "Chọn HT Thanh Toán" at bounding box center [965, 365] width 151 height 18
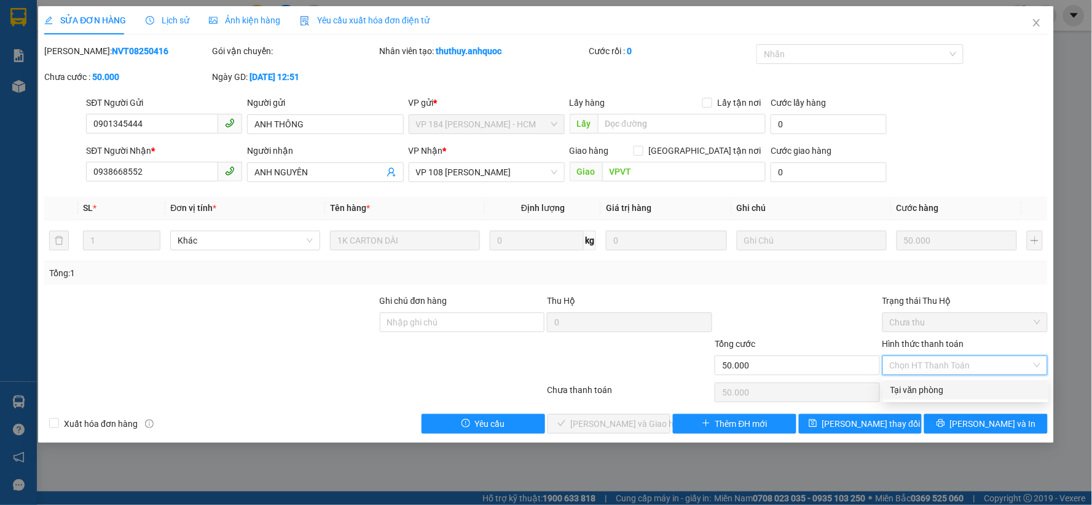
click at [957, 392] on div "Tại văn phòng" at bounding box center [966, 390] width 151 height 14
type input "0"
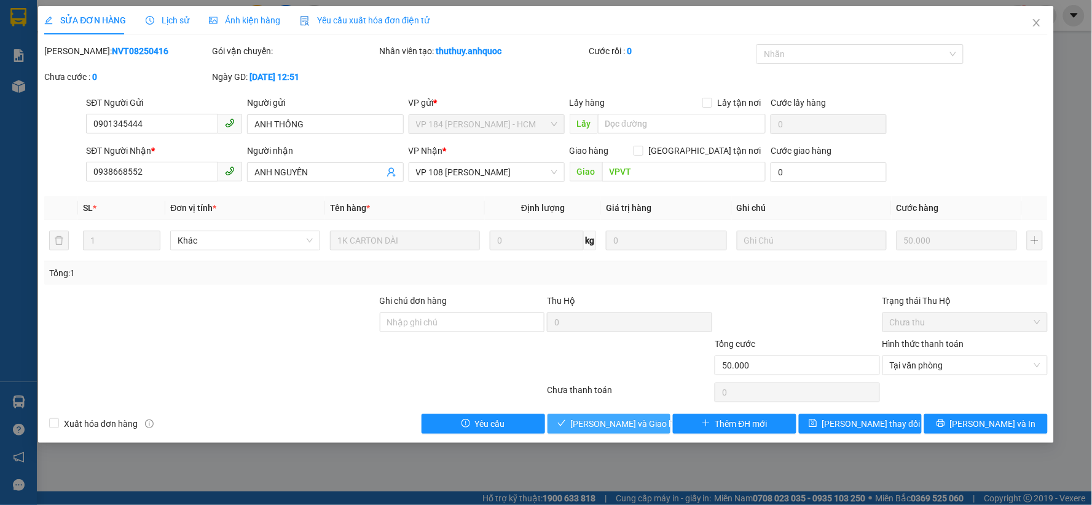
click at [608, 421] on span "[PERSON_NAME] và Giao hàng" at bounding box center [630, 424] width 118 height 14
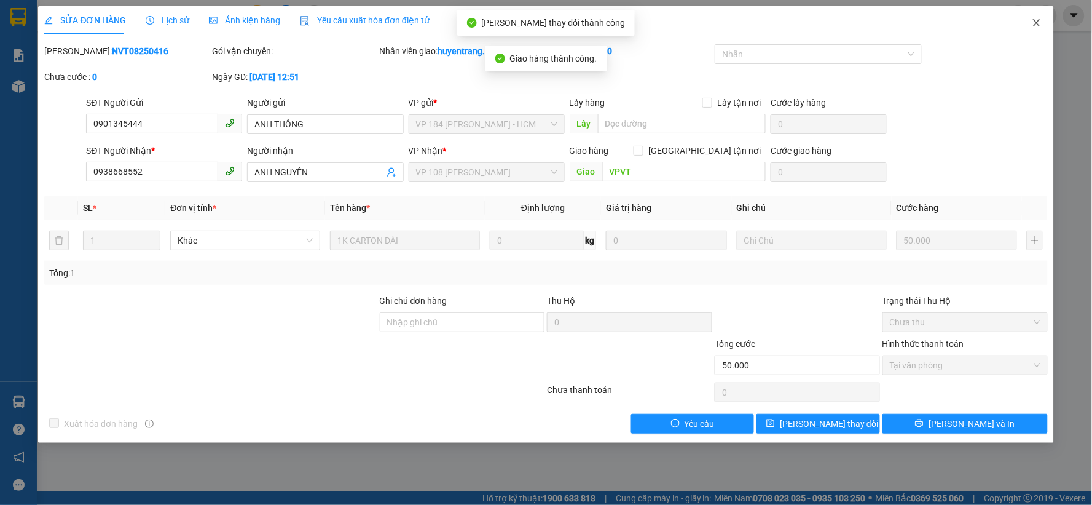
click at [1039, 25] on icon "close" at bounding box center [1036, 22] width 7 height 7
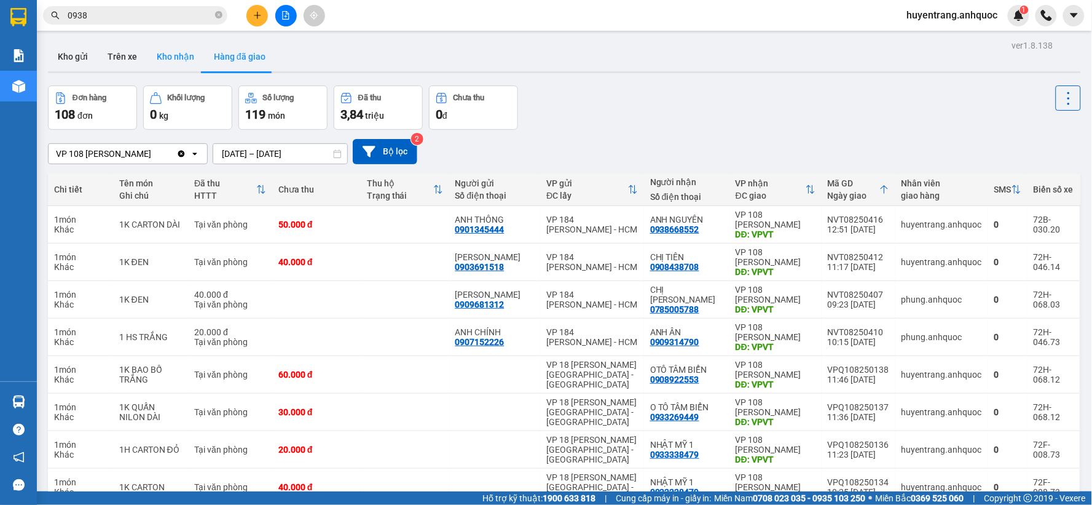
click at [199, 63] on button "Kho nhận" at bounding box center [175, 56] width 57 height 29
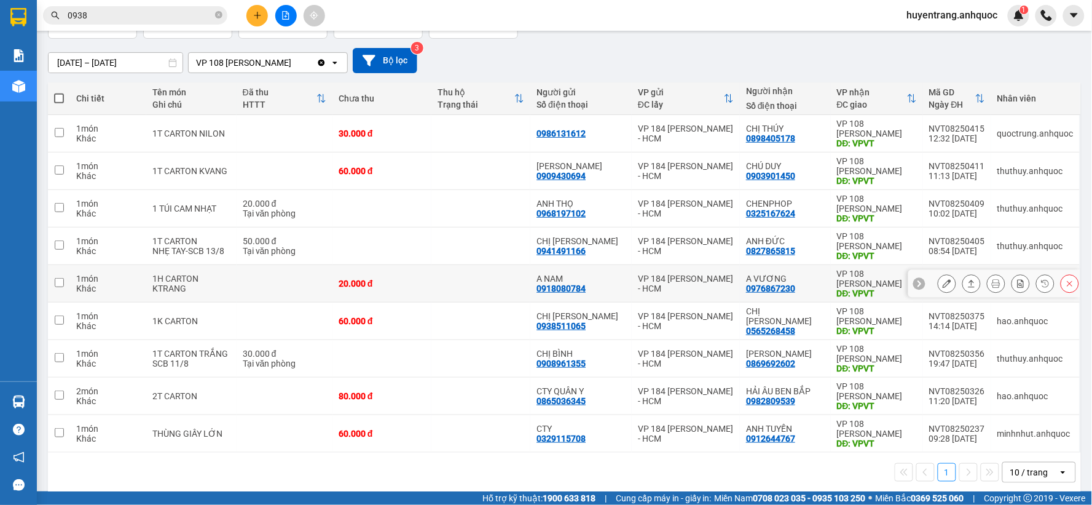
scroll to position [103, 0]
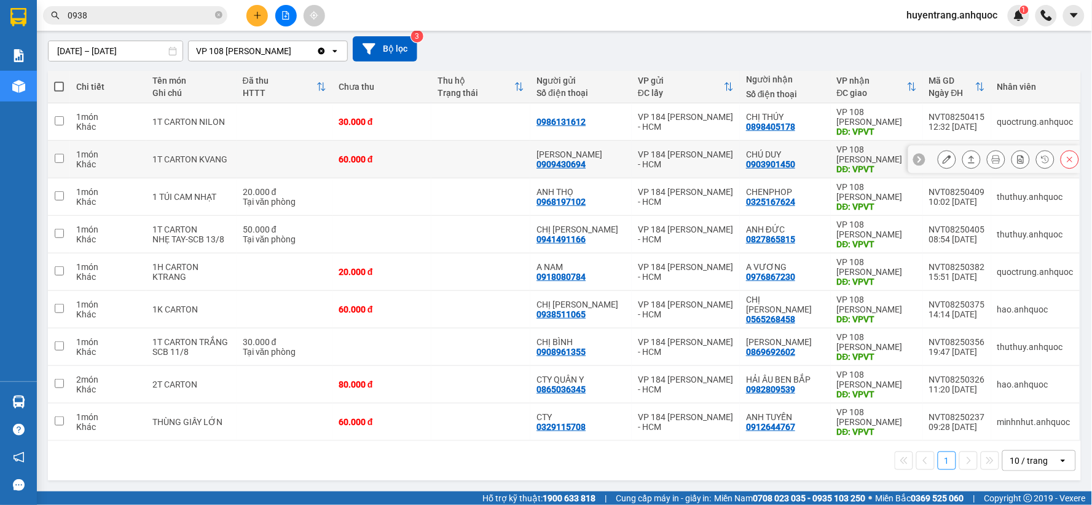
click at [943, 162] on icon at bounding box center [947, 159] width 9 height 9
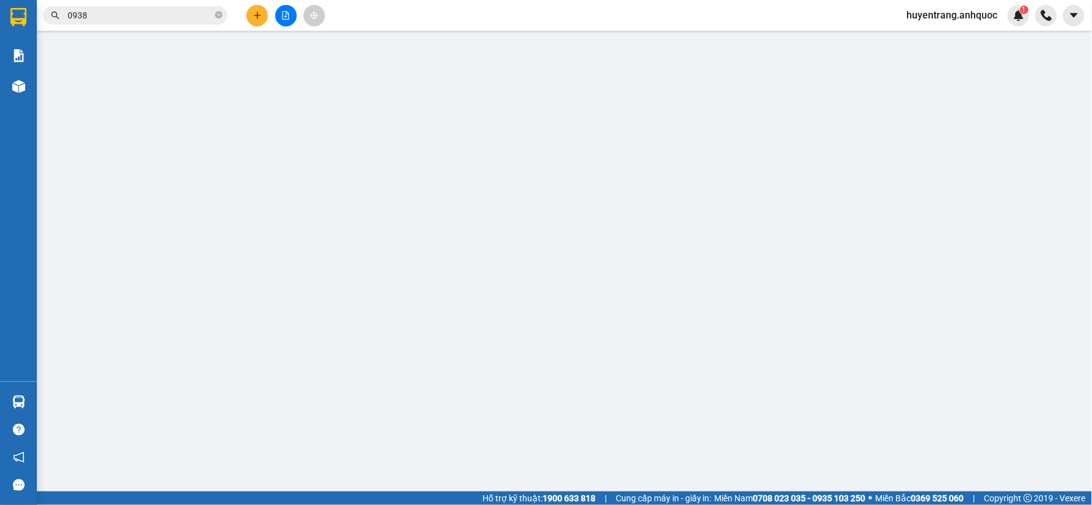
type input "0909430694"
type input "[PERSON_NAME]"
type input "0903901450"
type input "CHÚ DUY"
type input "VPVT"
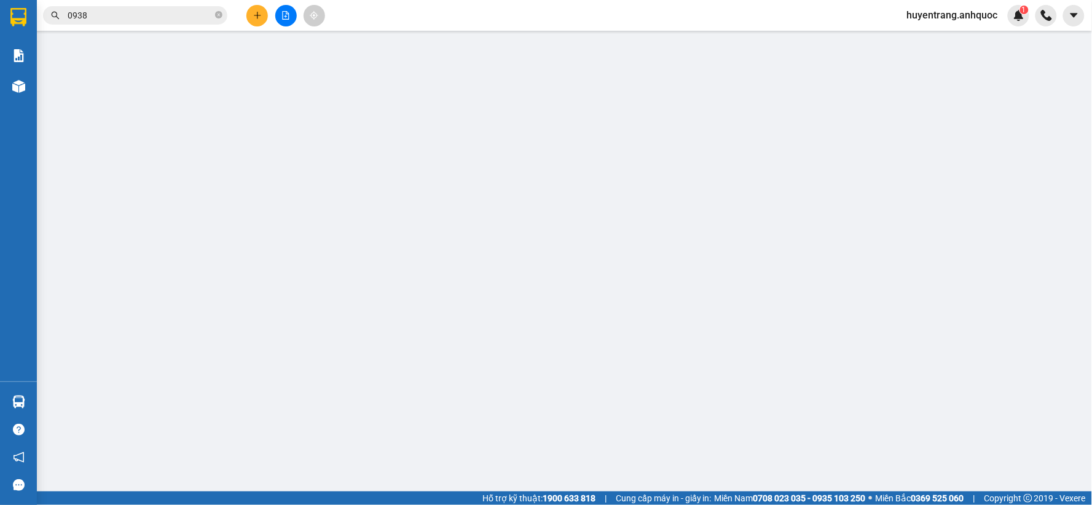
type input "60.000"
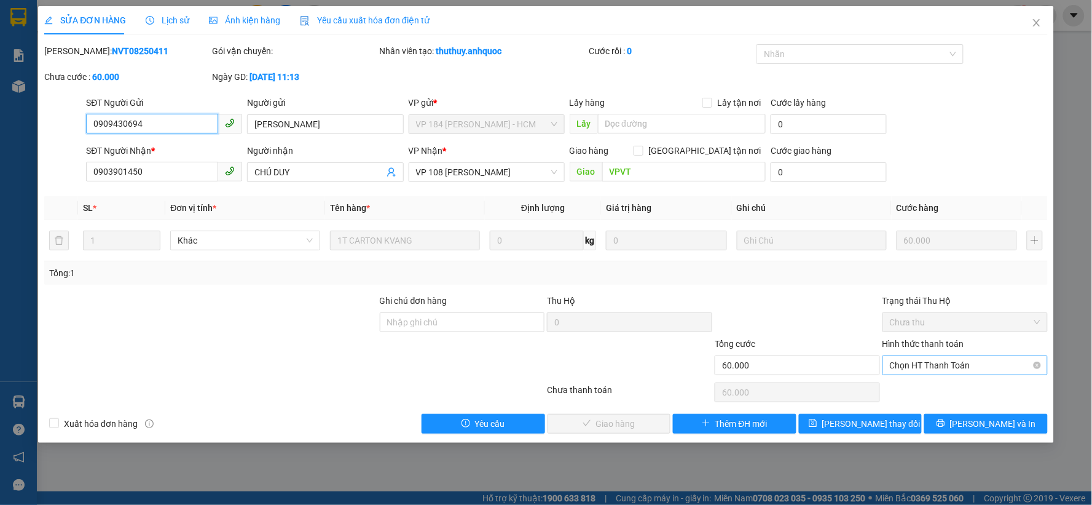
click at [1008, 365] on span "Chọn HT Thanh Toán" at bounding box center [965, 365] width 151 height 18
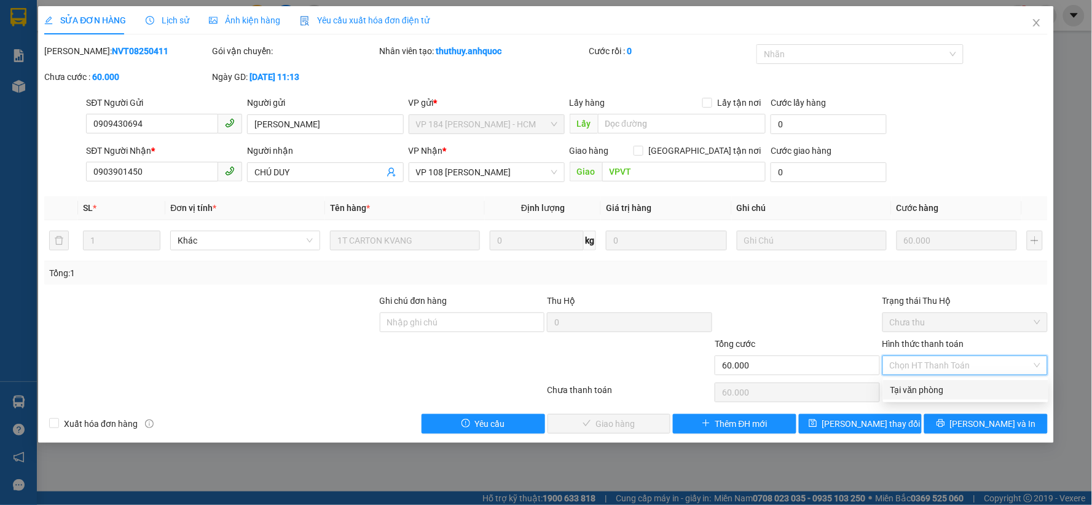
click at [956, 392] on div "Tại văn phòng" at bounding box center [966, 390] width 151 height 14
type input "0"
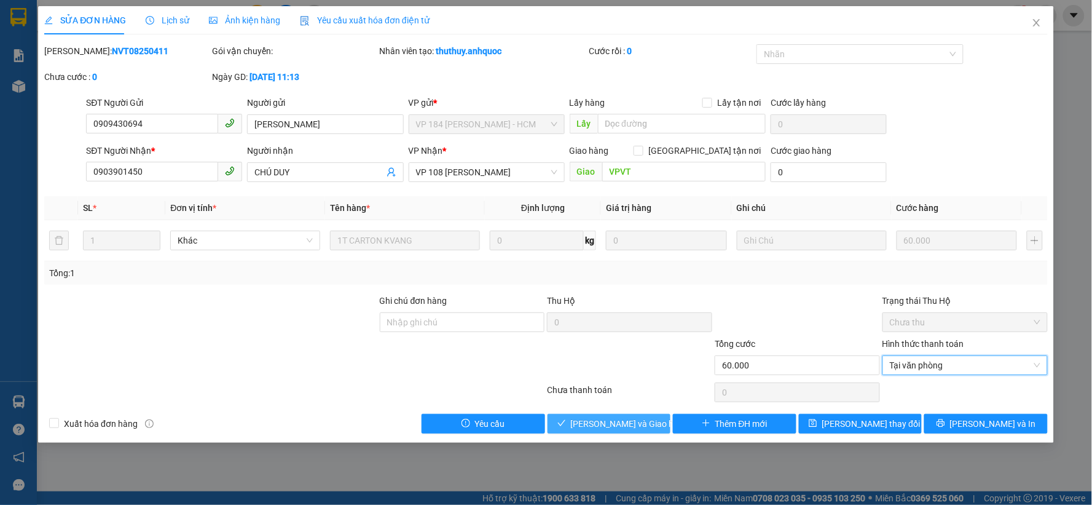
click at [644, 425] on span "[PERSON_NAME] và Giao hàng" at bounding box center [630, 424] width 118 height 14
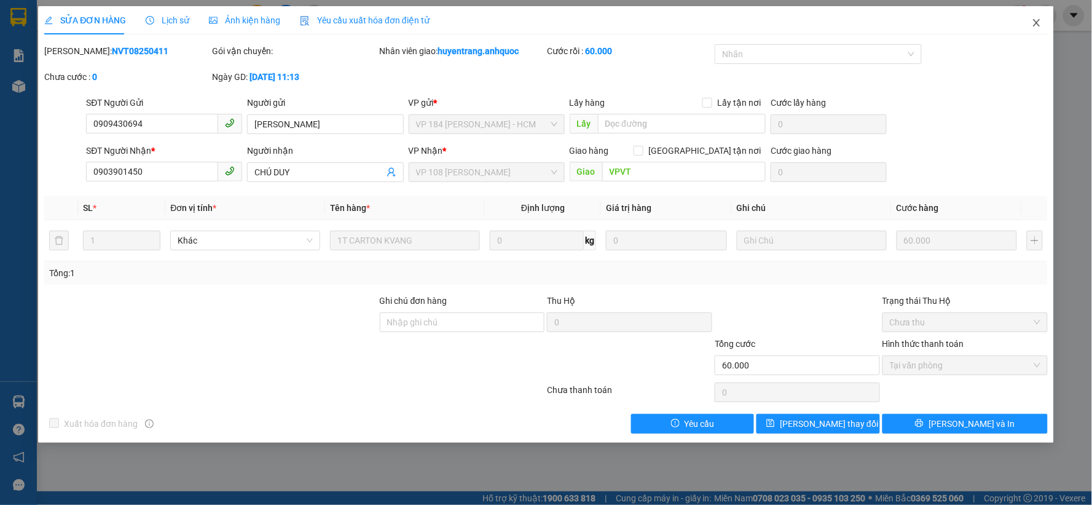
click at [1037, 26] on icon "close" at bounding box center [1037, 23] width 10 height 10
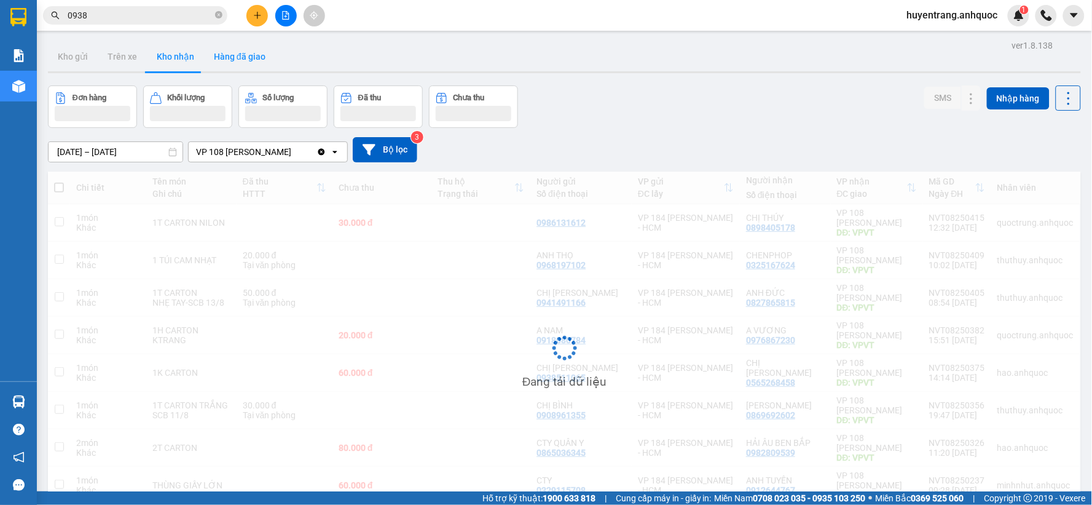
click at [238, 66] on button "Hàng đã giao" at bounding box center [239, 56] width 71 height 29
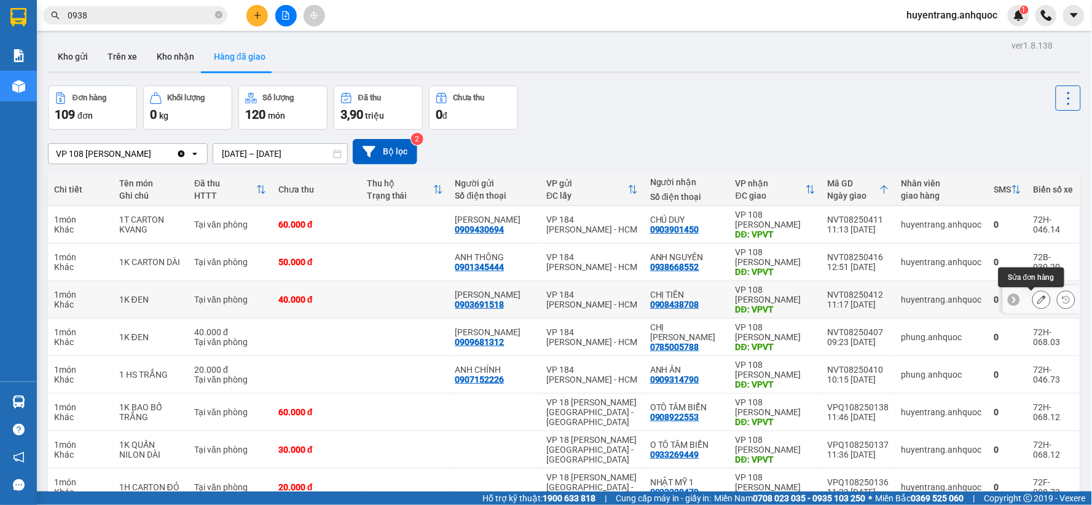
click at [1037, 303] on icon at bounding box center [1041, 299] width 9 height 9
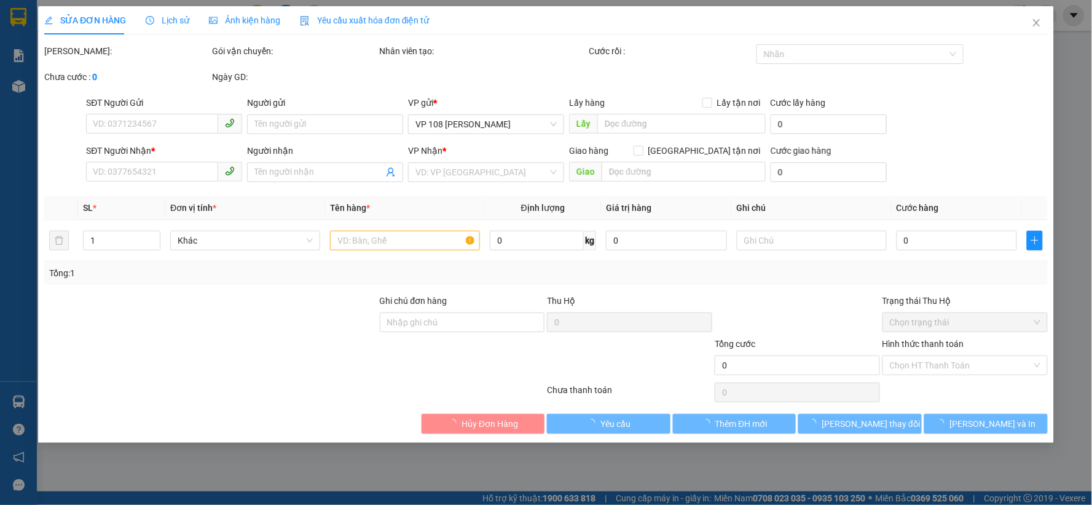
type input "0903691518"
type input "[PERSON_NAME]"
type input "0908438708"
type input "CHỊ TIÊN"
type input "VPVT"
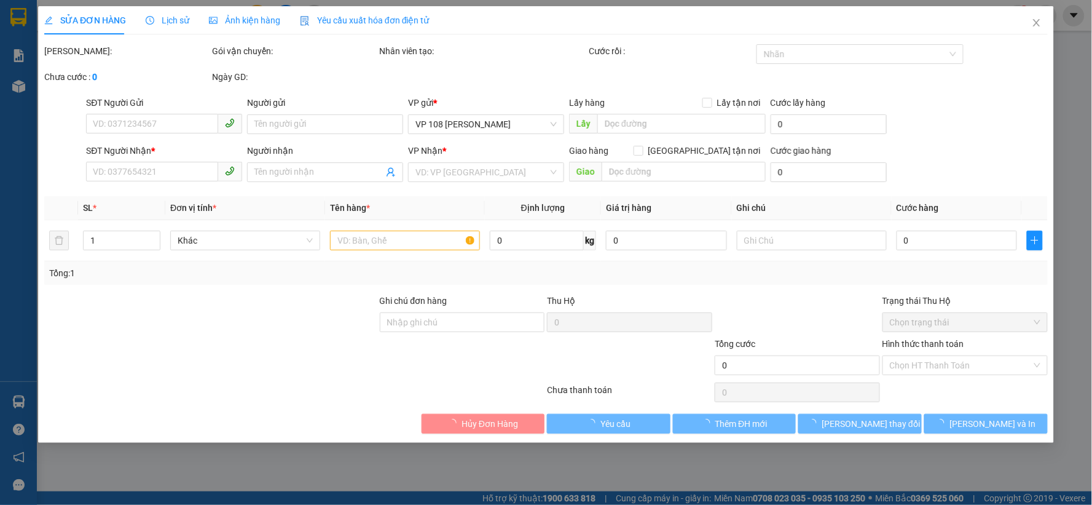
type input "CK SCB 13/8"
type input "40.000"
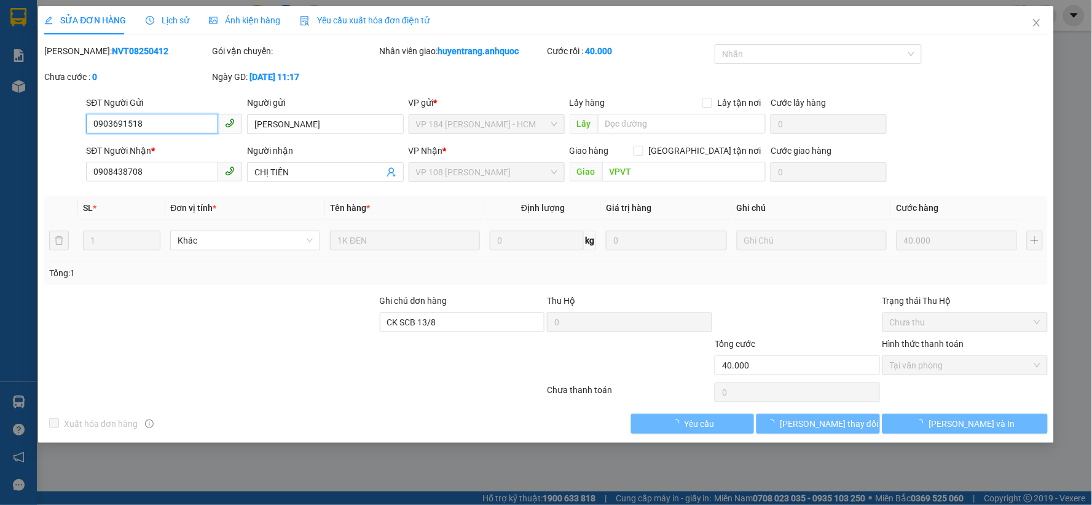
checkbox input "true"
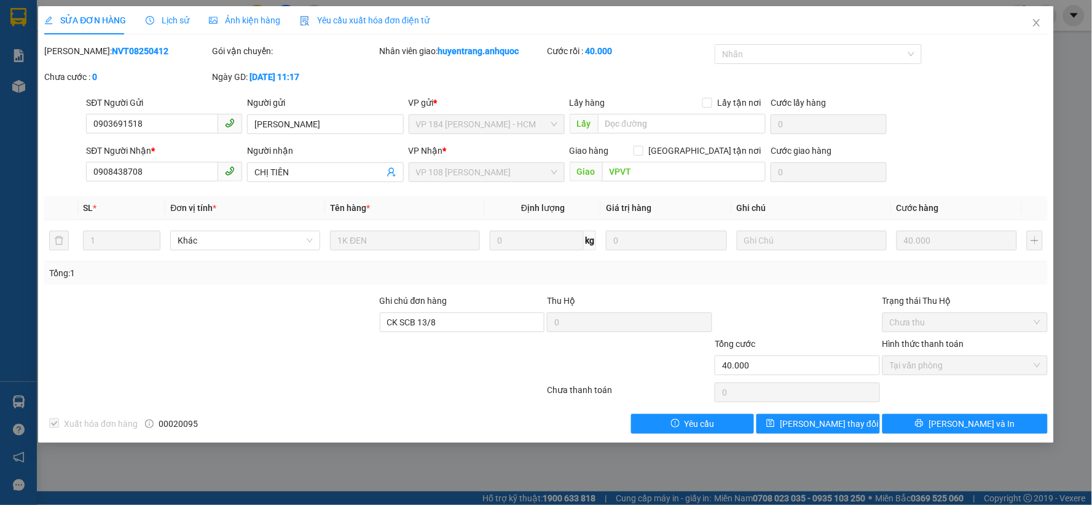
click at [112, 54] on b "NVT08250412" at bounding box center [140, 51] width 57 height 10
copy b "NVT08250412"
click at [131, 168] on input "0908438708" at bounding box center [152, 172] width 132 height 20
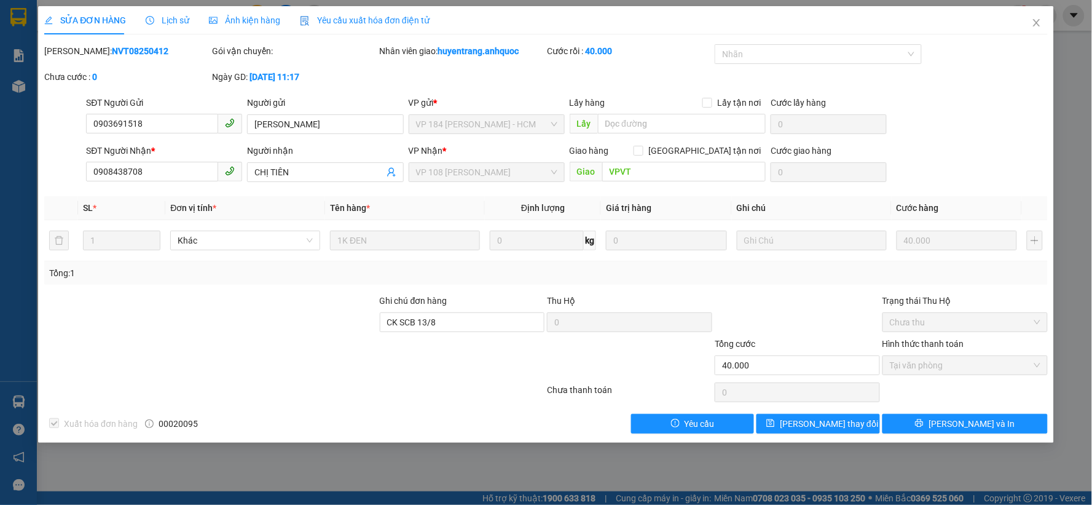
click at [155, 15] on span "Lịch sử" at bounding box center [168, 20] width 44 height 10
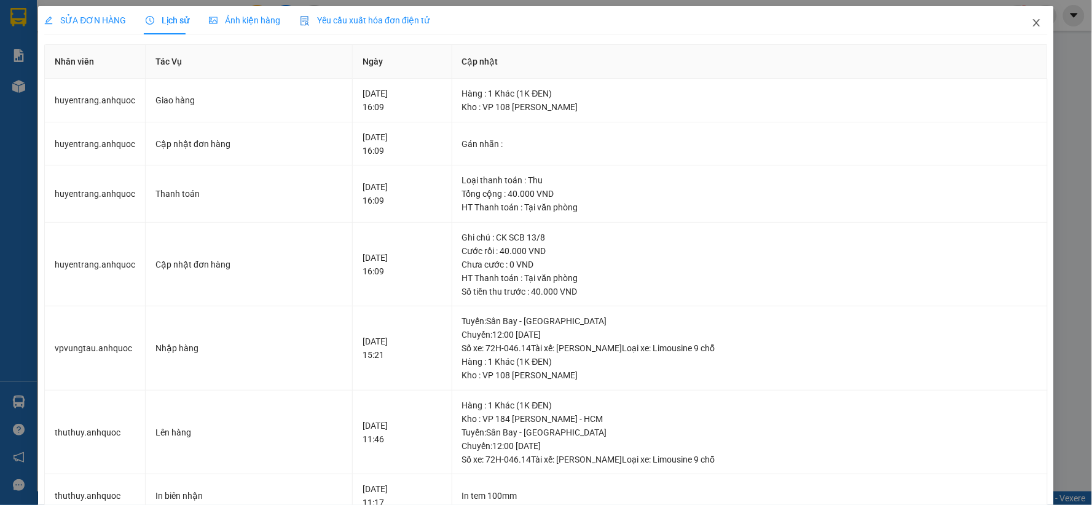
click at [1032, 26] on icon "close" at bounding box center [1037, 23] width 10 height 10
